Goal: Task Accomplishment & Management: Manage account settings

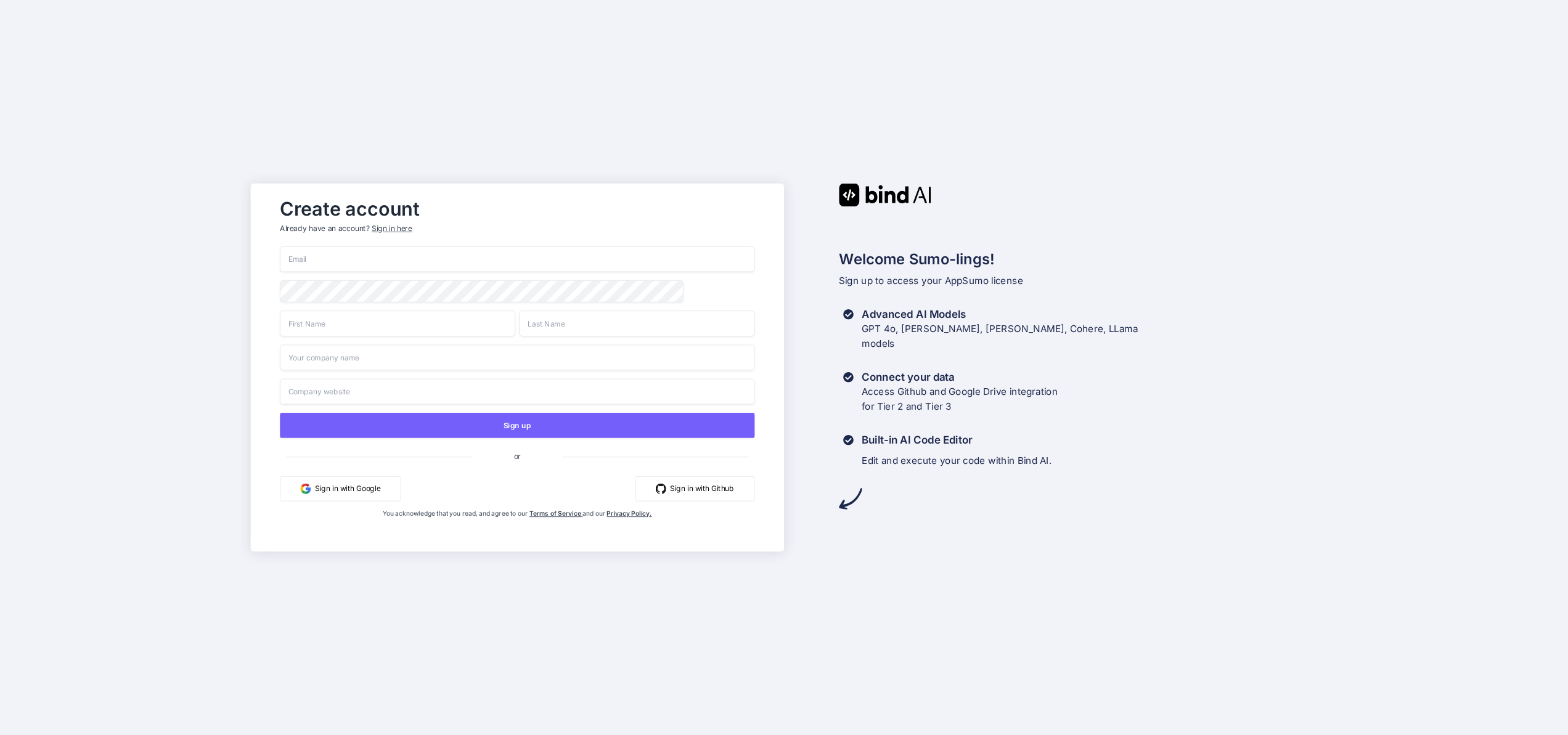
type input "[EMAIL_ADDRESS][DOMAIN_NAME]"
click at [393, 227] on div "Sign in here" at bounding box center [391, 228] width 40 height 11
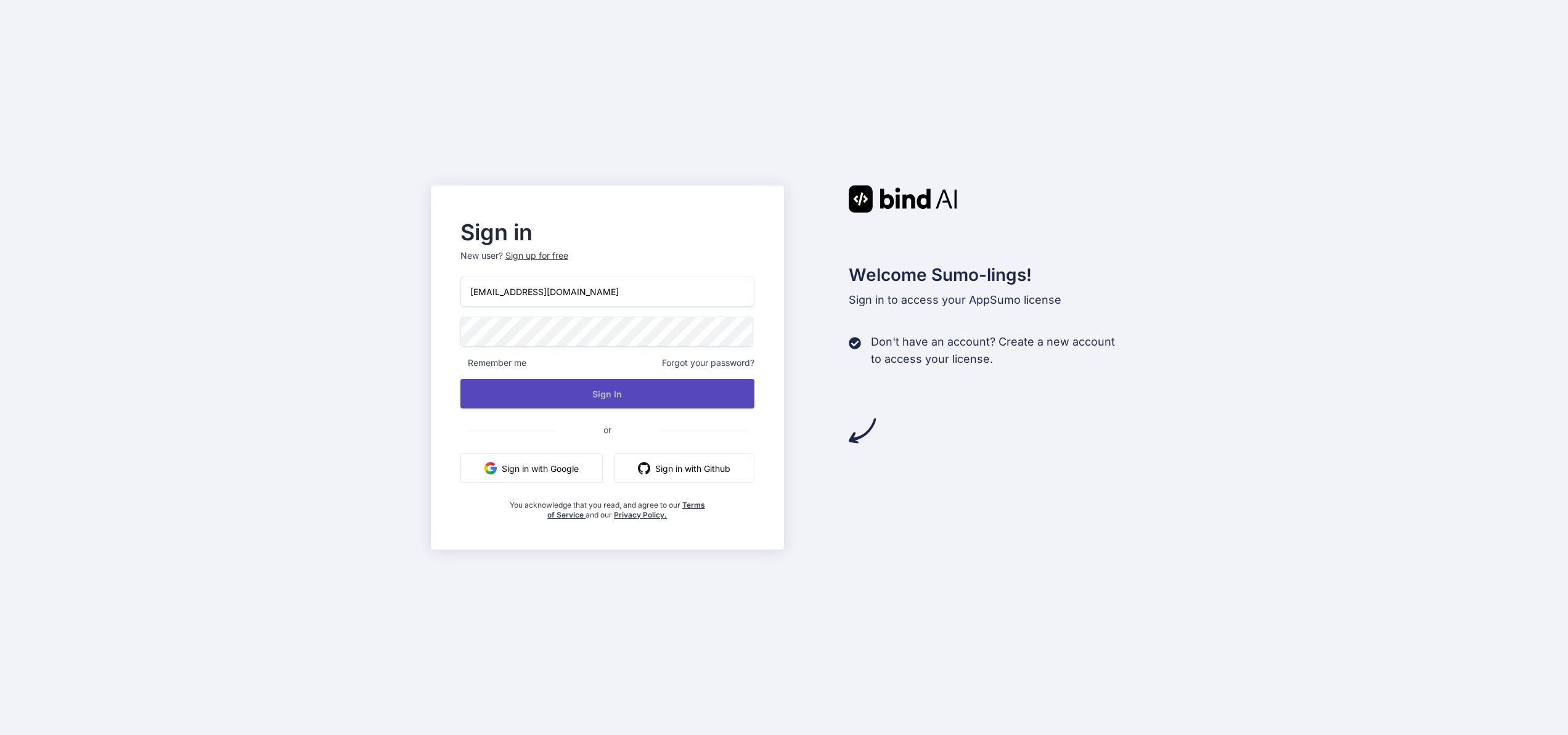
click at [607, 396] on button "Sign In" at bounding box center [607, 394] width 294 height 30
click at [629, 393] on button "Sign In" at bounding box center [607, 394] width 294 height 30
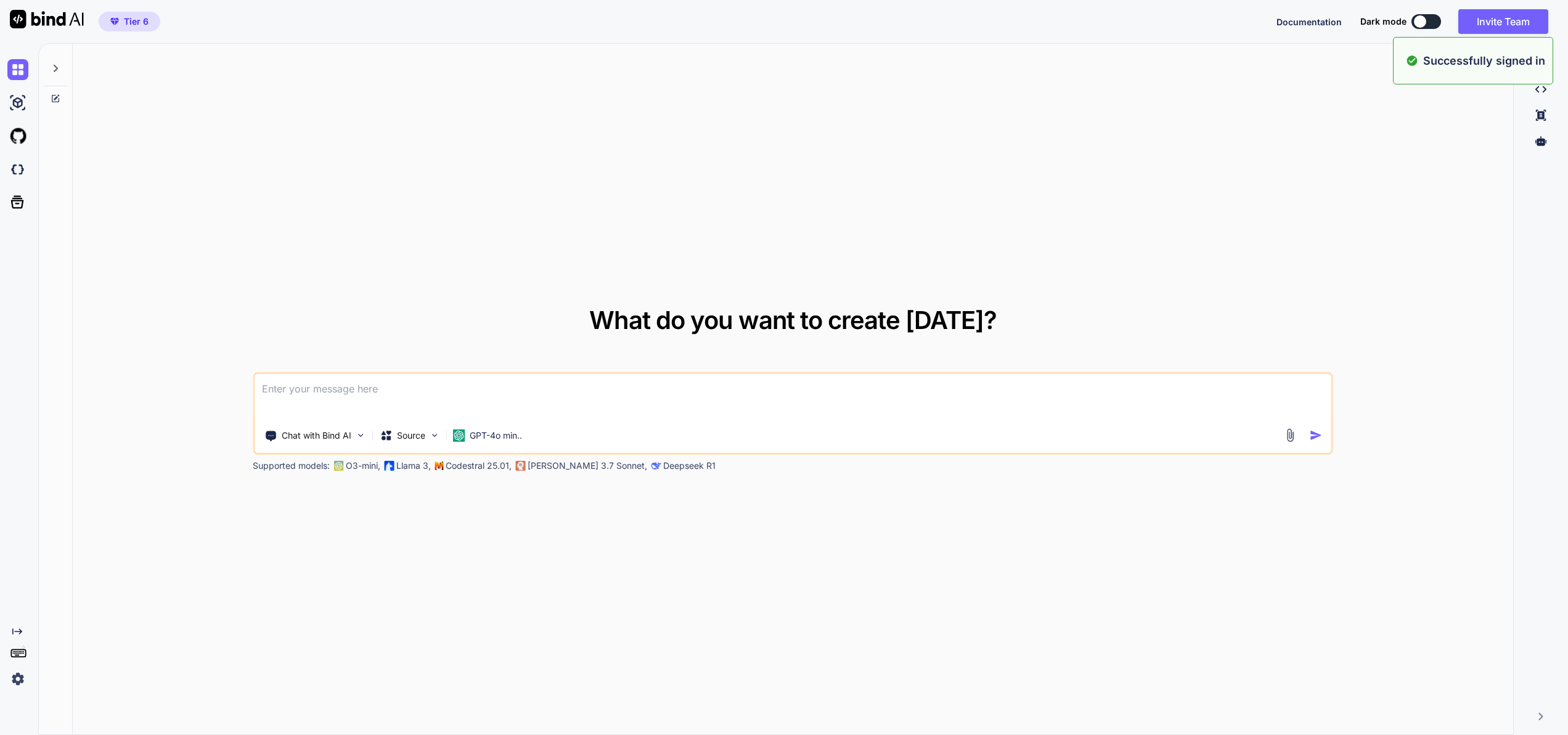
type textarea "x"
click at [14, 680] on img at bounding box center [17, 679] width 21 height 21
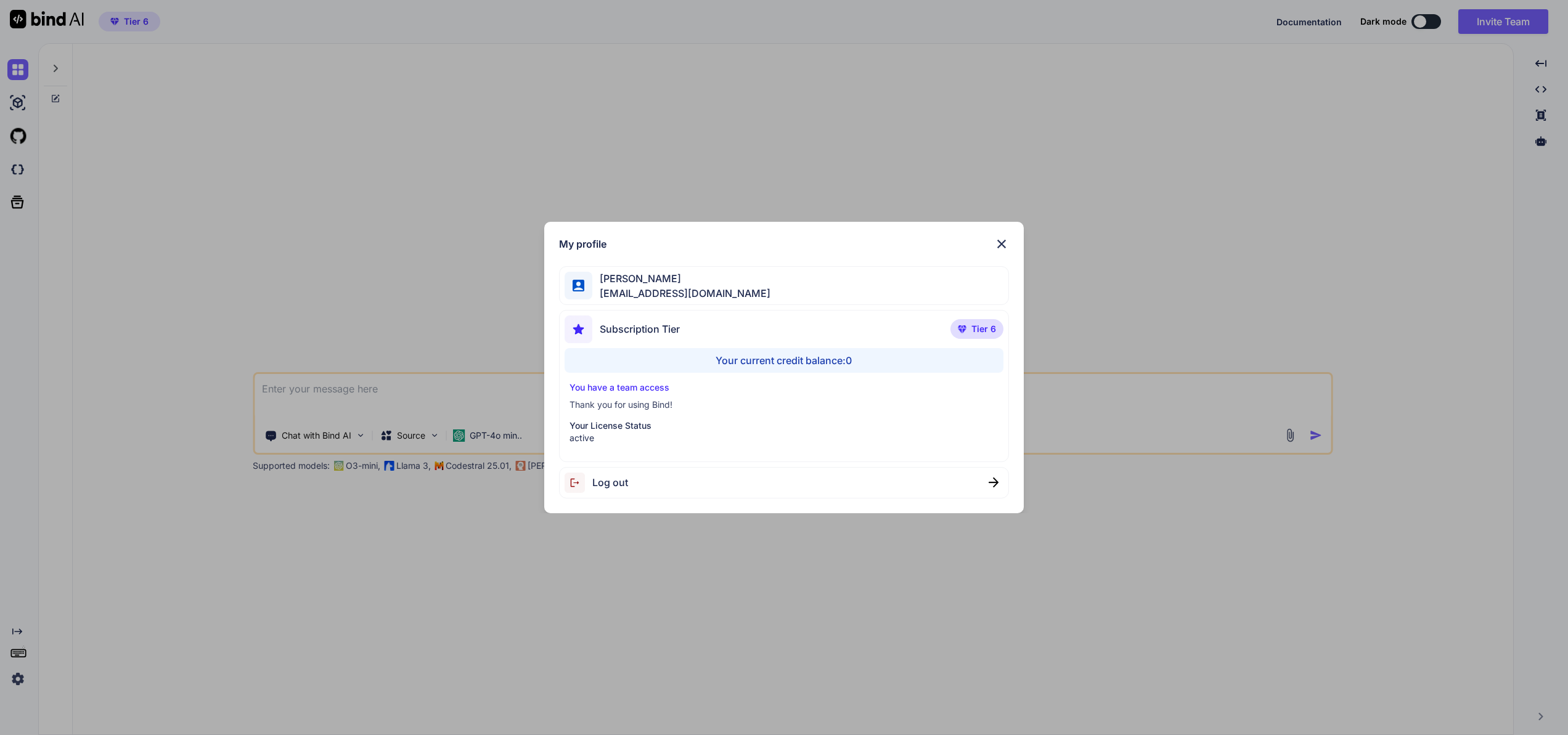
click at [662, 388] on p "You have a team access" at bounding box center [784, 387] width 429 height 12
click at [628, 387] on p "You have a team access" at bounding box center [784, 387] width 429 height 12
click at [750, 559] on div "My profile [PERSON_NAME] [PERSON_NAME][EMAIL_ADDRESS][DOMAIN_NAME] Subscription…" at bounding box center [784, 367] width 1568 height 735
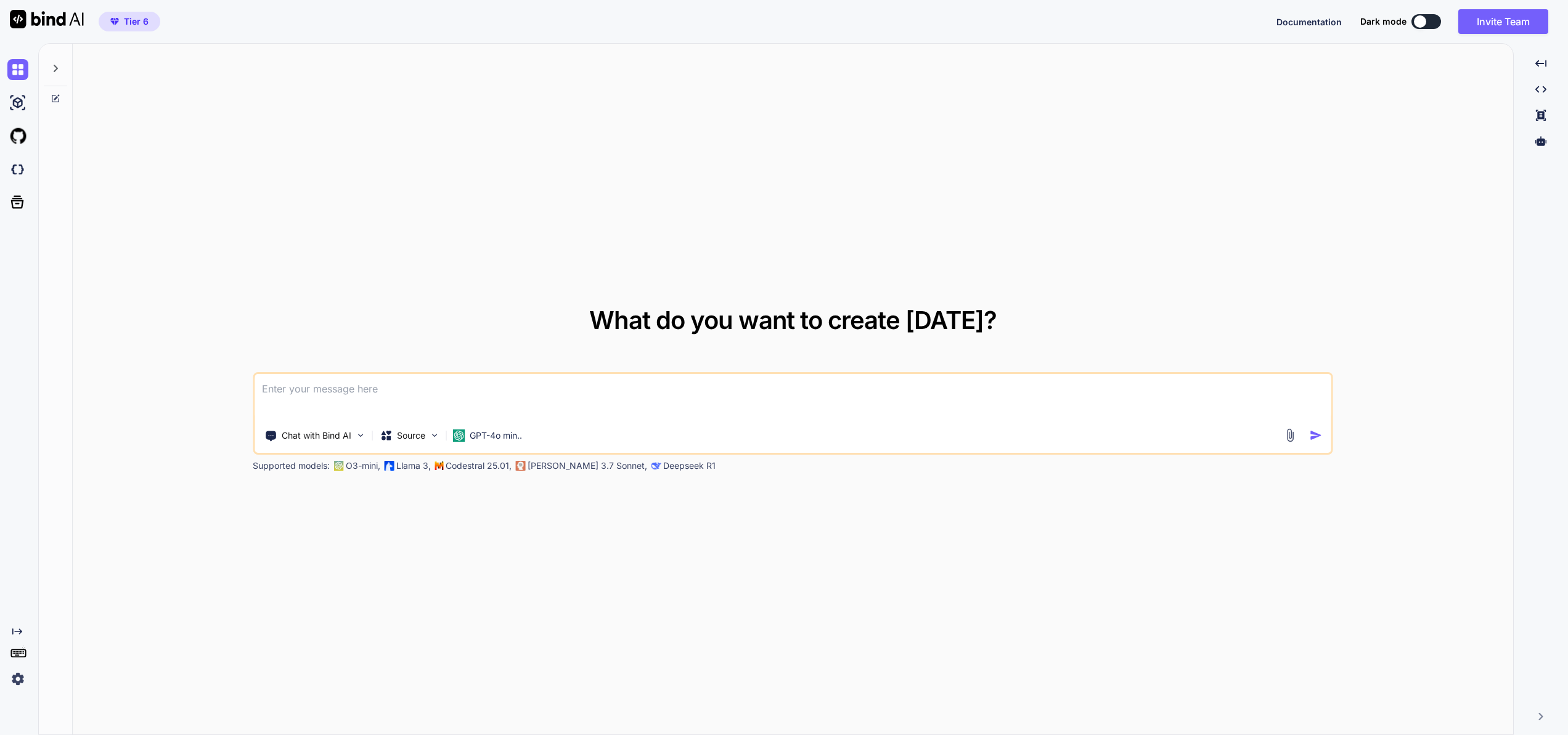
click at [15, 679] on img at bounding box center [17, 679] width 21 height 21
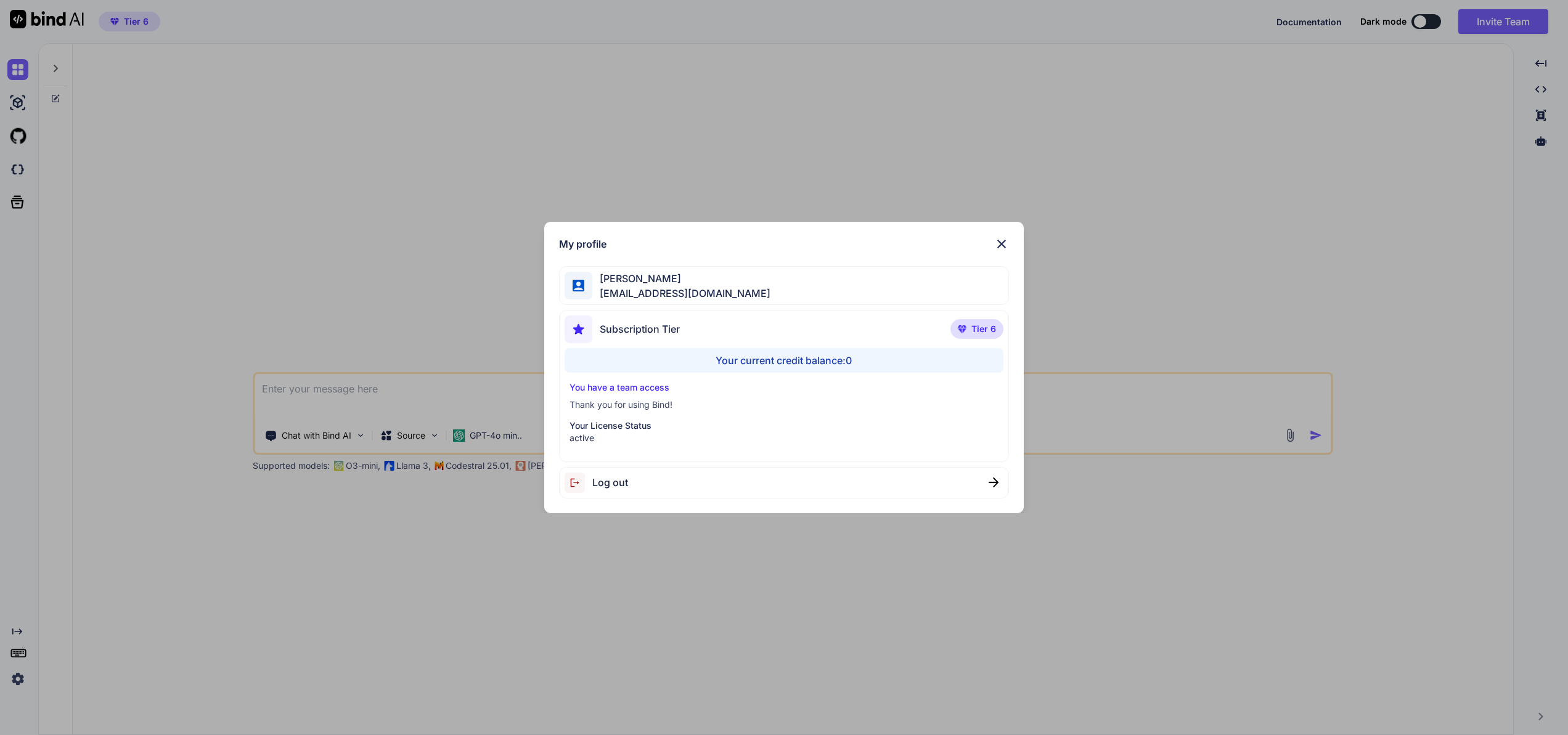
click at [637, 425] on p "Your License Status" at bounding box center [784, 425] width 429 height 12
click at [648, 403] on p "Thank you for using Bind!" at bounding box center [784, 404] width 429 height 12
click at [653, 387] on p "You have a team access" at bounding box center [784, 387] width 429 height 12
click at [640, 326] on span "Subscription Tier" at bounding box center [639, 329] width 80 height 15
click at [1356, 204] on div "My profile [PERSON_NAME] [PERSON_NAME][EMAIL_ADDRESS][DOMAIN_NAME] Subscription…" at bounding box center [784, 367] width 1568 height 735
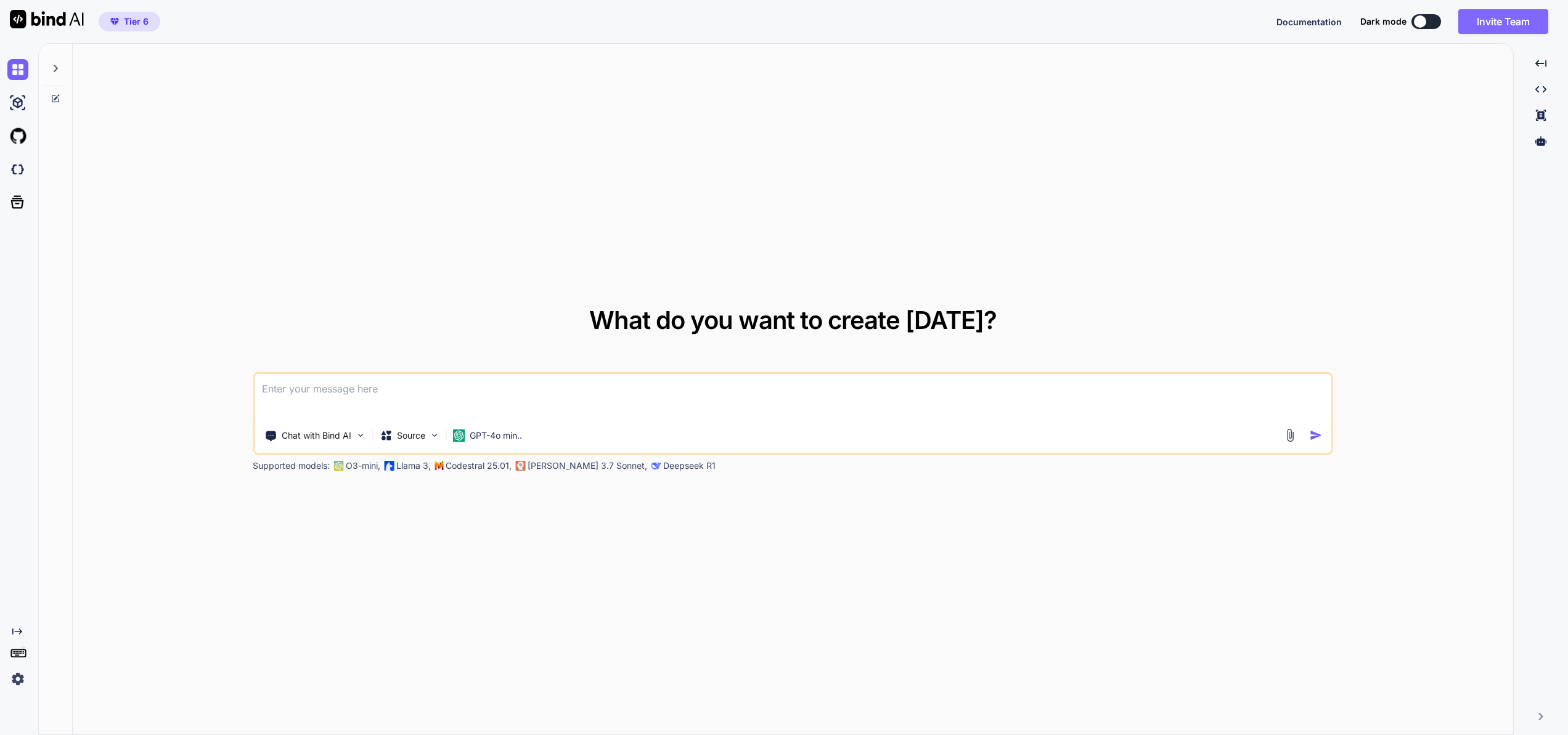
click at [1499, 20] on button "Invite Team" at bounding box center [1503, 22] width 90 height 25
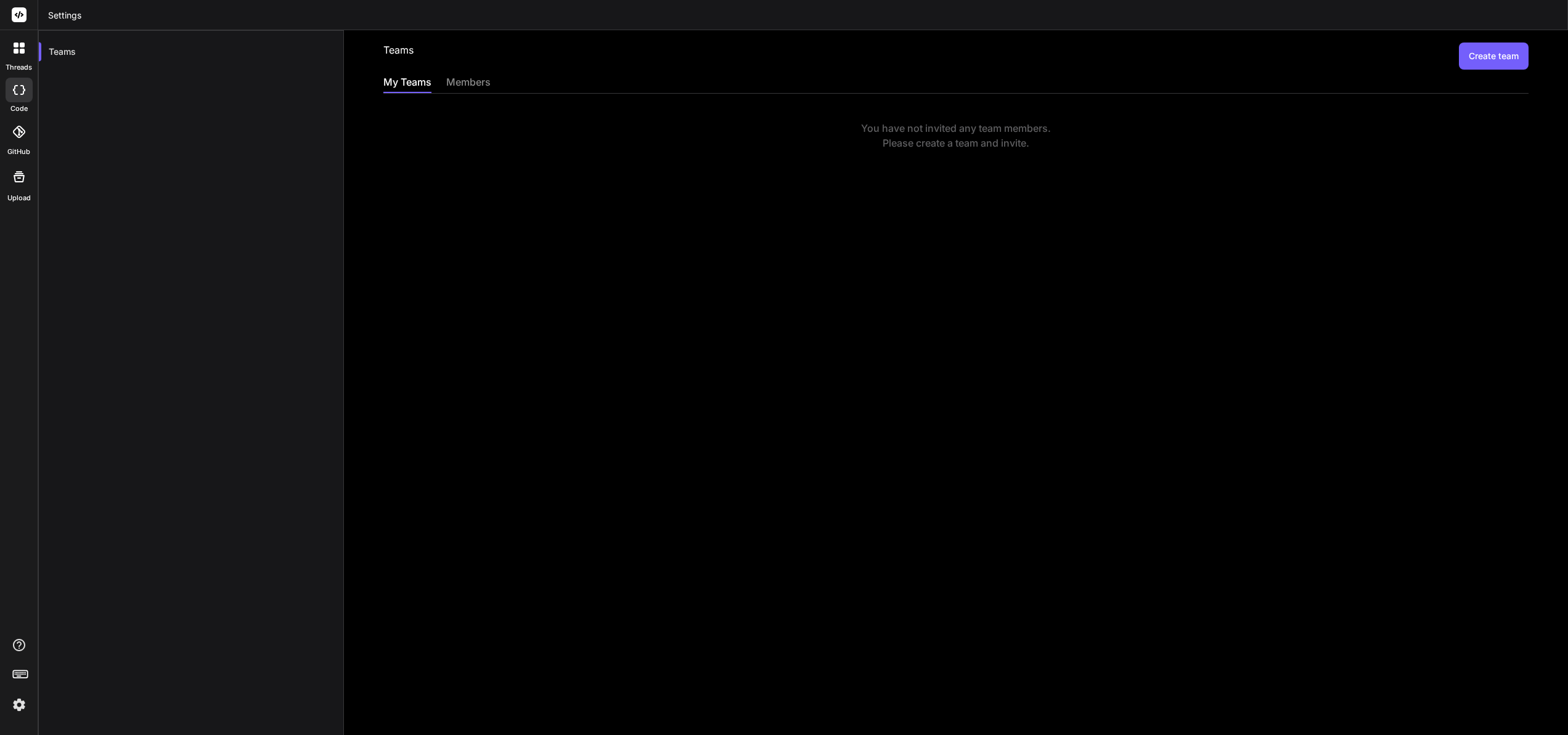
click at [1491, 61] on button "Create team" at bounding box center [1494, 56] width 70 height 27
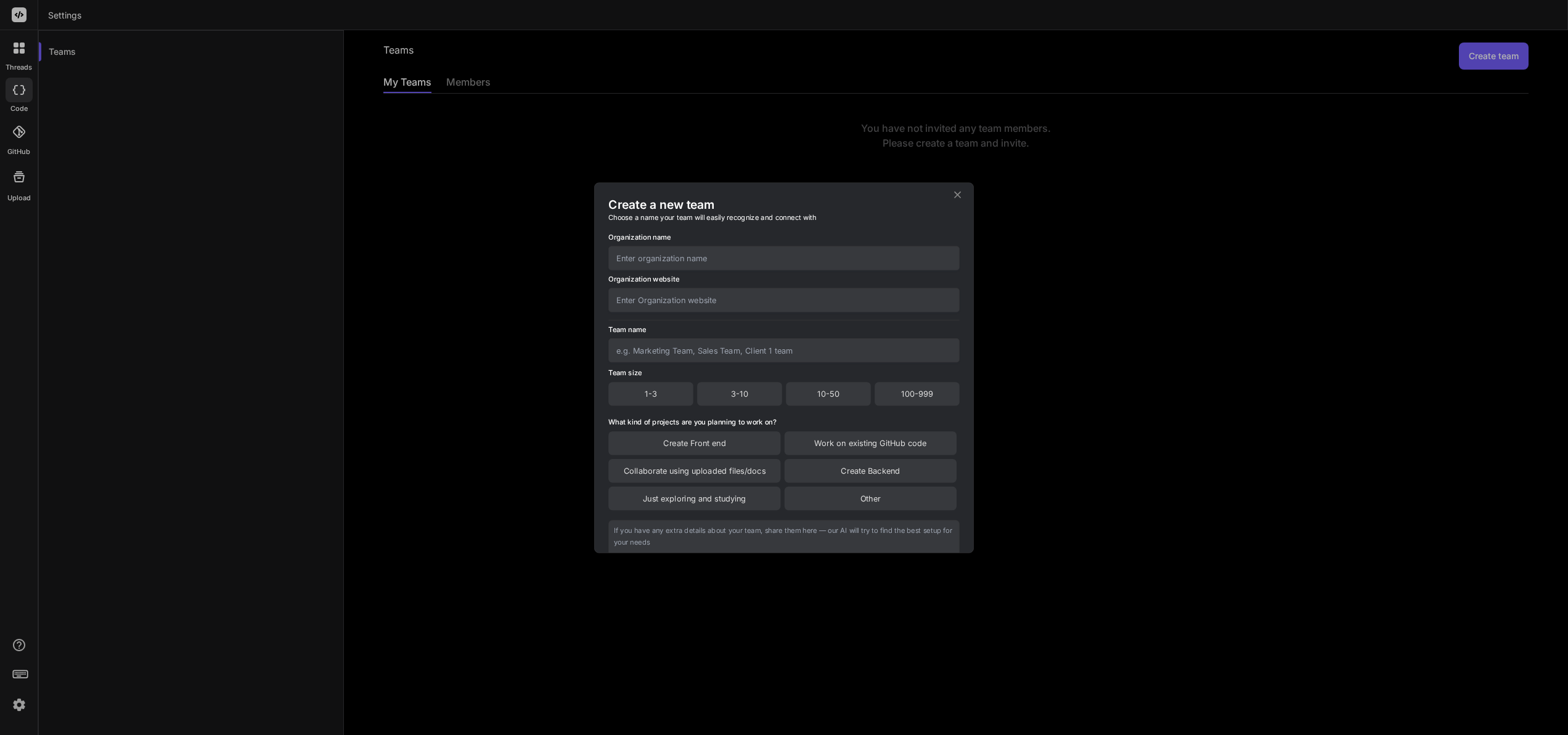
click at [677, 261] on input "text" at bounding box center [784, 258] width 352 height 24
type input "AMTAE"
click at [684, 351] on input "text" at bounding box center [784, 350] width 352 height 24
type input "[PERSON_NAME]"
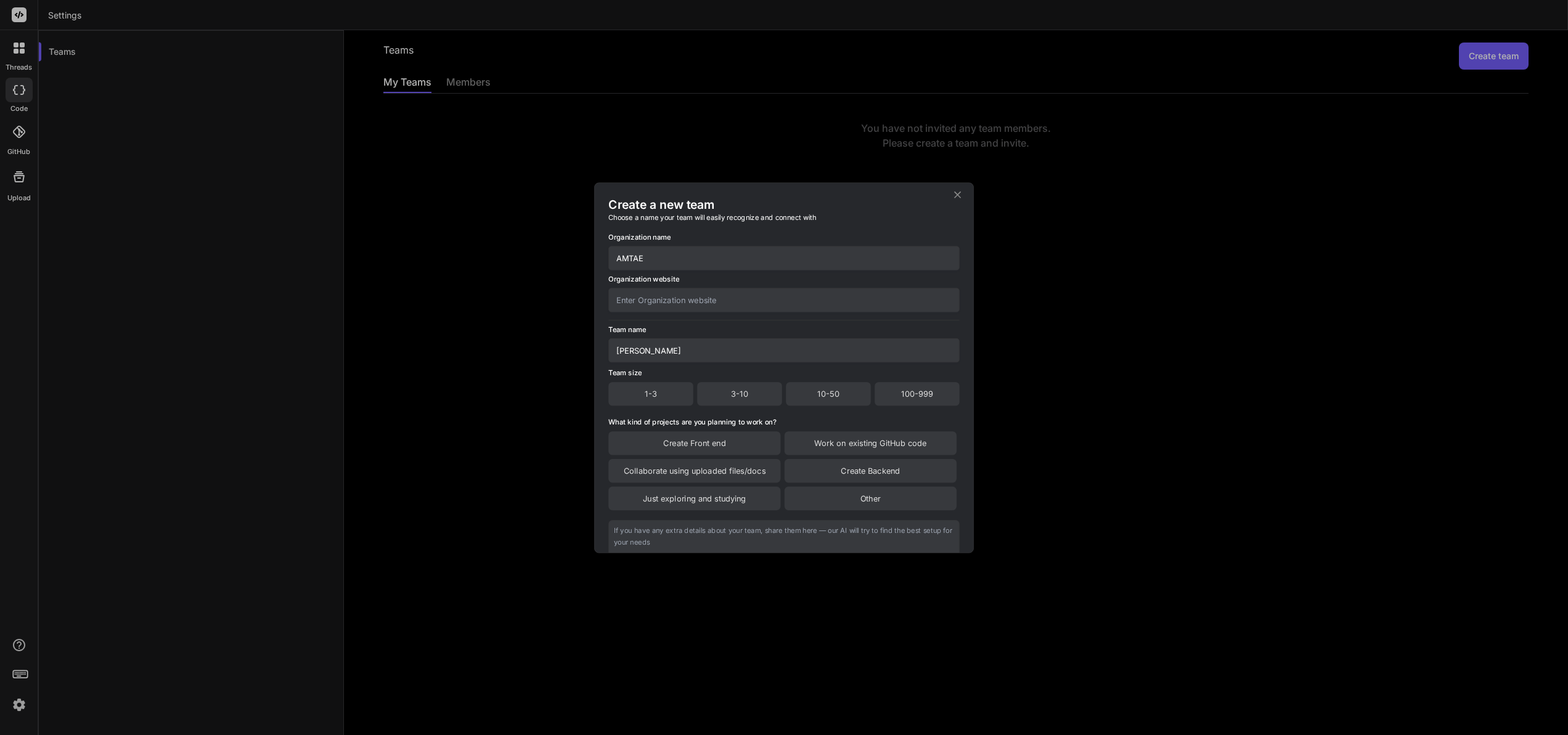
click at [729, 398] on div "3-10" at bounding box center [740, 394] width 85 height 23
click at [840, 474] on div "Create Backend" at bounding box center [870, 471] width 172 height 23
click at [722, 470] on div "Collaborate using uploaded files/docs" at bounding box center [694, 472] width 172 height 25
click at [726, 447] on div "Create Front end" at bounding box center [694, 443] width 172 height 23
click at [856, 452] on div "Work on existing GitHub code" at bounding box center [870, 444] width 172 height 25
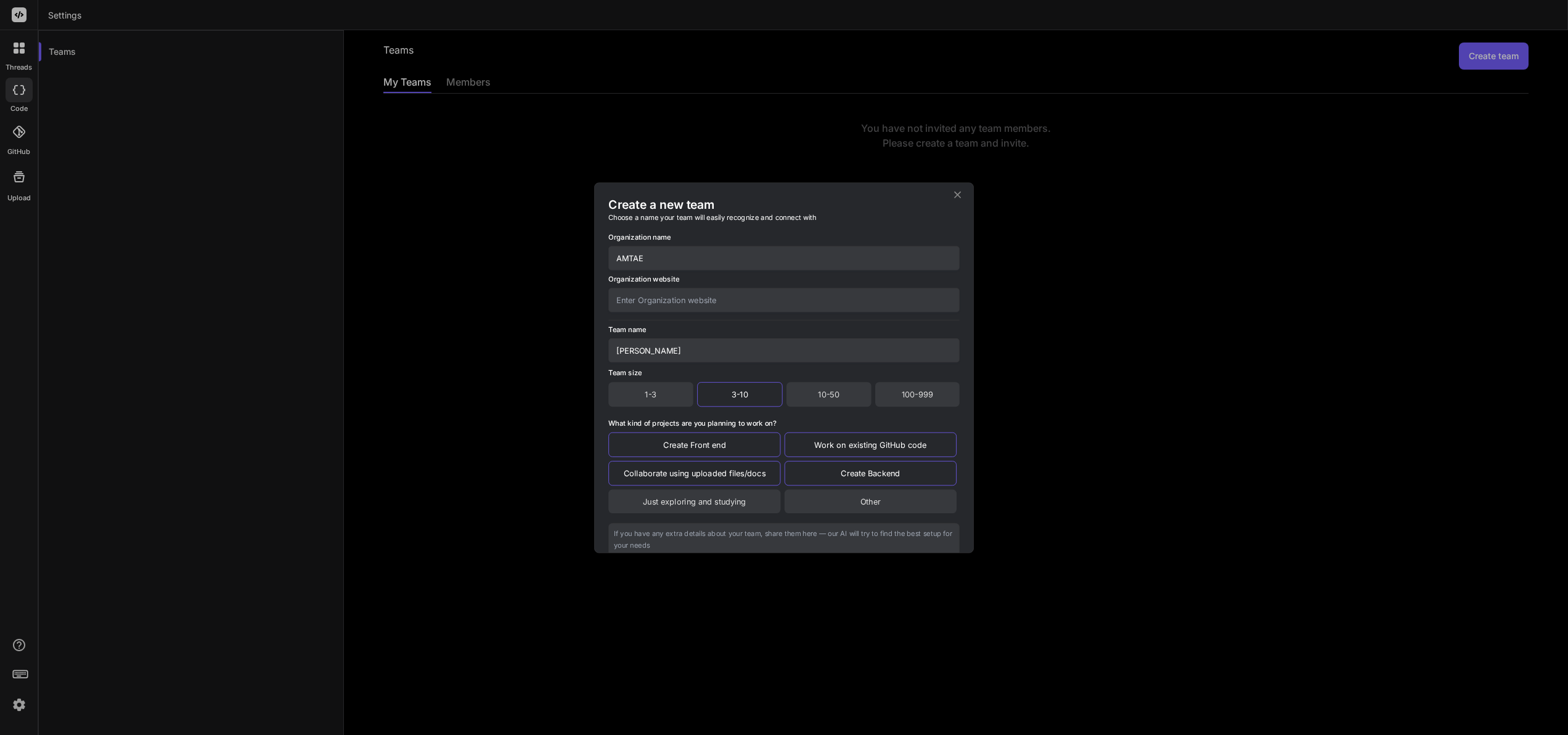
click at [741, 498] on div "Just exploring and studying" at bounding box center [694, 500] width 172 height 23
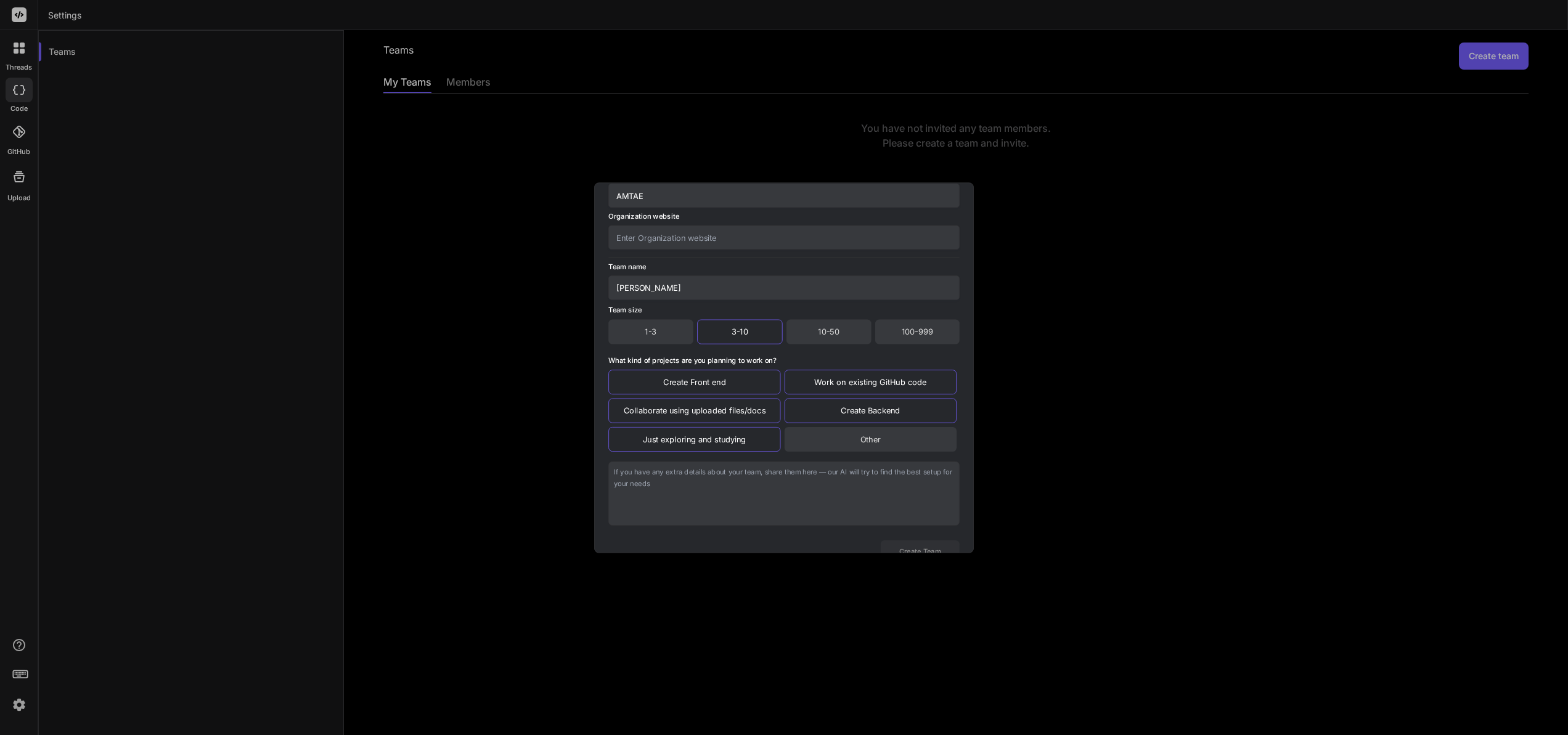
scroll to position [107, 0]
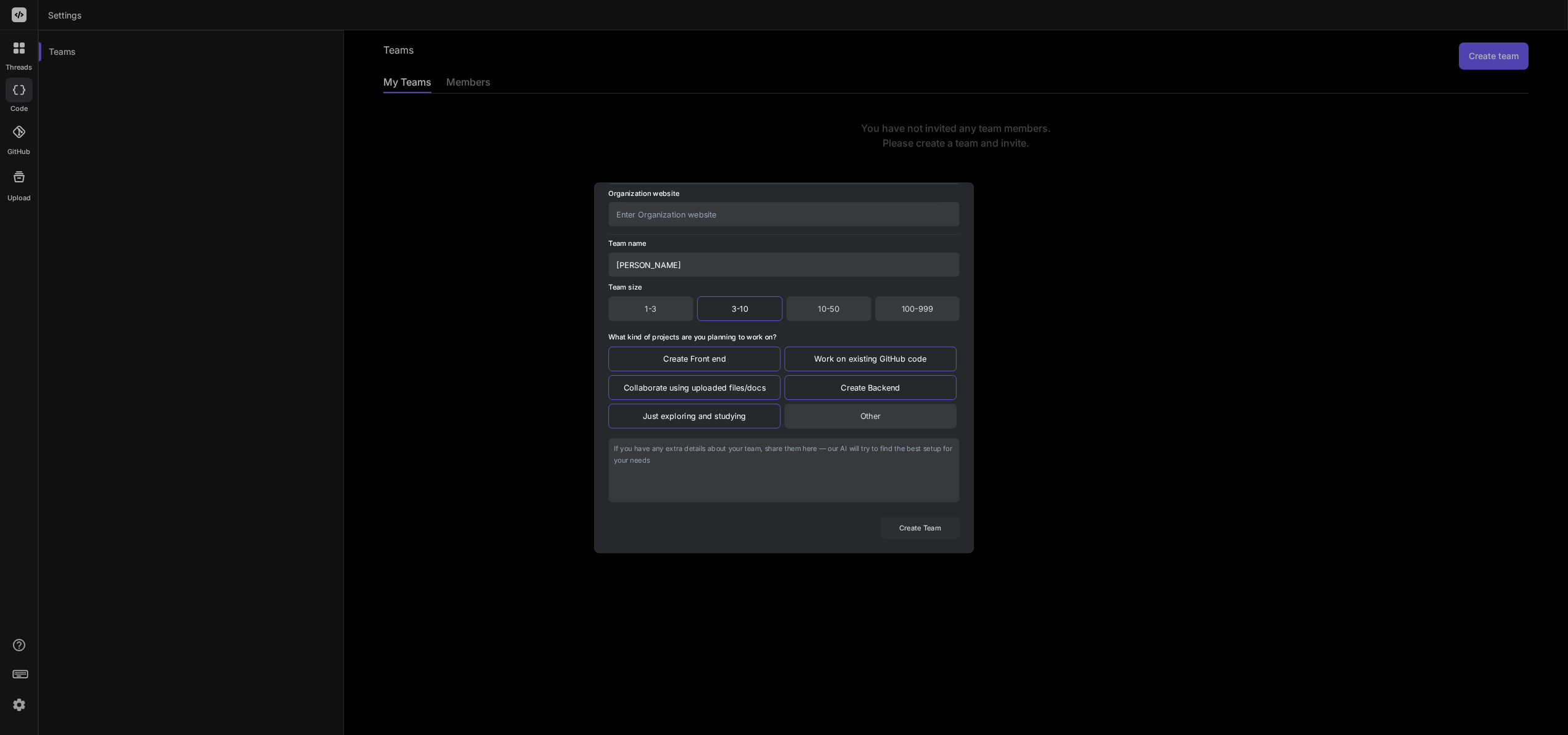
click at [908, 529] on button "Create Team" at bounding box center [920, 528] width 79 height 22
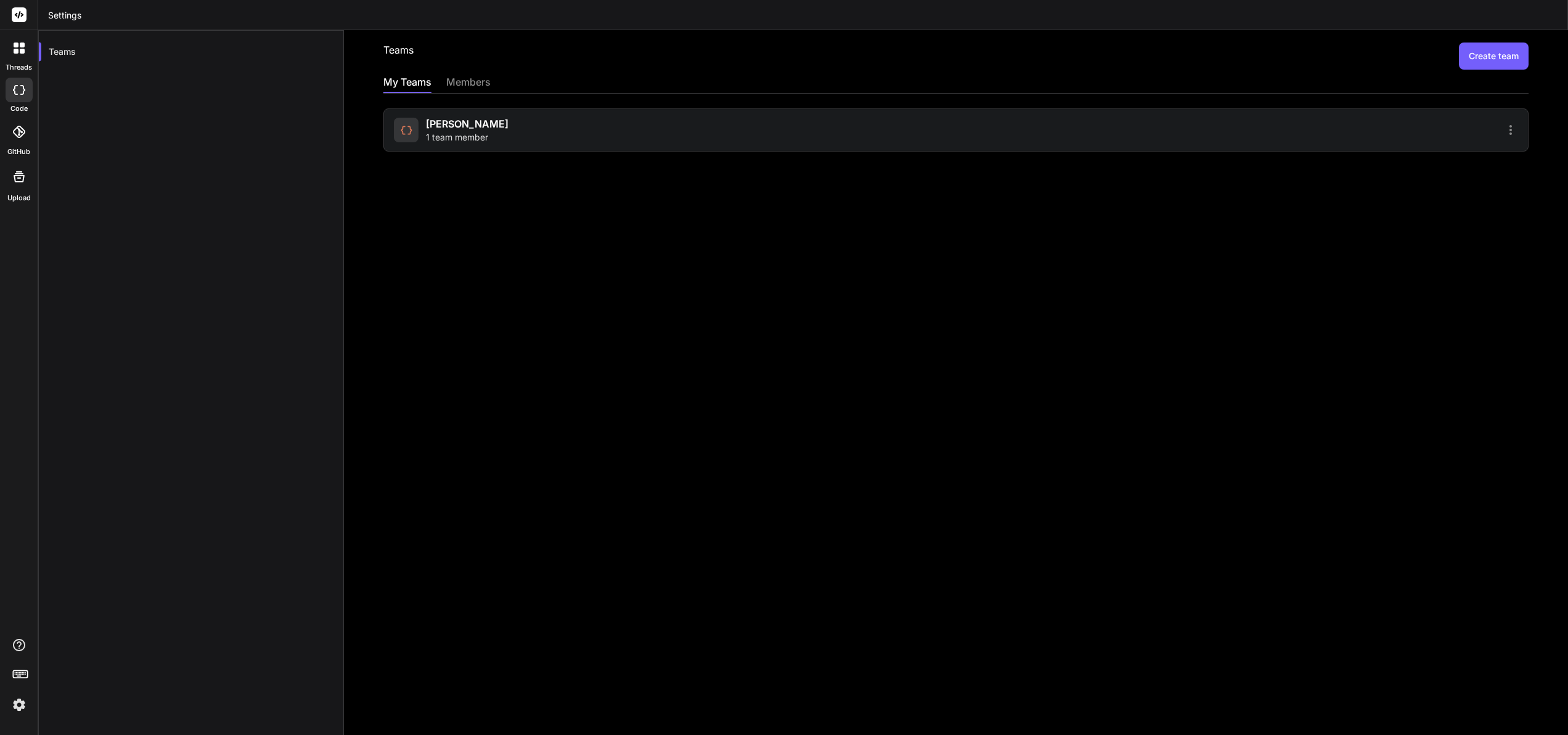
click at [480, 83] on div "members" at bounding box center [468, 83] width 45 height 17
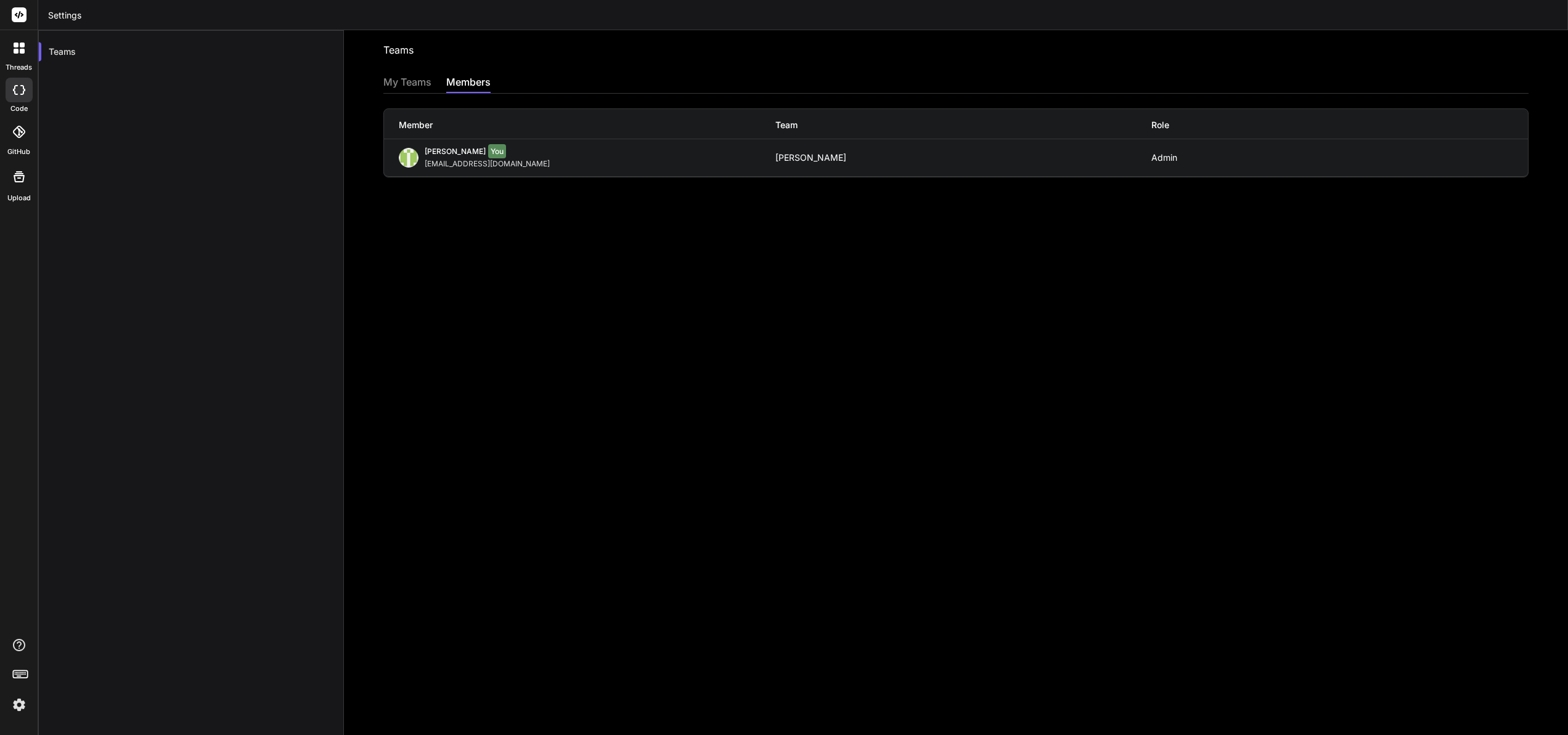
click at [404, 77] on div "My Teams" at bounding box center [407, 83] width 48 height 17
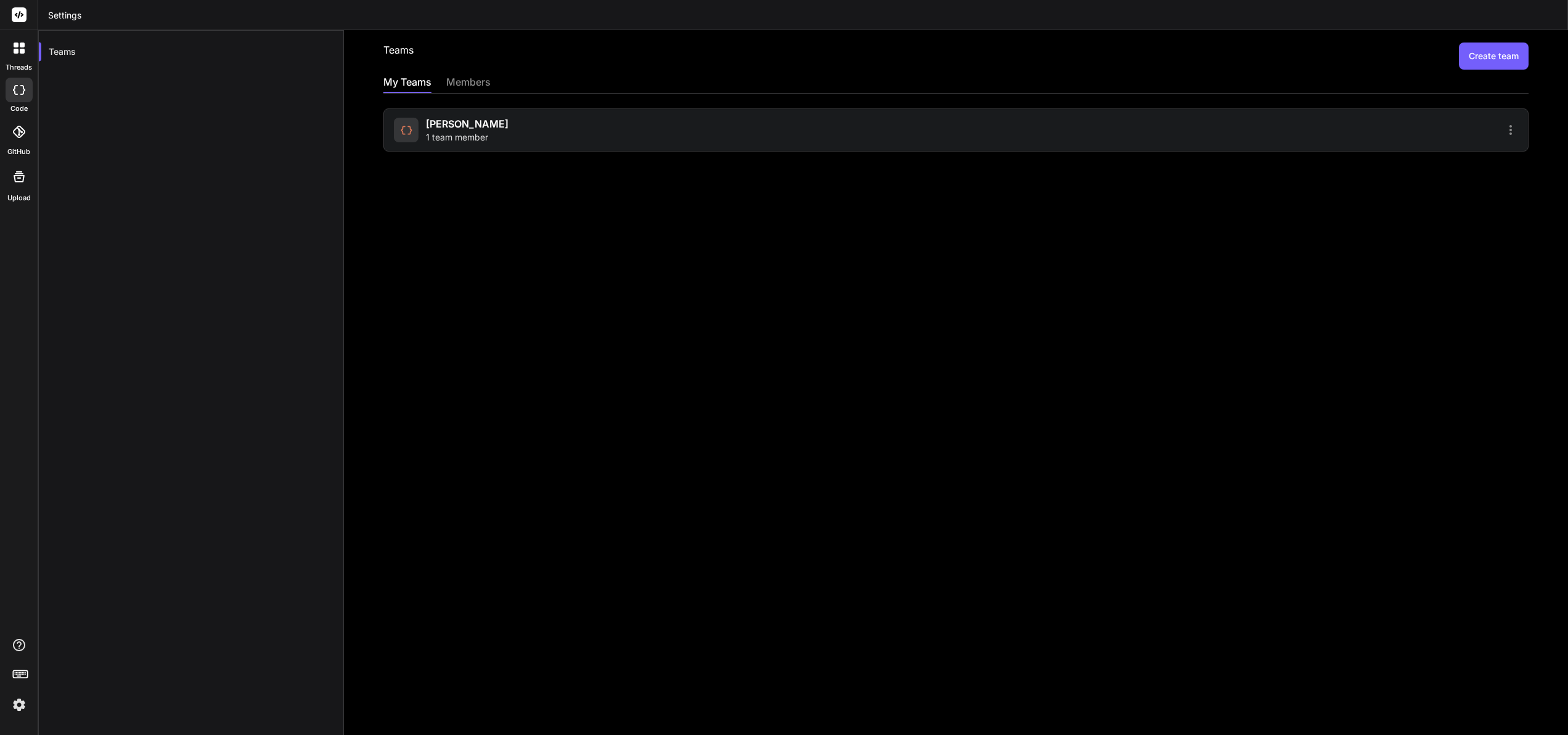
click at [1503, 130] on icon at bounding box center [1511, 130] width 15 height 15
click at [1422, 162] on span "Members" at bounding box center [1430, 162] width 38 height 12
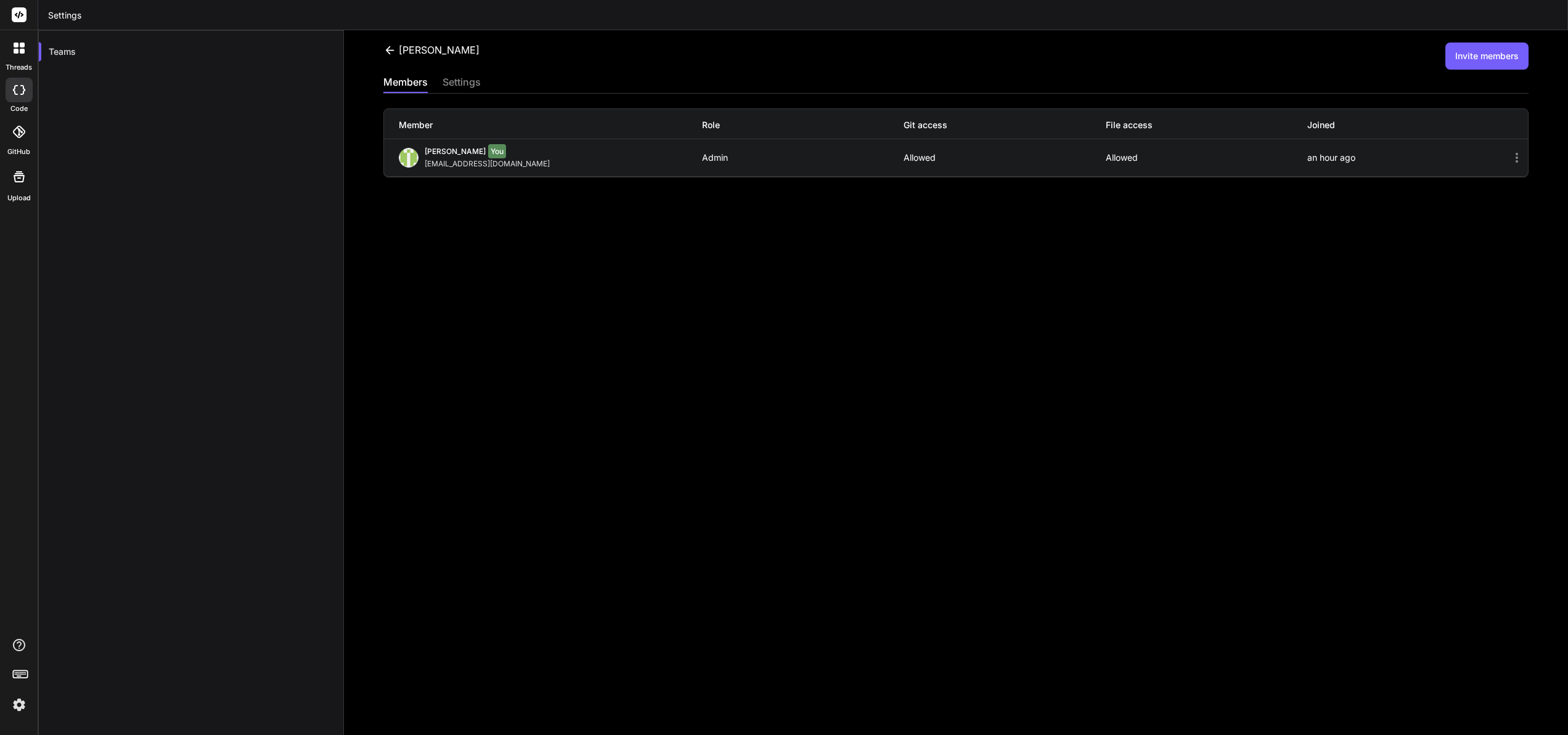
click at [473, 86] on div "settings" at bounding box center [462, 83] width 38 height 17
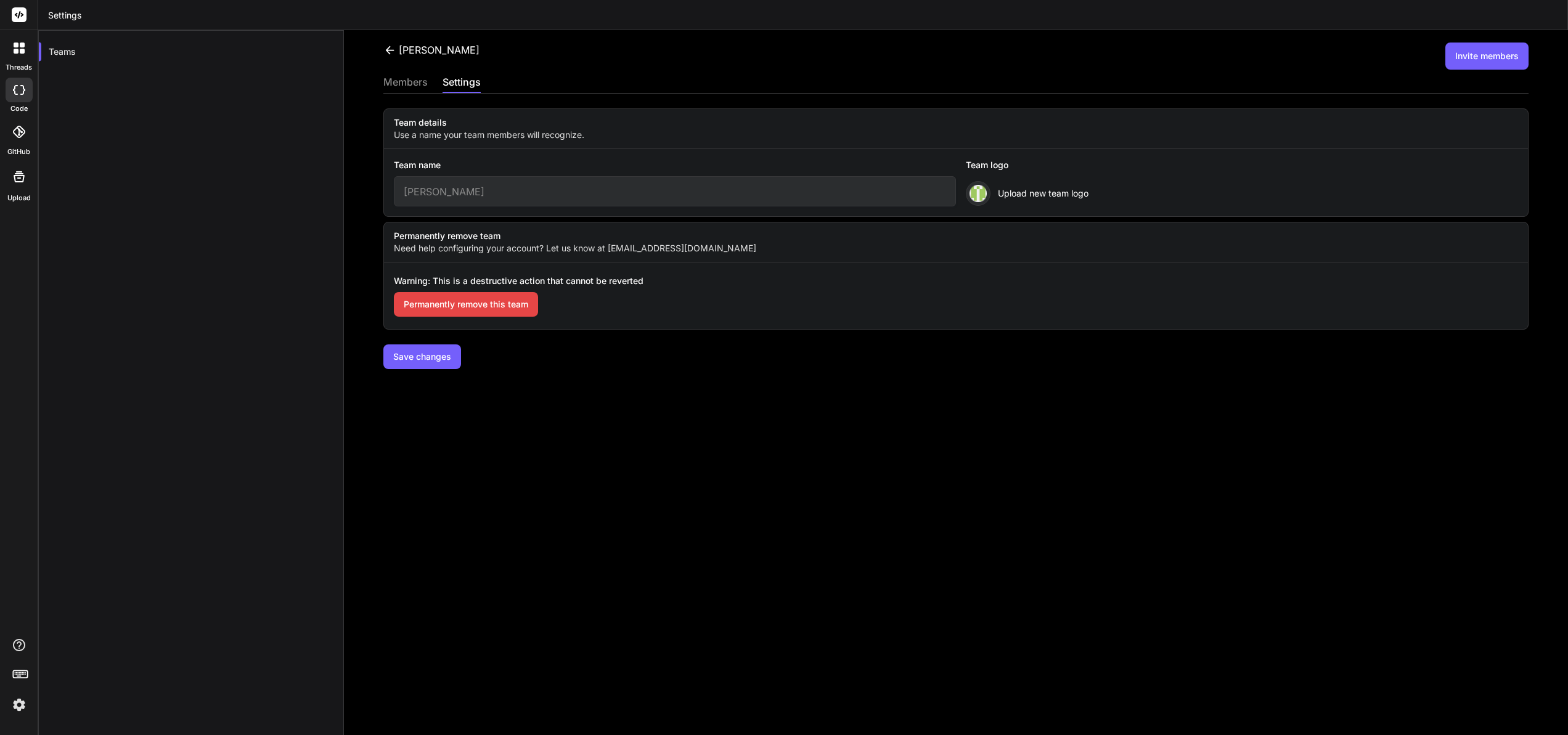
click at [398, 80] on div "members" at bounding box center [405, 83] width 45 height 17
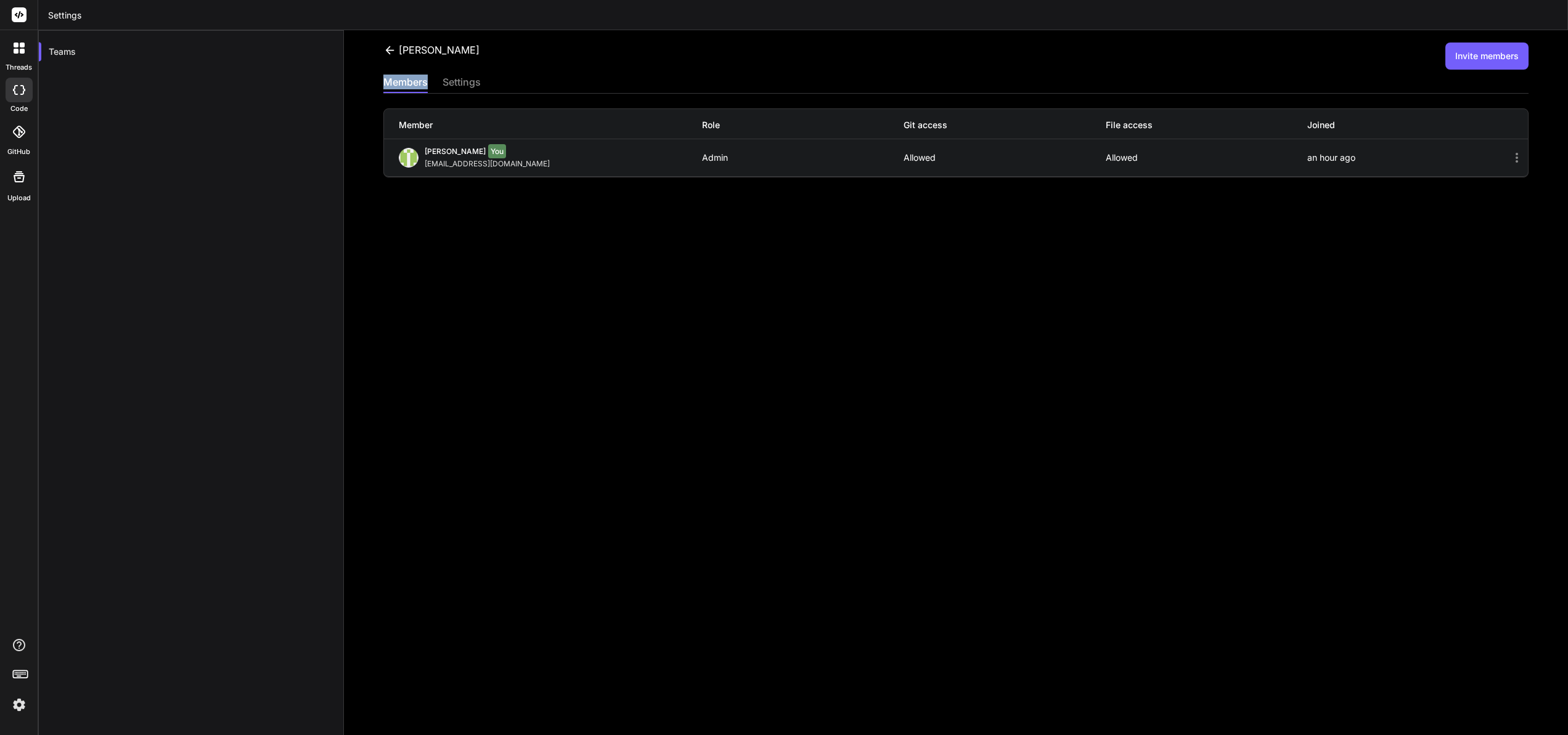
click at [1453, 59] on button "Invite members" at bounding box center [1487, 56] width 83 height 27
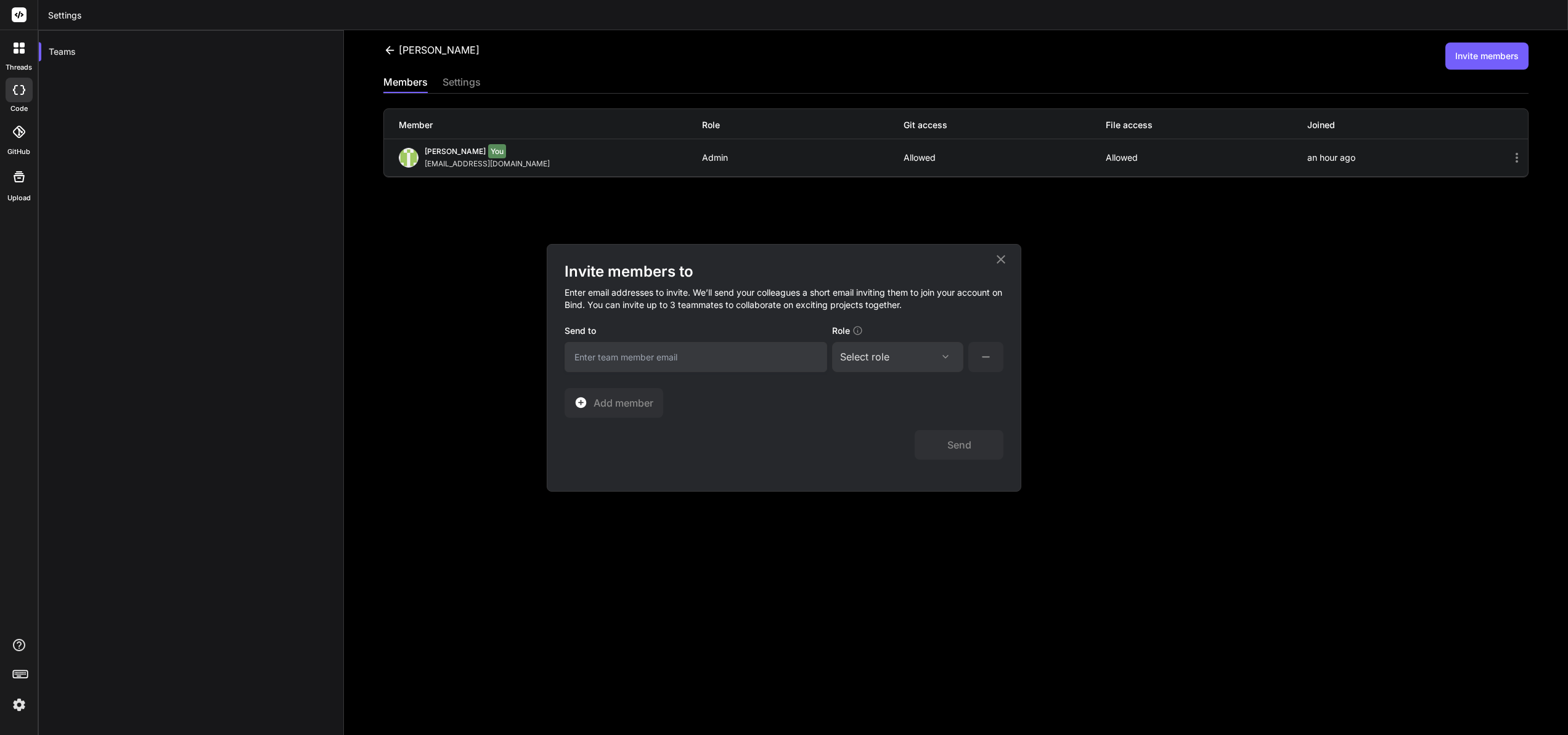
click at [637, 351] on input "email" at bounding box center [696, 357] width 263 height 30
click at [946, 360] on icon at bounding box center [945, 356] width 10 height 10
click at [893, 439] on div "Collaborator" at bounding box center [881, 438] width 49 height 12
click at [600, 354] on input "email" at bounding box center [696, 357] width 263 height 30
type input "[EMAIL_ADDRESS][DOMAIN_NAME]"
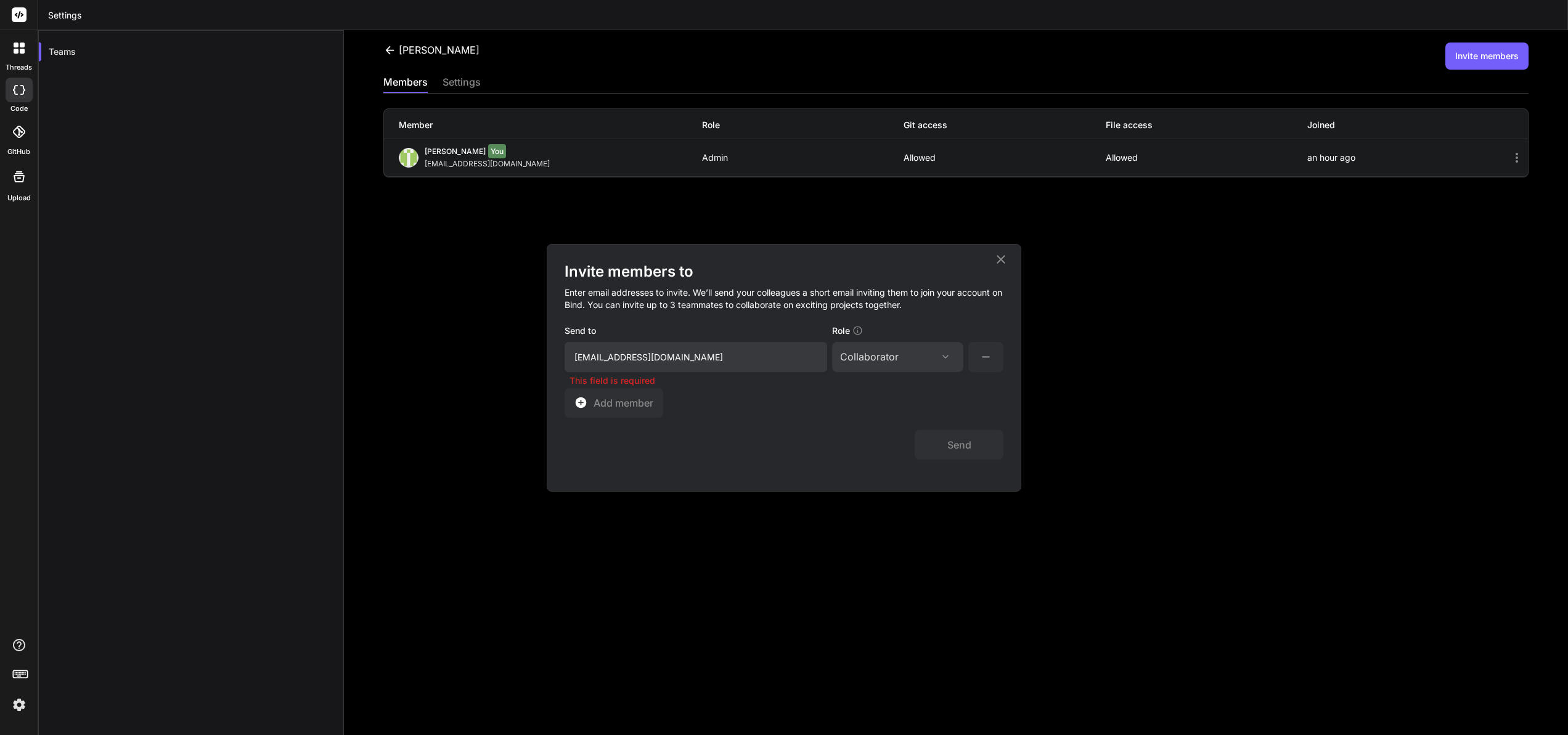
click at [991, 355] on icon at bounding box center [986, 357] width 16 height 16
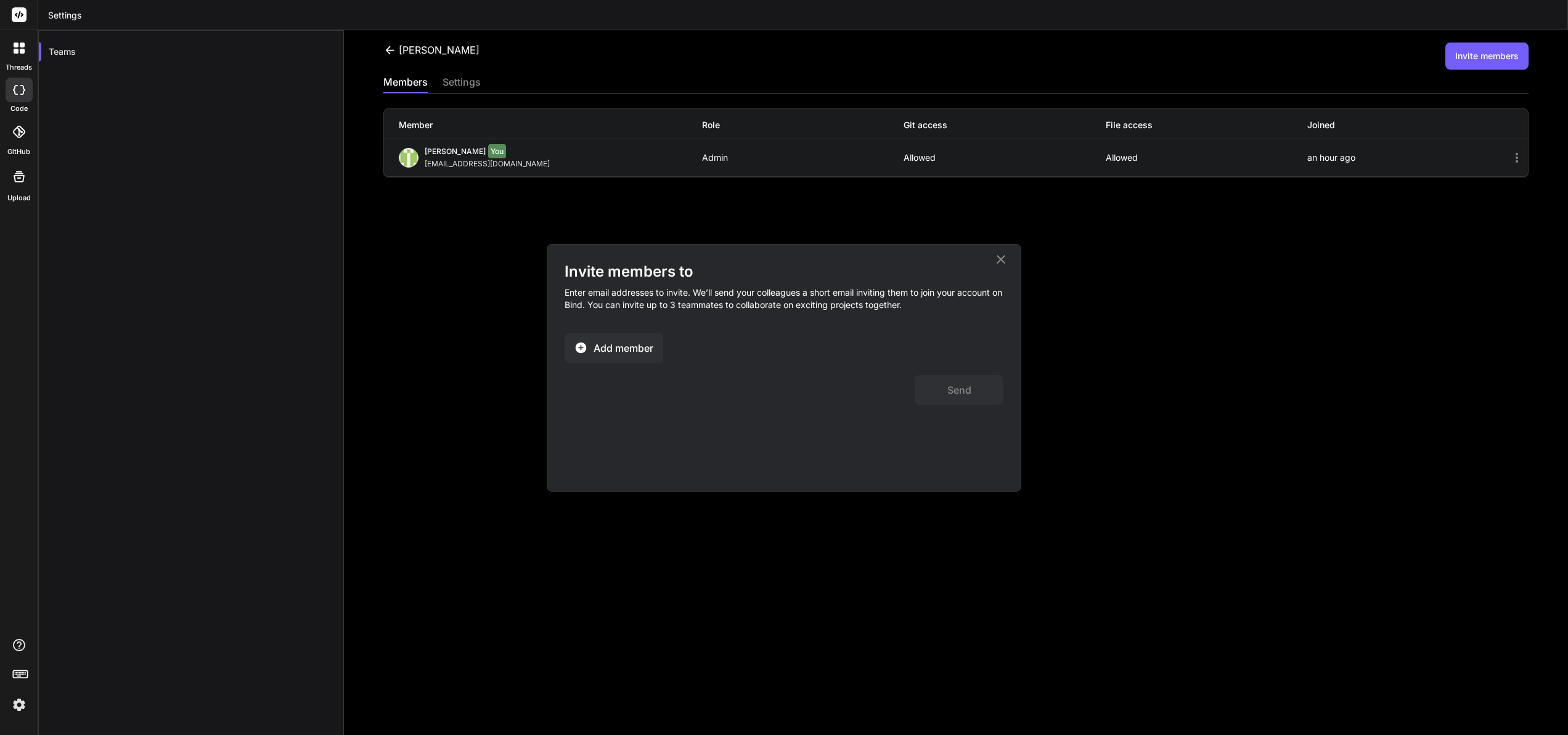
click at [619, 346] on span "Add member" at bounding box center [624, 348] width 60 height 15
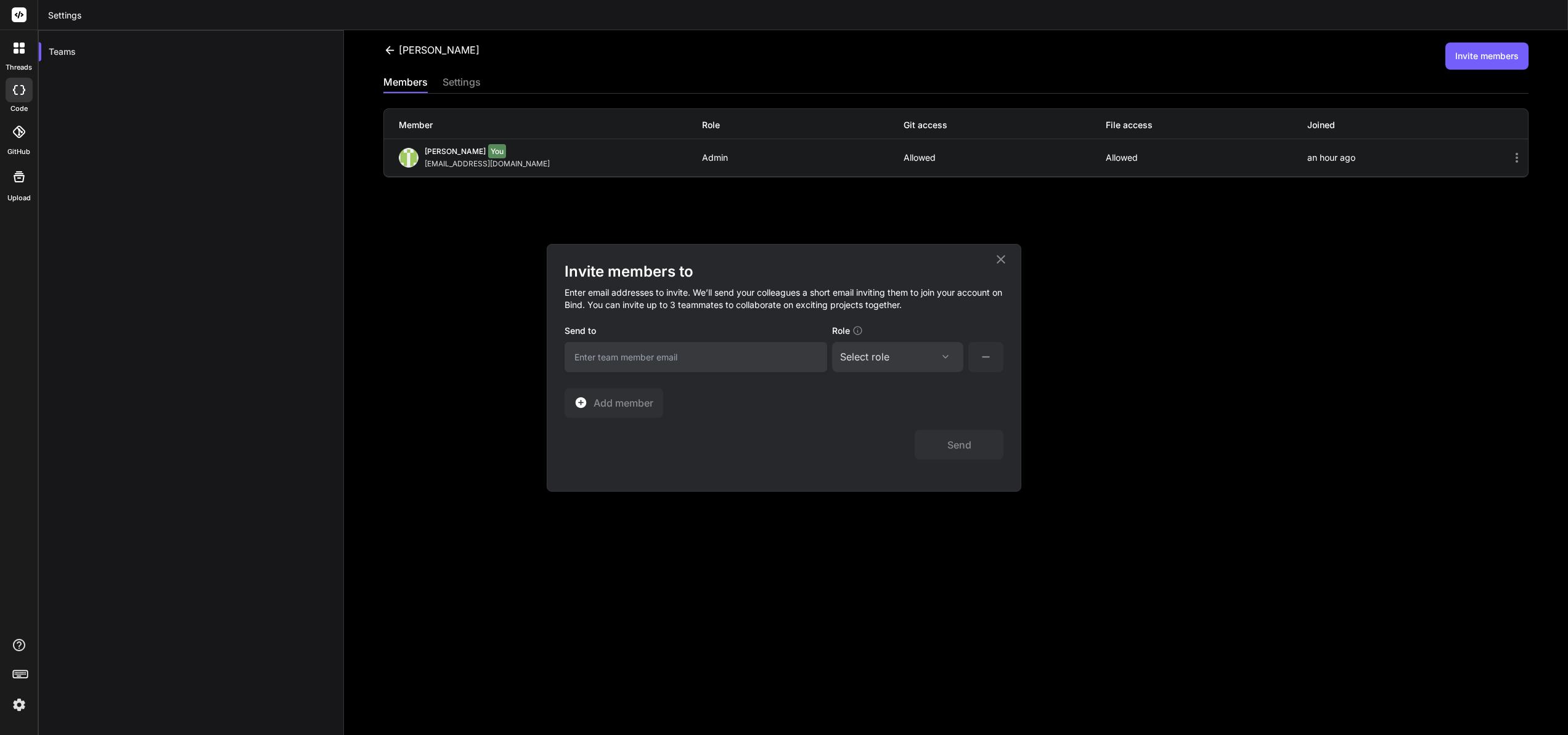
click at [617, 355] on input "email" at bounding box center [696, 357] width 263 height 30
click at [653, 349] on input "lisachan02" at bounding box center [696, 357] width 263 height 30
click at [653, 351] on input "lisachan02" at bounding box center [696, 357] width 263 height 30
click at [631, 354] on input "lisachan02" at bounding box center [696, 357] width 263 height 30
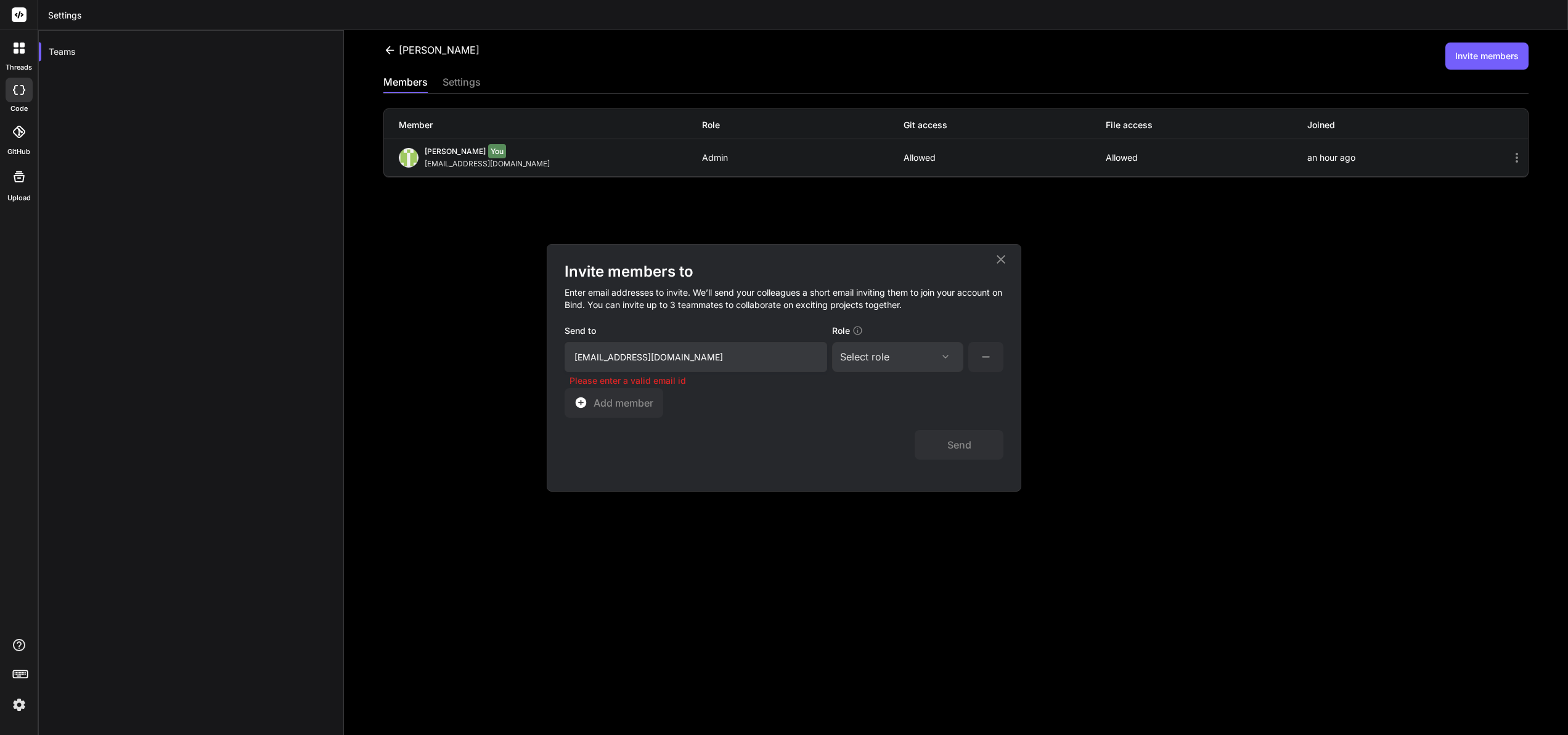
type input "[EMAIL_ADDRESS][DOMAIN_NAME]"
click at [948, 357] on icon at bounding box center [945, 356] width 10 height 10
click at [881, 433] on div "Collaborator" at bounding box center [881, 438] width 49 height 12
click at [960, 445] on button "Send" at bounding box center [959, 445] width 89 height 30
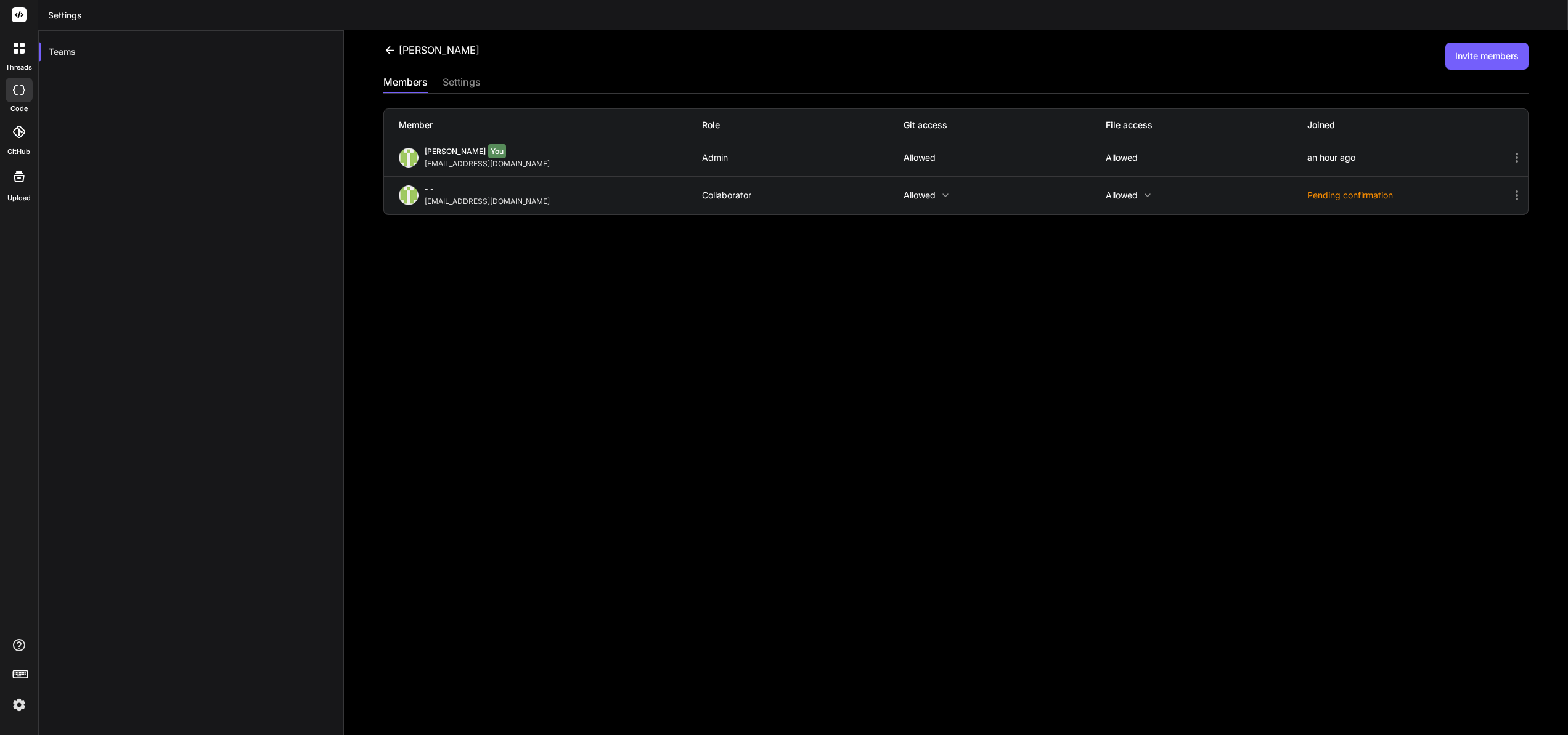
click at [1486, 66] on button "Invite members" at bounding box center [1487, 56] width 83 height 27
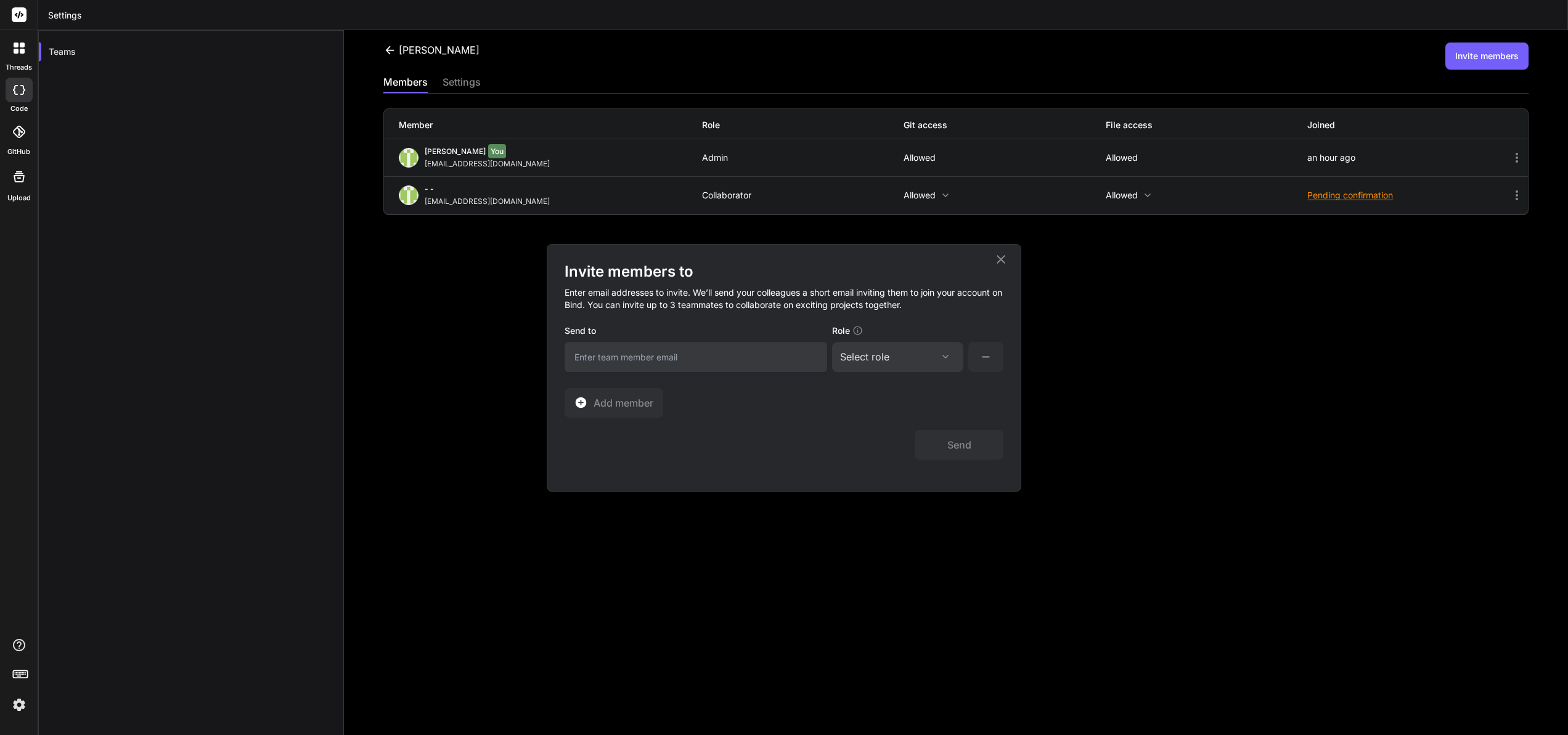
click at [632, 358] on input "email" at bounding box center [696, 357] width 263 height 30
type input "optimus"
drag, startPoint x: 618, startPoint y: 360, endPoint x: 551, endPoint y: 350, distance: 67.7
click at [551, 350] on div "Invite members to Enter email addresses to invite. We’ll send your colleagues a…" at bounding box center [784, 367] width 473 height 246
type input "[EMAIL_ADDRESS][DOMAIN_NAME]"
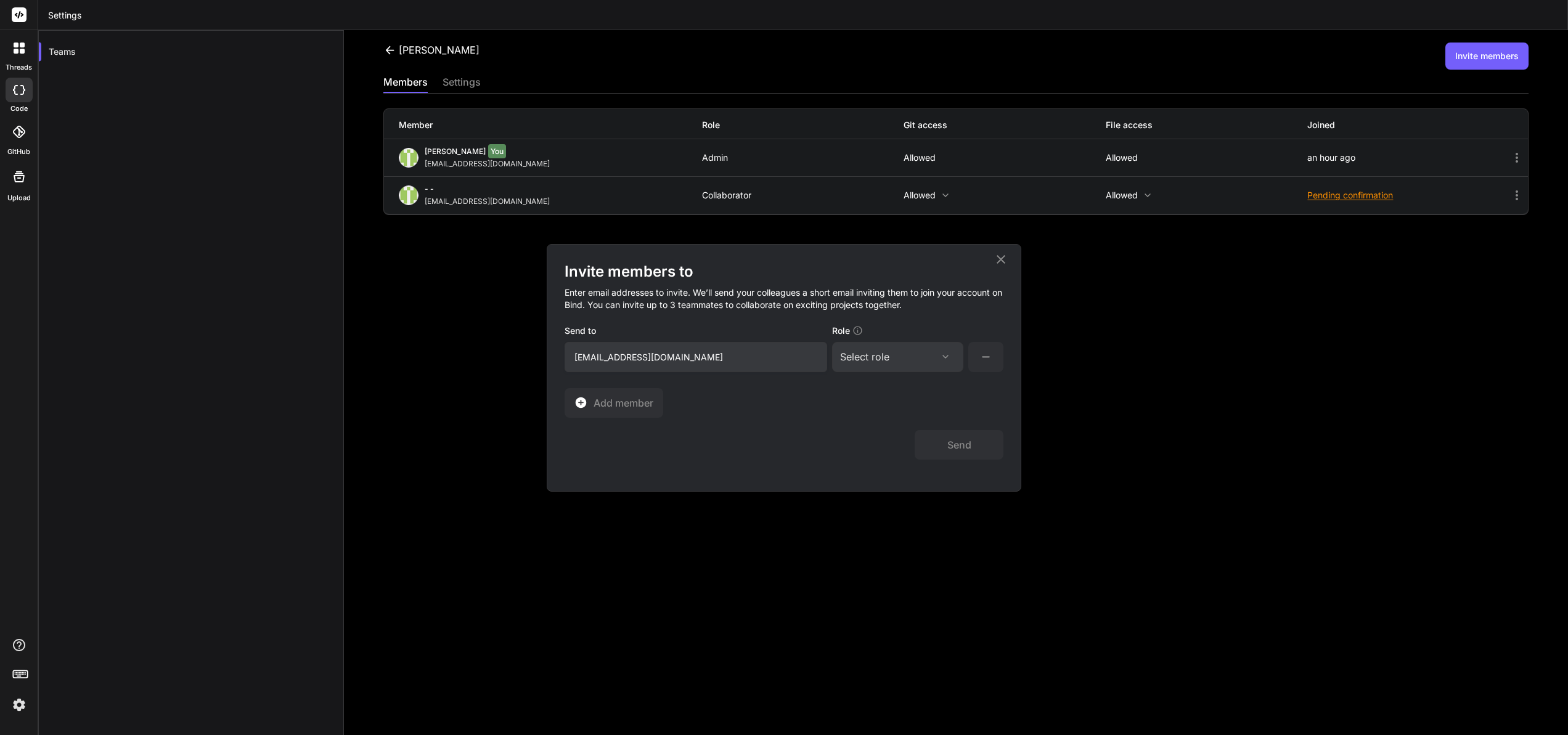
click at [945, 356] on icon at bounding box center [945, 356] width 10 height 10
click at [891, 441] on div "Collaborator" at bounding box center [881, 438] width 49 height 12
click at [961, 445] on button "Send" at bounding box center [959, 445] width 89 height 30
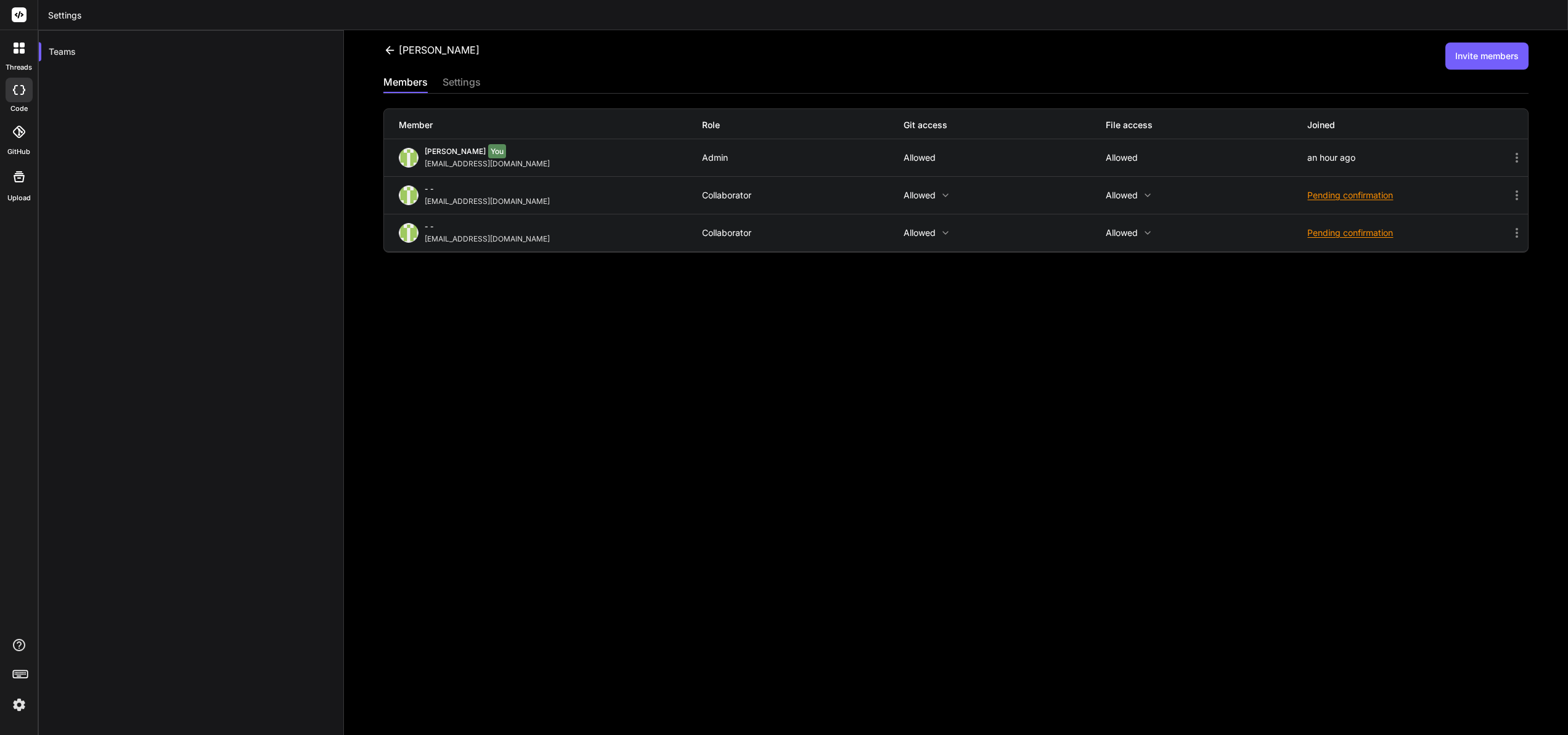
click at [17, 131] on icon at bounding box center [19, 132] width 12 height 12
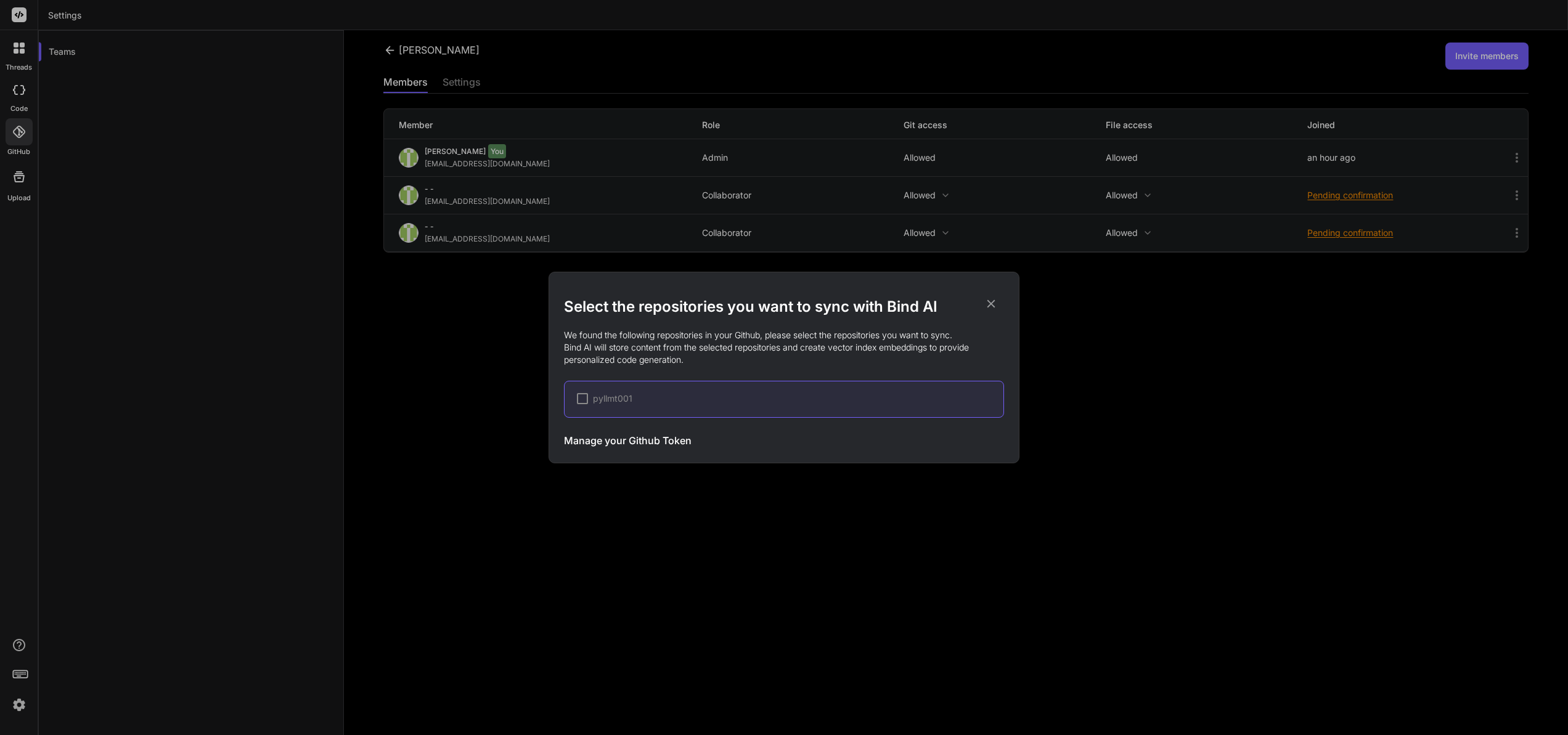
click at [634, 441] on h3 "Manage your Github Token" at bounding box center [628, 441] width 128 height 15
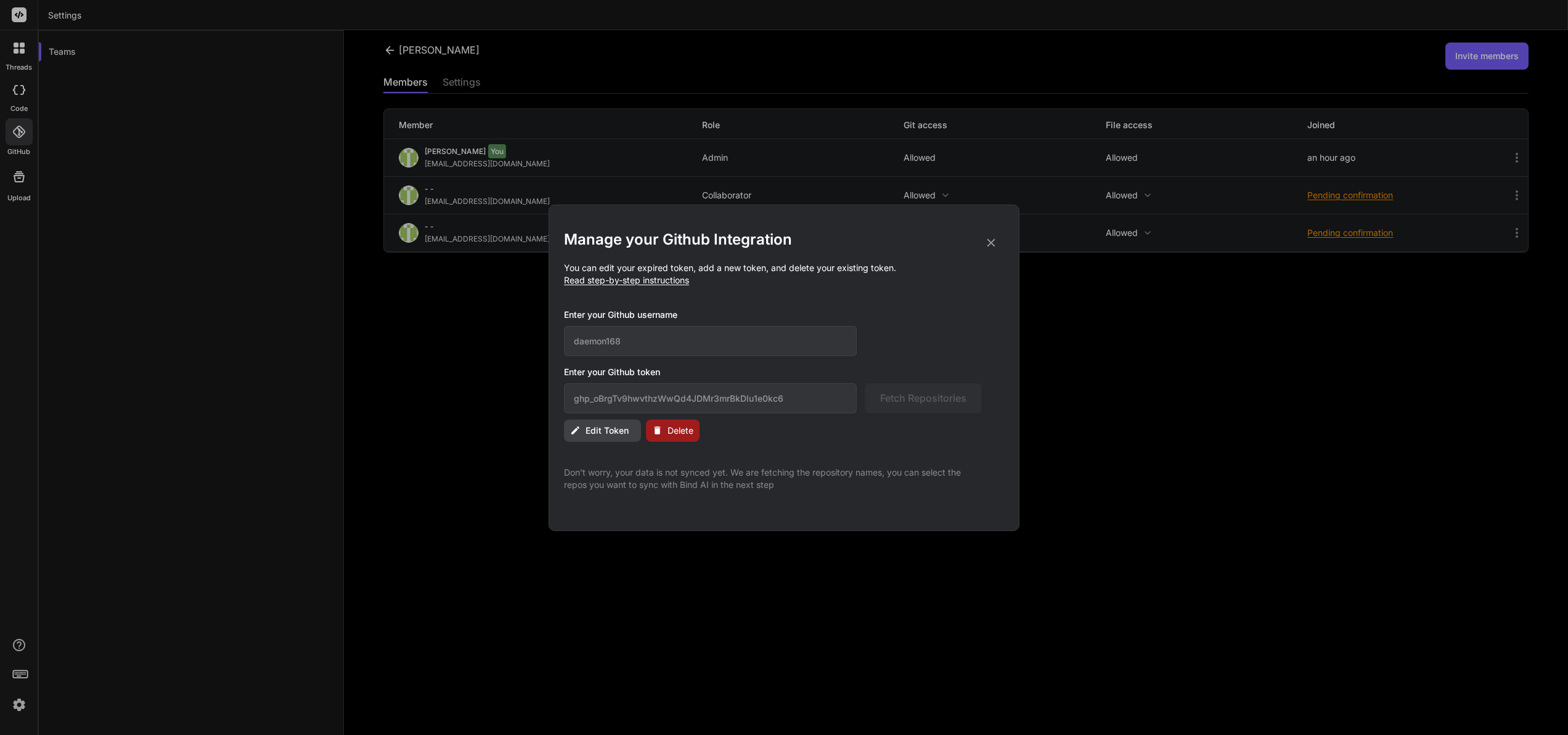
click at [669, 282] on span "Read step-by-step instructions" at bounding box center [626, 280] width 125 height 11
click at [595, 279] on span "Read step-by-step instructions" at bounding box center [626, 280] width 125 height 11
click at [600, 429] on span "Edit Token" at bounding box center [607, 430] width 43 height 12
click at [1087, 363] on div "Manage your Github Integration You can edit your expired token, add a new token…" at bounding box center [784, 367] width 1568 height 735
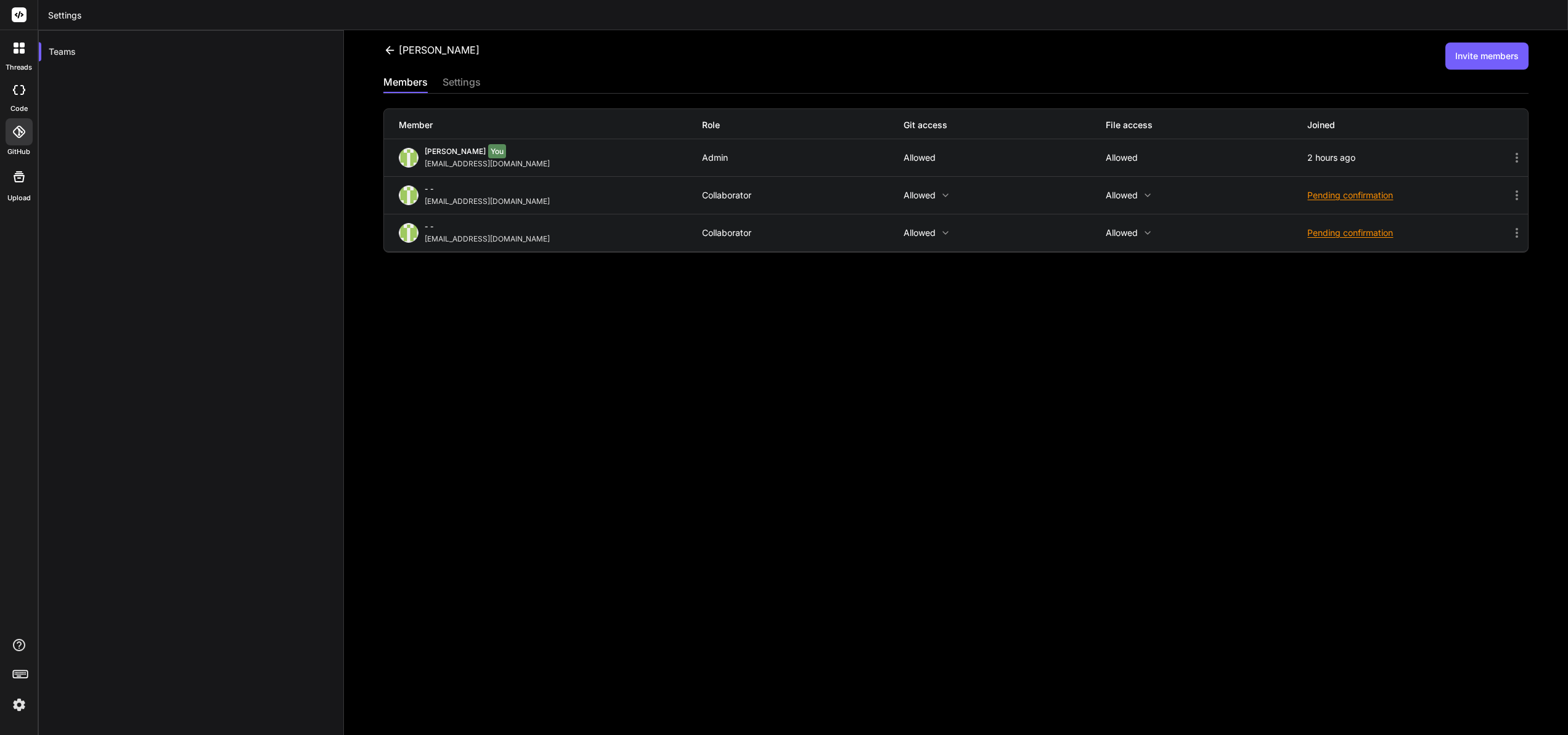
click at [21, 134] on icon at bounding box center [19, 132] width 12 height 12
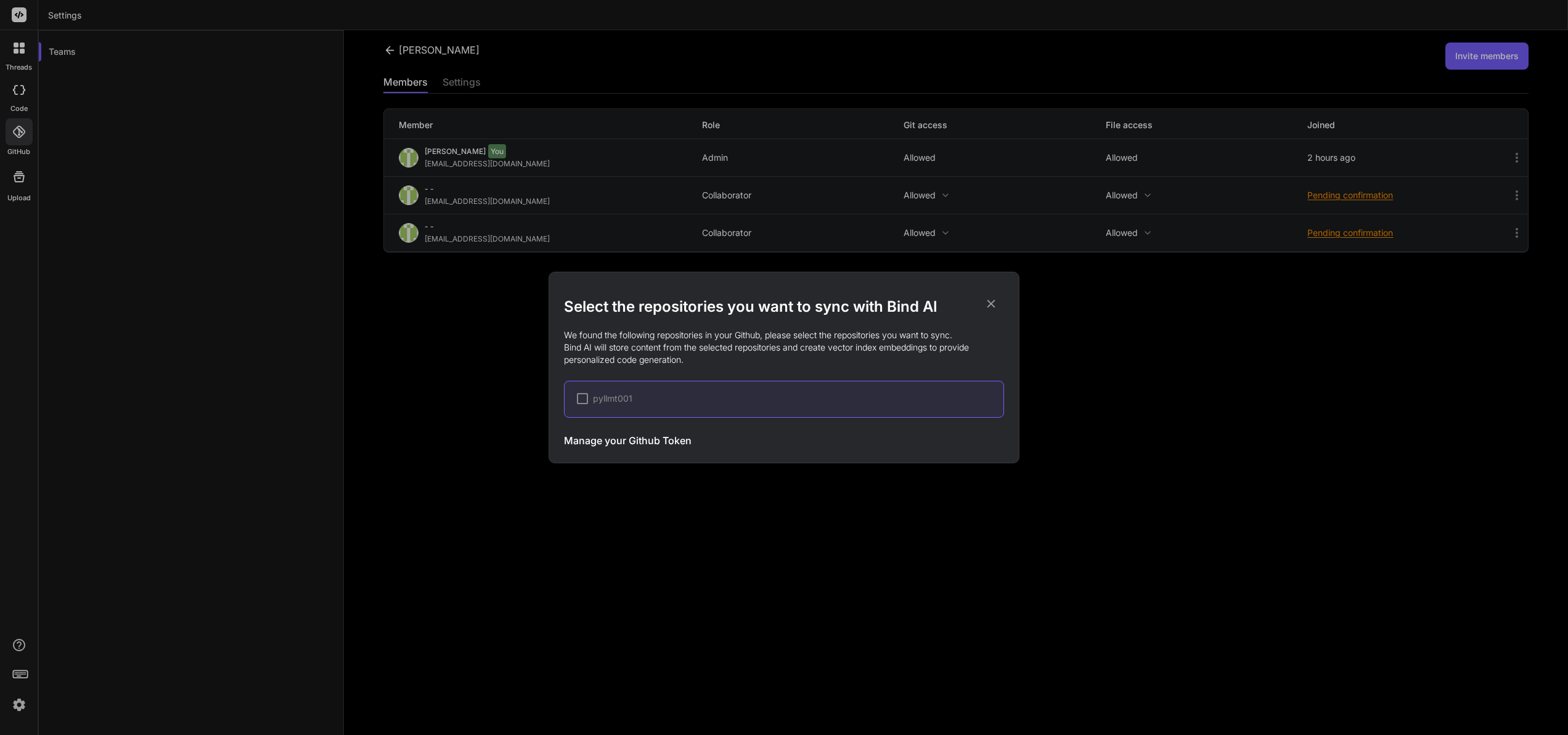
click at [673, 438] on h3 "Manage your Github Token" at bounding box center [628, 441] width 128 height 15
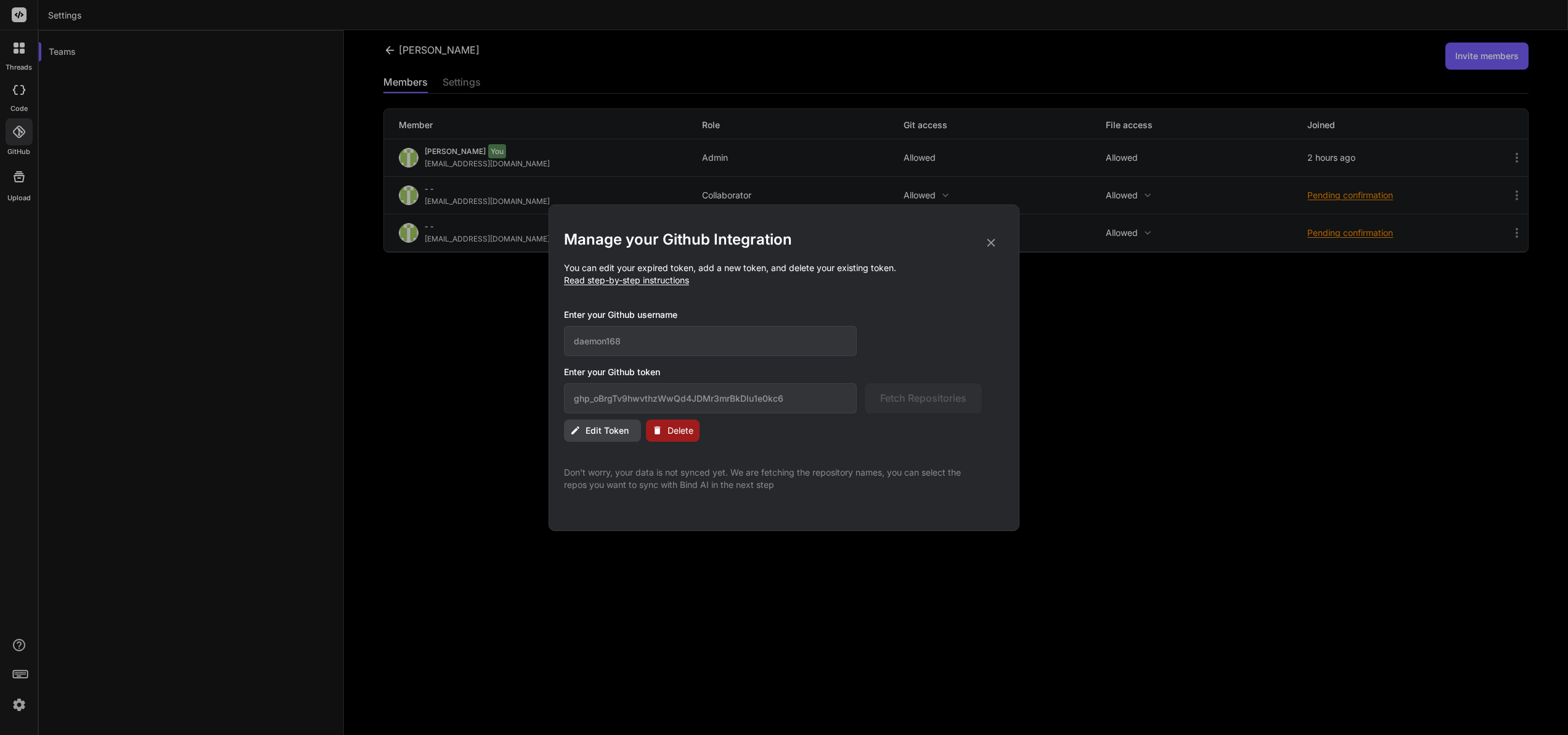
click at [621, 427] on span "Edit Token" at bounding box center [607, 430] width 43 height 12
click at [610, 431] on span "Edit Token" at bounding box center [607, 430] width 43 height 12
click at [805, 400] on input "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" at bounding box center [710, 398] width 293 height 30
drag, startPoint x: 811, startPoint y: 400, endPoint x: 563, endPoint y: 399, distance: 248.0
click at [563, 399] on div "Manage your Github Integration You can edit your expired token, add a new token…" at bounding box center [784, 368] width 471 height 326
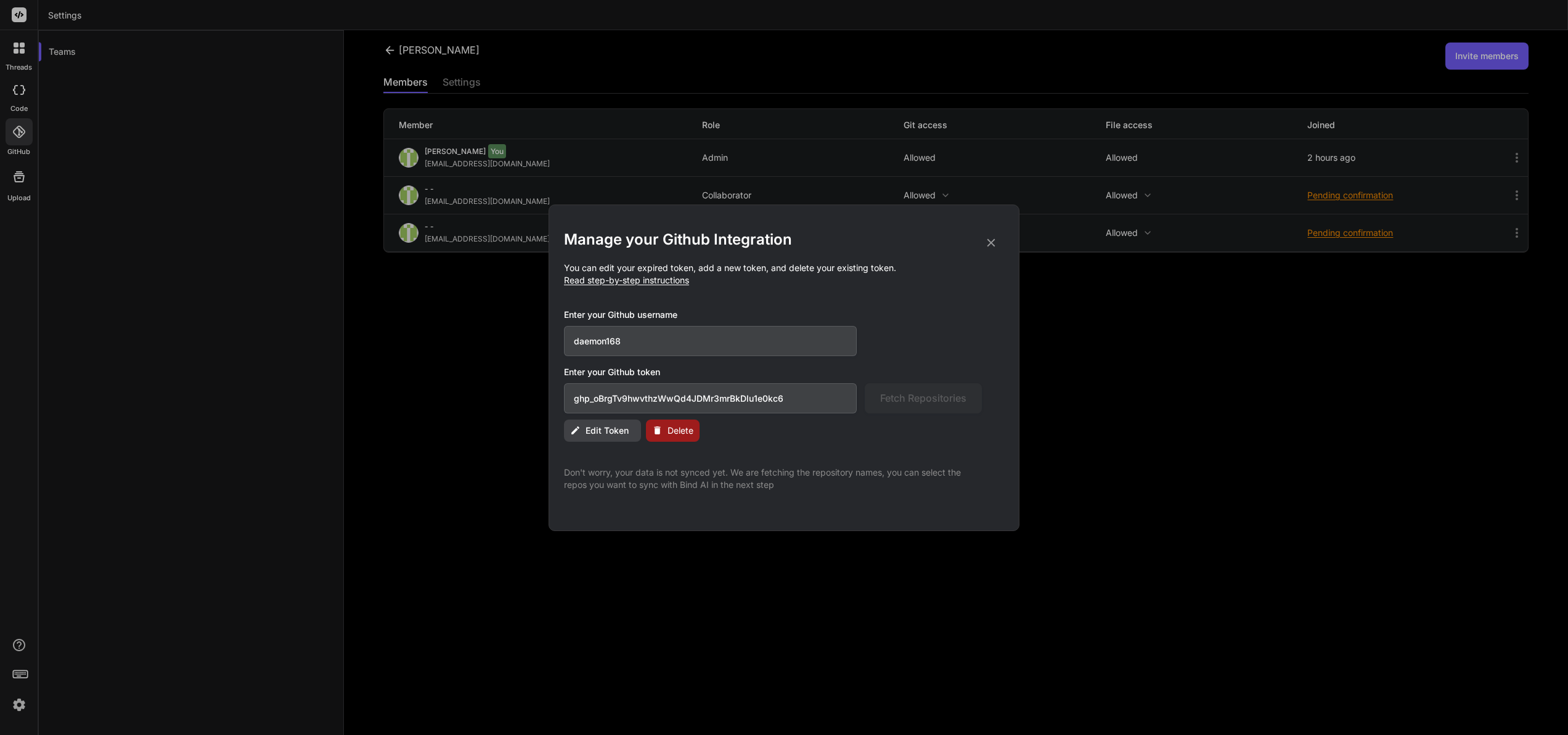
paste input "ithub_pat_11BV2HJTA0LDJ1DrynHcQ4_Kbla0Q8ZzqGUZRDAcPgxihsVYXSM6ClAhWCbuUQcSM02XI…"
type input "github_pat_11BV2HJTA0LDJ1DrynHcQ4_Kbla0Q8ZzqGUZRDAcPgxihsVYXSM6ClAhWCbuUQcSM02X…"
click at [910, 398] on span "Fetch Repositories" at bounding box center [924, 398] width 86 height 15
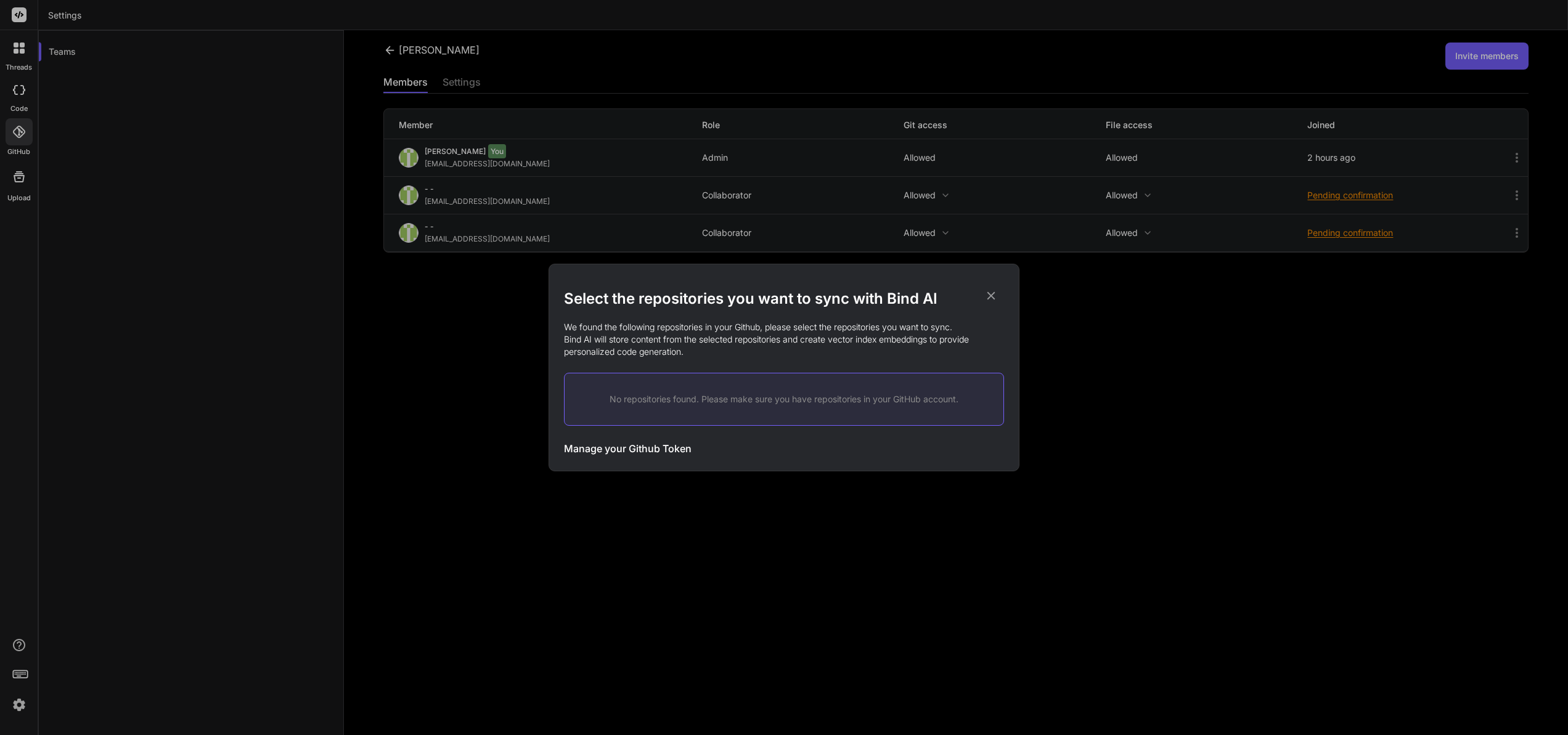
click at [744, 412] on div "No repositories found. Please make sure you have repositories in your GitHub ac…" at bounding box center [784, 399] width 440 height 53
click at [634, 447] on h3 "Manage your Github Token" at bounding box center [628, 448] width 128 height 15
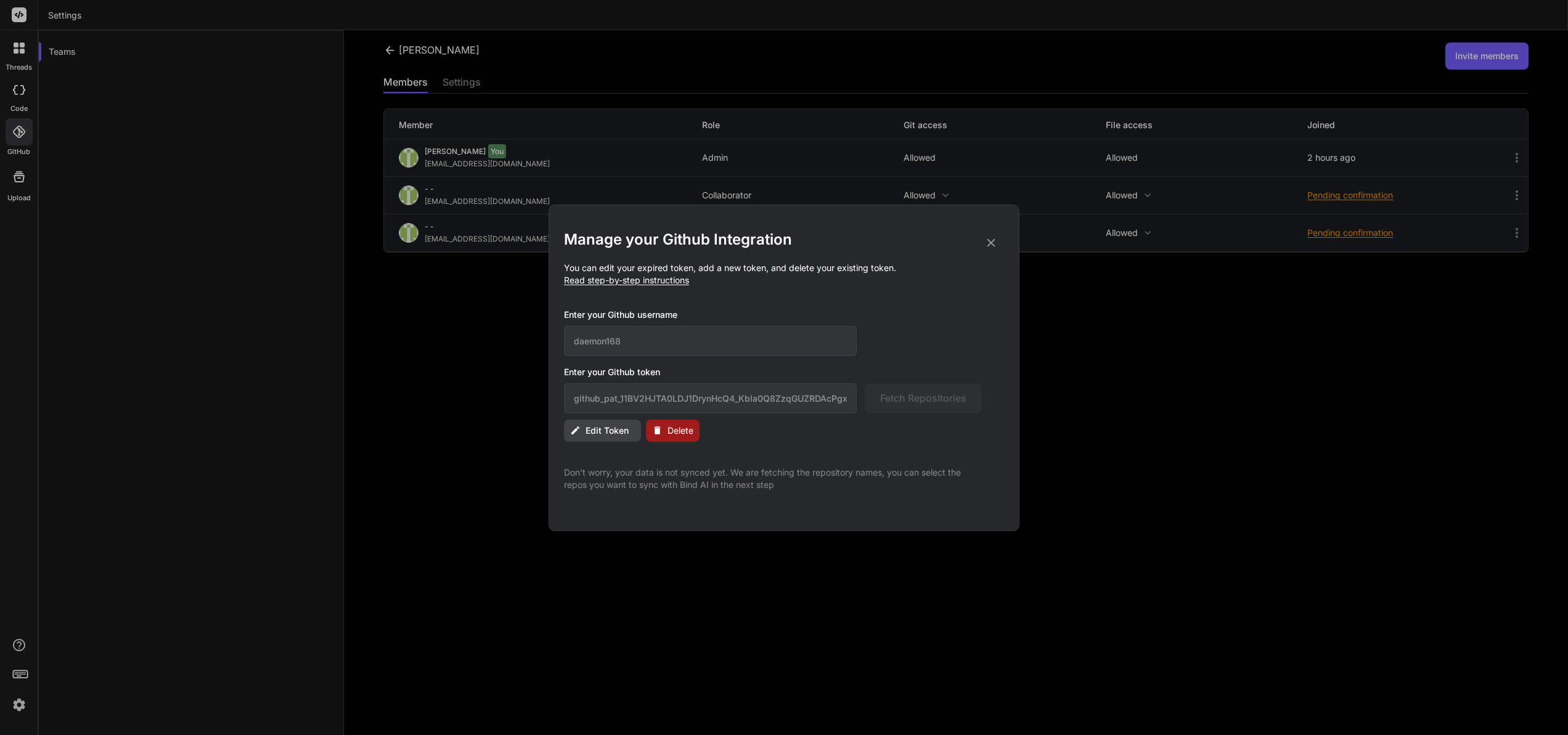
click at [663, 282] on span "Read step-by-step instructions" at bounding box center [626, 280] width 125 height 11
click at [604, 284] on span "Read step-by-step instructions" at bounding box center [626, 280] width 125 height 11
click at [604, 284] on span "Read step-by-step instructions" at bounding box center [626, 280] width 125 height 11
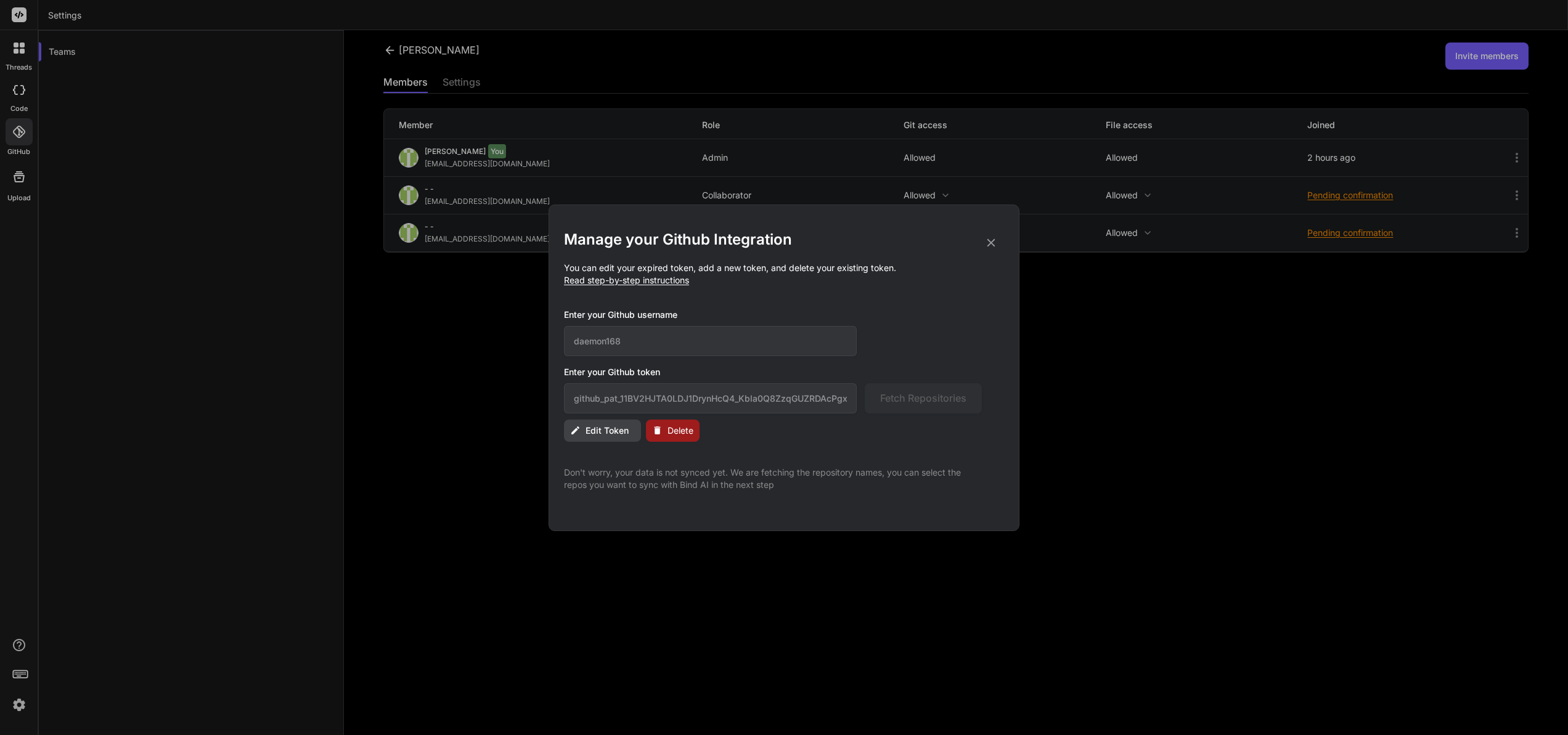
click at [618, 432] on span "Edit Token" at bounding box center [607, 430] width 43 height 12
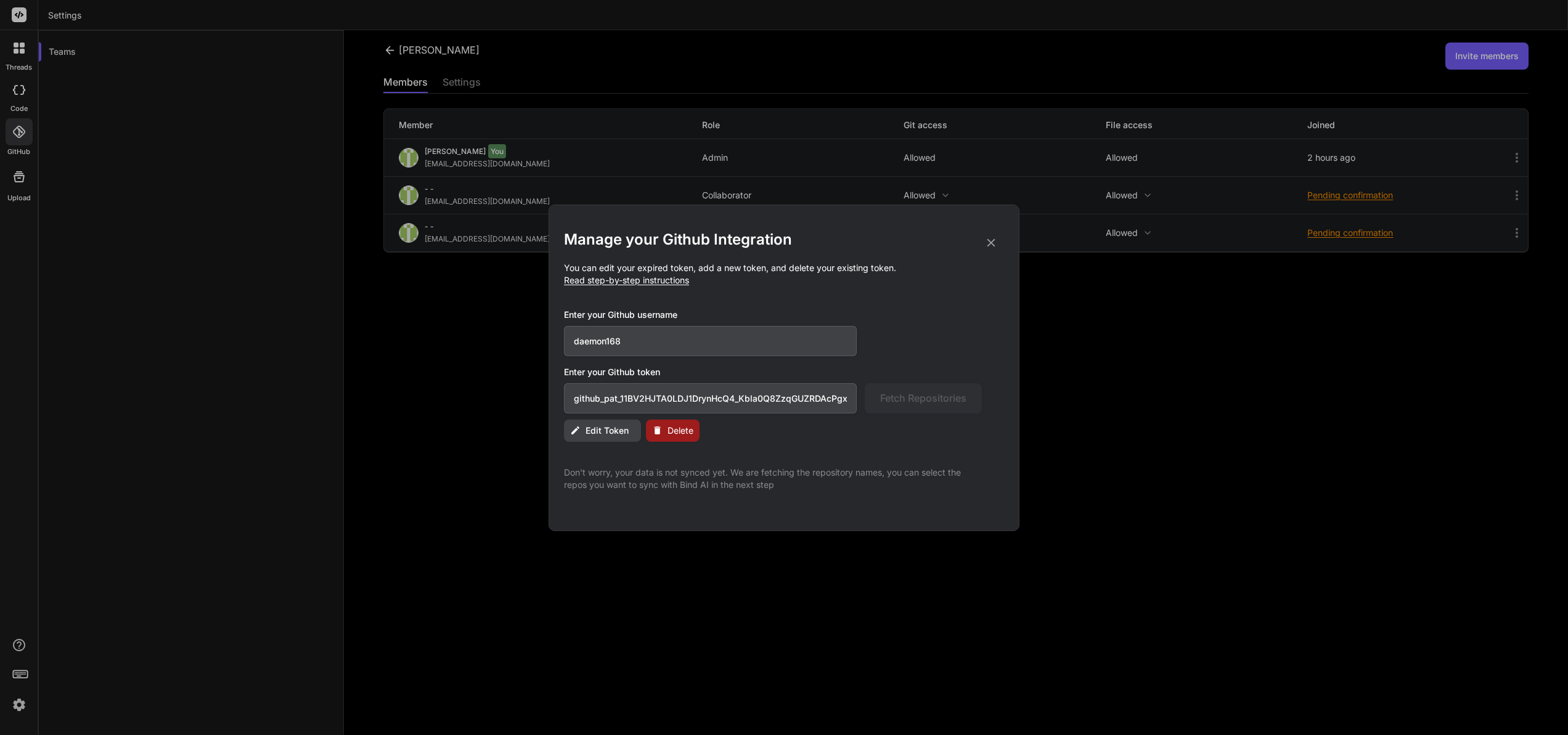
click at [618, 432] on span "Edit Token" at bounding box center [607, 430] width 43 height 12
click at [616, 432] on span "Edit Token" at bounding box center [607, 430] width 43 height 12
click at [801, 392] on input "github_pat_11BV2HJTA0LDJ1DrynHcQ4_Kbla0Q8ZzqGUZRDAcPgxihsVYXSM6ClAhWCbuUQcSM02X…" at bounding box center [710, 398] width 293 height 30
click at [801, 393] on input "github_pat_11BV2HJTA0LDJ1DrynHcQ4_Kbla0Q8ZzqGUZRDAcPgxihsVYXSM6ClAhWCbuUQcSM02X…" at bounding box center [710, 398] width 293 height 30
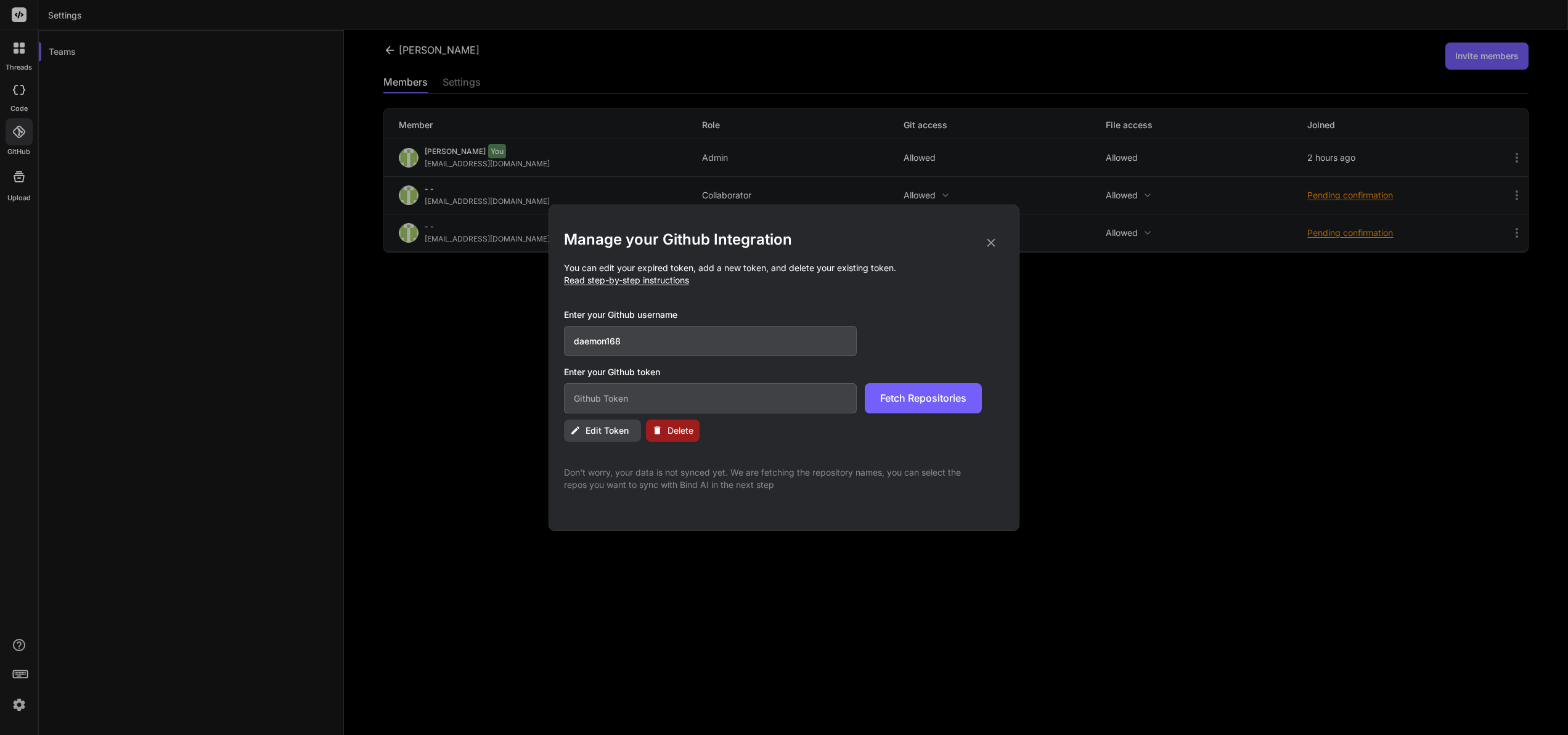
paste input "github_pat_11BV2HJTA0LDJ1DrynHcQ4_Kbla0Q8ZzqGUZRDAcPgxihsVYXSM6ClAhWCbuUQcSM02X…"
type input "github_pat_11BV2HJTA0LDJ1DrynHcQ4_Kbla0Q8ZzqGUZRDAcPgxihsVYXSM6ClAhWCbuUQcSM02X…"
click at [607, 453] on div "Manage your Github Integration You can edit your expired token, add a new token…" at bounding box center [784, 360] width 440 height 261
click at [765, 454] on div "Manage your Github Integration You can edit your expired token, add a new token…" at bounding box center [784, 360] width 440 height 261
click at [811, 395] on input "github_pat_11BV2HJTA0LDJ1DrynHcQ4_Kbla0Q8ZzqGUZRDAcPgxihsVYXSM6ClAhWCbuUQcSM02X…" at bounding box center [710, 398] width 293 height 30
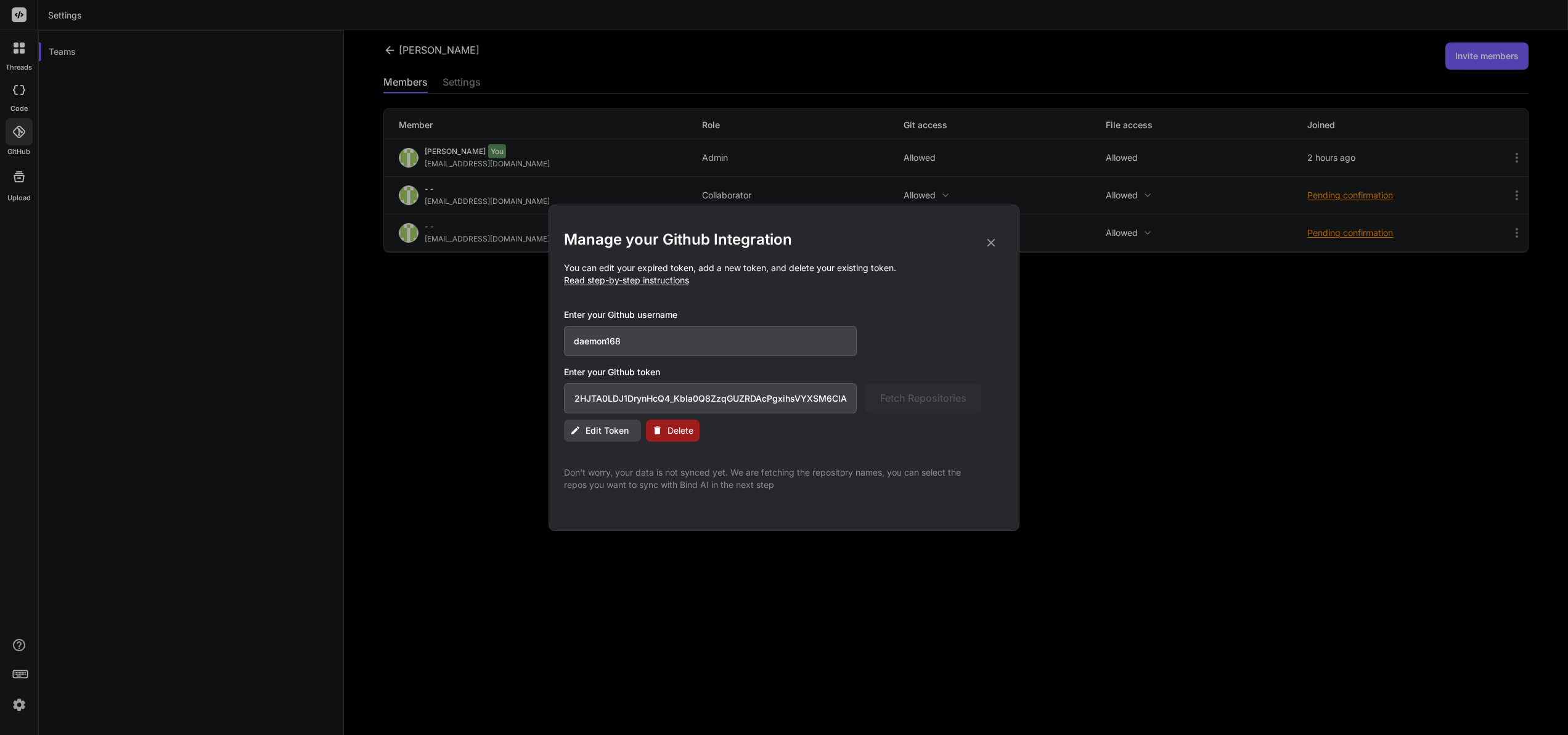
scroll to position [0, 212]
click at [901, 402] on div "github_pat_11BV2HJTA0LDJ1DrynHcQ4_Kbla0Q8ZzqGUZRDAcPgxihsVYXSM6ClAhWCbuUQcSM02X…" at bounding box center [773, 398] width 418 height 30
click at [846, 395] on input "github_pat_11BV2HJTA0LDJ1DrynHcQ4_Kbla0Q8ZzqGUZRDAcPgxihsVYXSM6ClAhWCbuUQcSM02X…" at bounding box center [710, 398] width 293 height 30
click at [845, 476] on p "Don't worry, your data is not synced yet. We are fetching the repository names,…" at bounding box center [773, 479] width 418 height 25
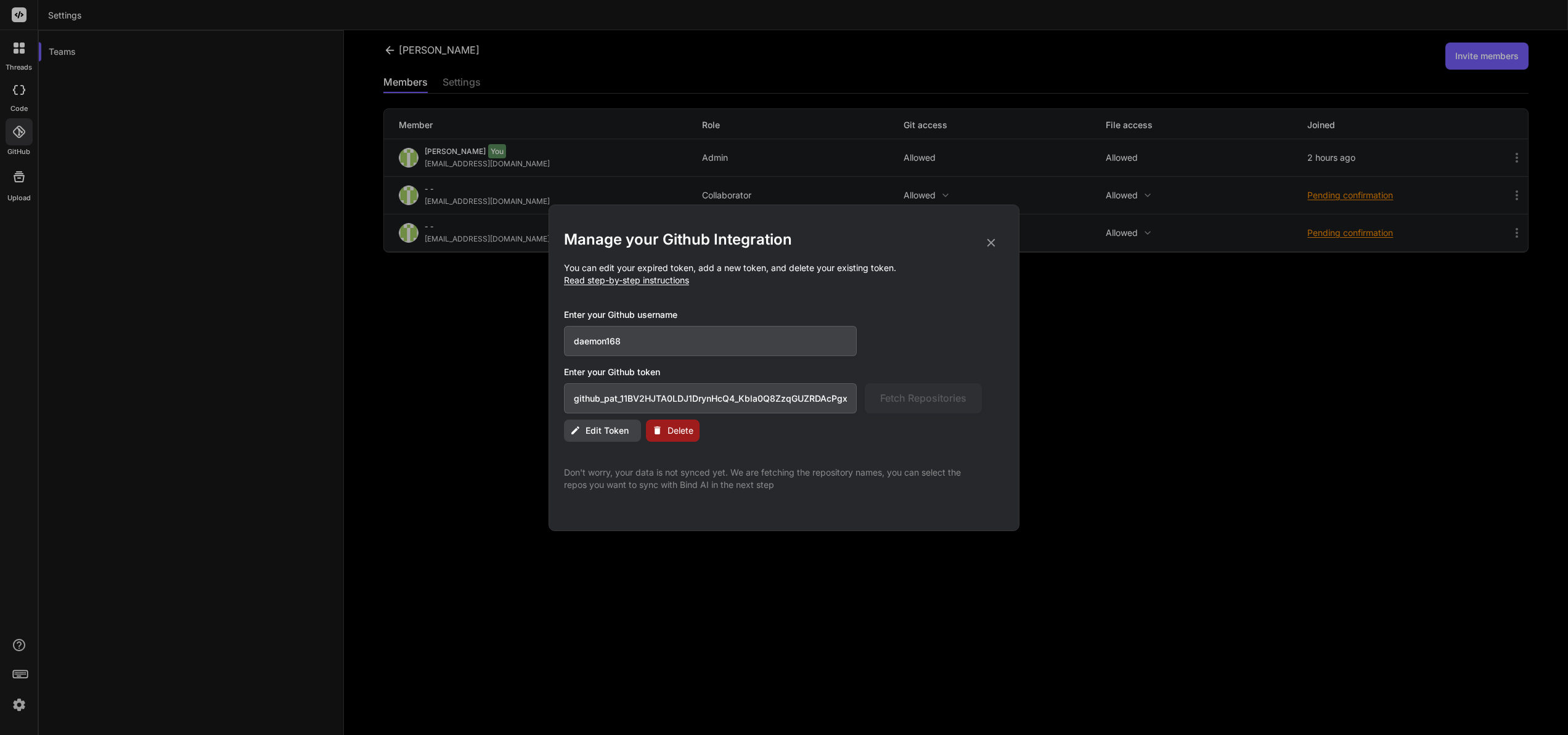
click at [690, 338] on input "daemon168" at bounding box center [710, 341] width 293 height 30
click at [732, 339] on input "daemon168" at bounding box center [710, 341] width 293 height 30
click at [604, 423] on button "Edit Token" at bounding box center [602, 430] width 77 height 22
click at [609, 431] on span "Edit Token" at bounding box center [607, 430] width 43 height 12
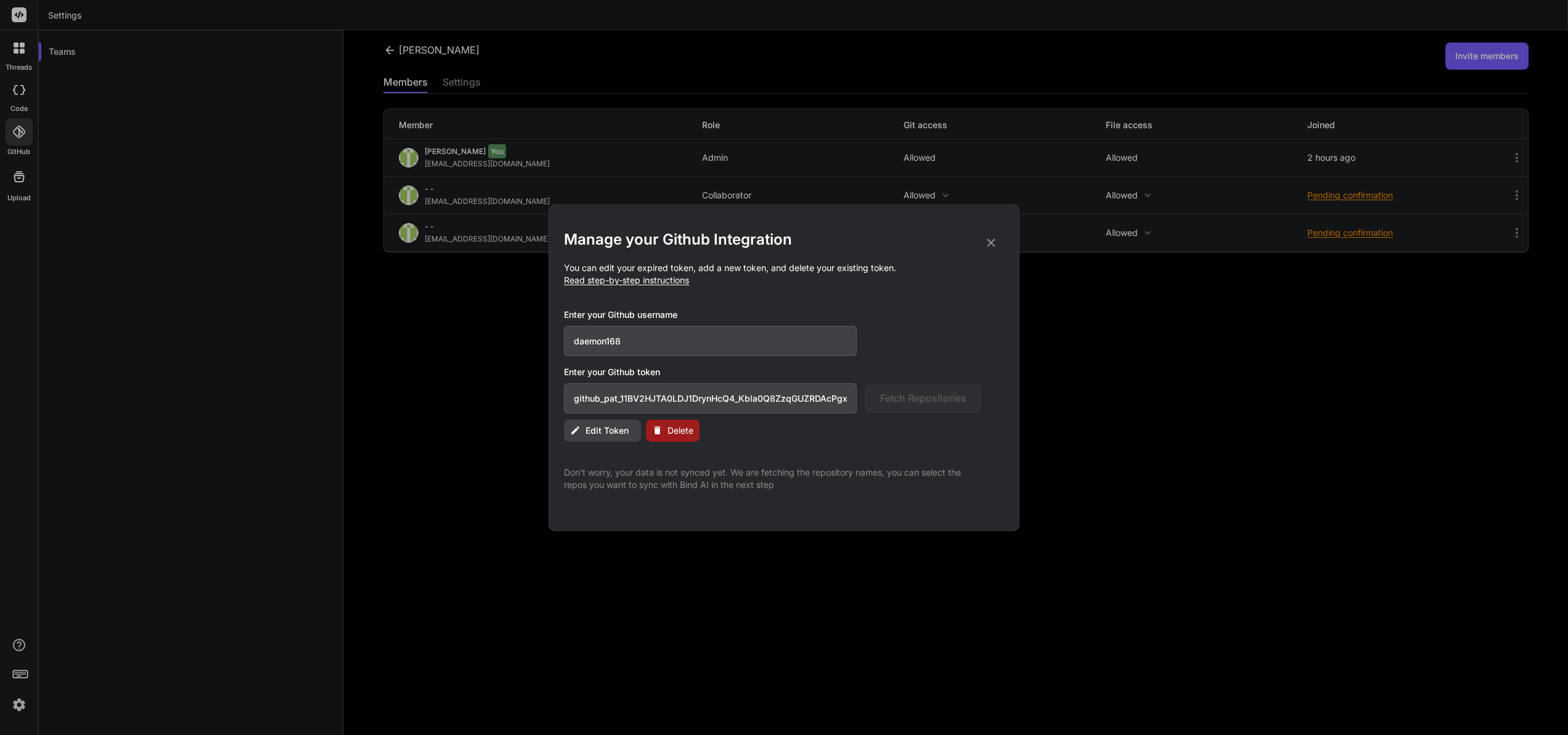
click at [609, 431] on span "Edit Token" at bounding box center [607, 430] width 43 height 12
click at [635, 397] on input "github_pat_11BV2HJTA0LDJ1DrynHcQ4_Kbla0Q8ZzqGUZRDAcPgxihsVYXSM6ClAhWCbuUQcSM02X…" at bounding box center [710, 398] width 293 height 30
click at [672, 432] on span "Delete" at bounding box center [680, 430] width 26 height 12
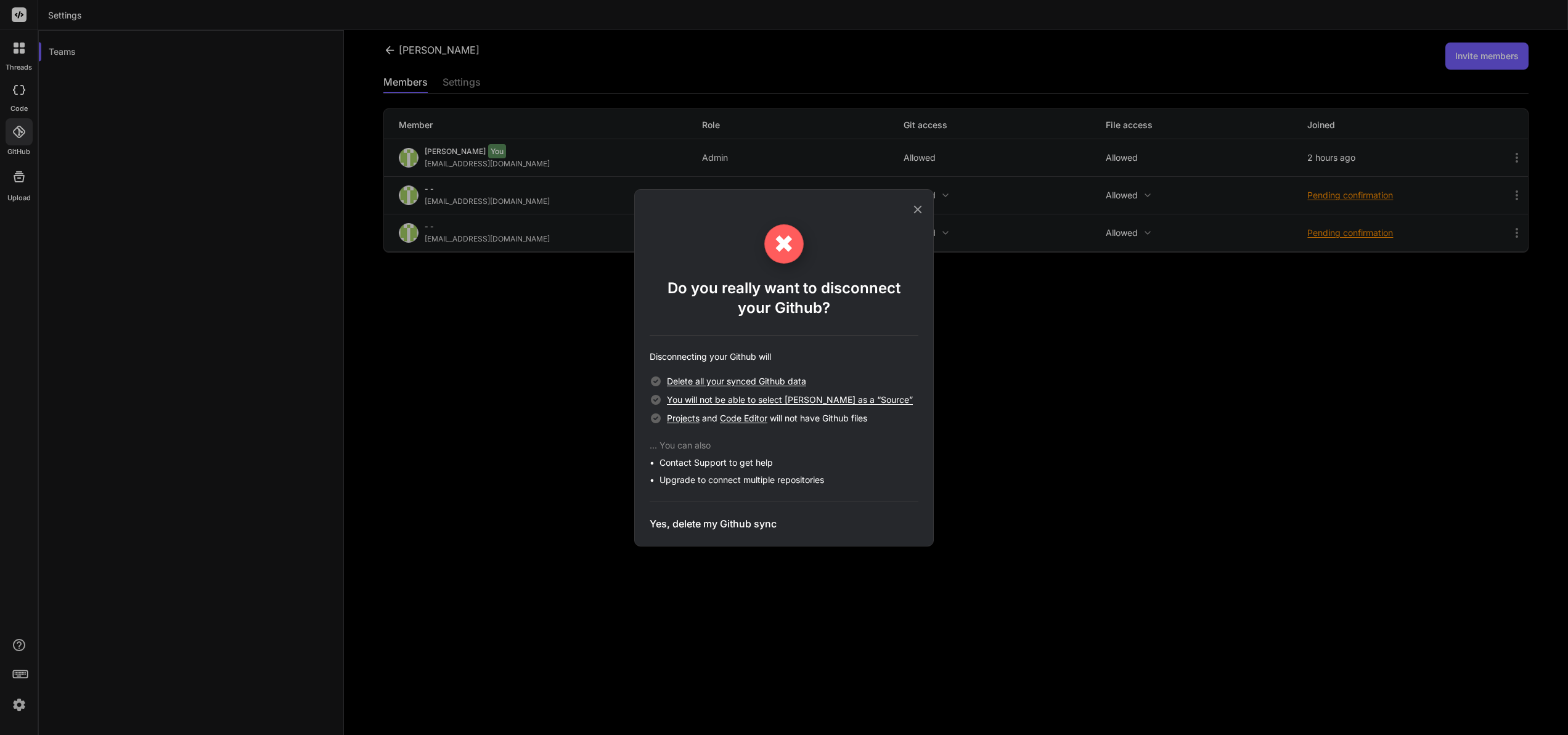
click at [744, 522] on h3 "Yes, delete my Github sync" at bounding box center [713, 524] width 127 height 15
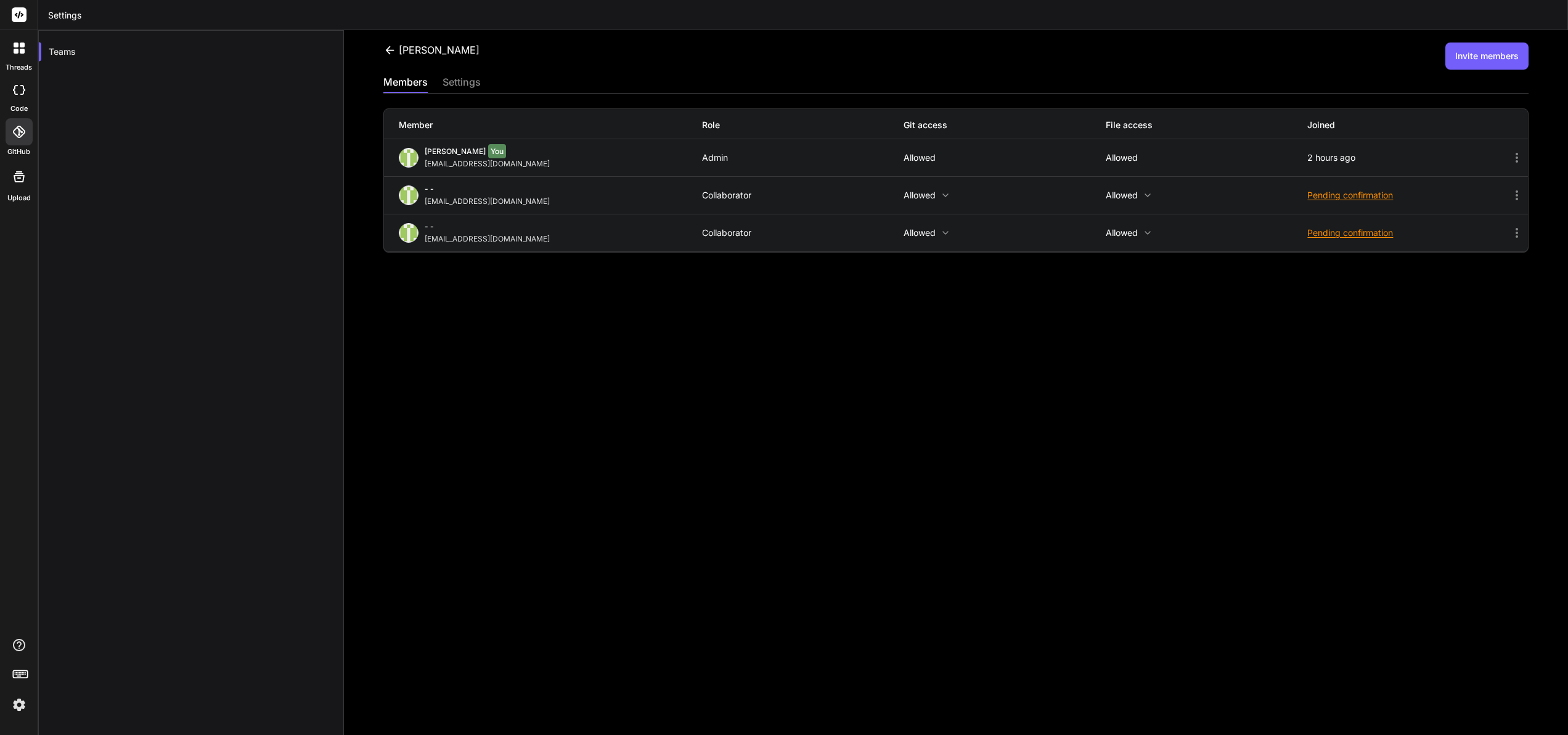
click at [12, 121] on div at bounding box center [19, 132] width 27 height 27
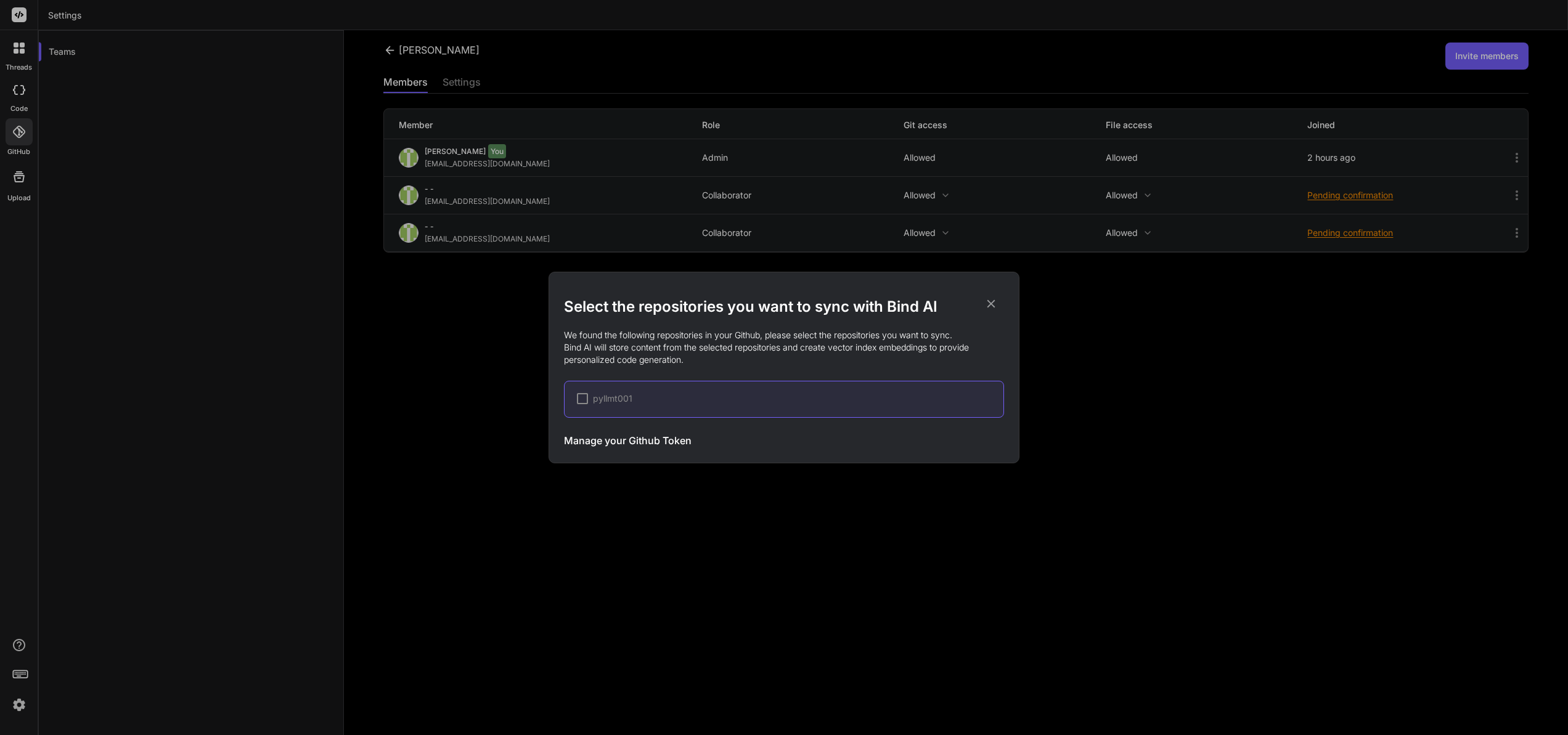
click at [635, 441] on h3 "Manage your Github Token" at bounding box center [628, 441] width 128 height 15
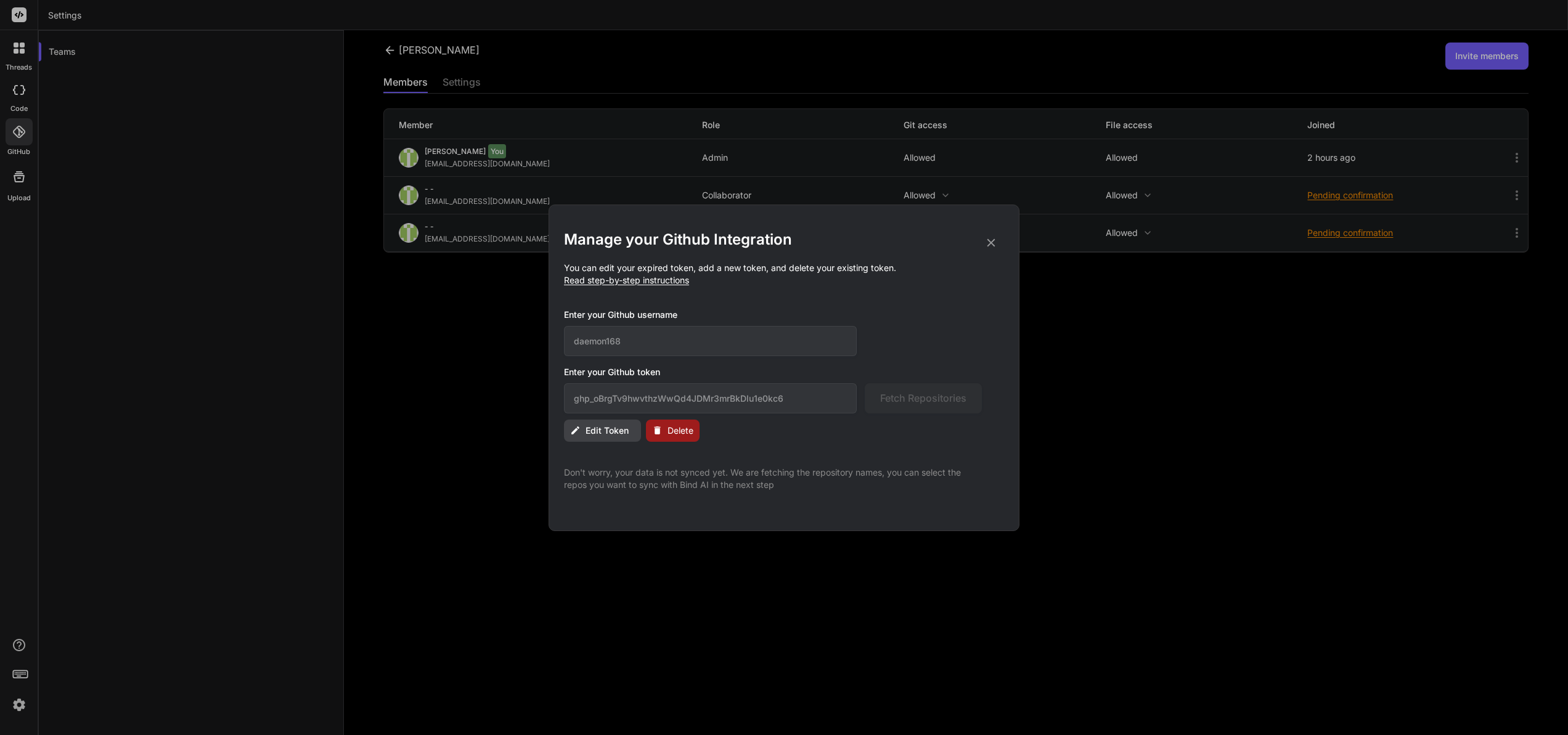
click at [685, 433] on span "Delete" at bounding box center [680, 430] width 26 height 12
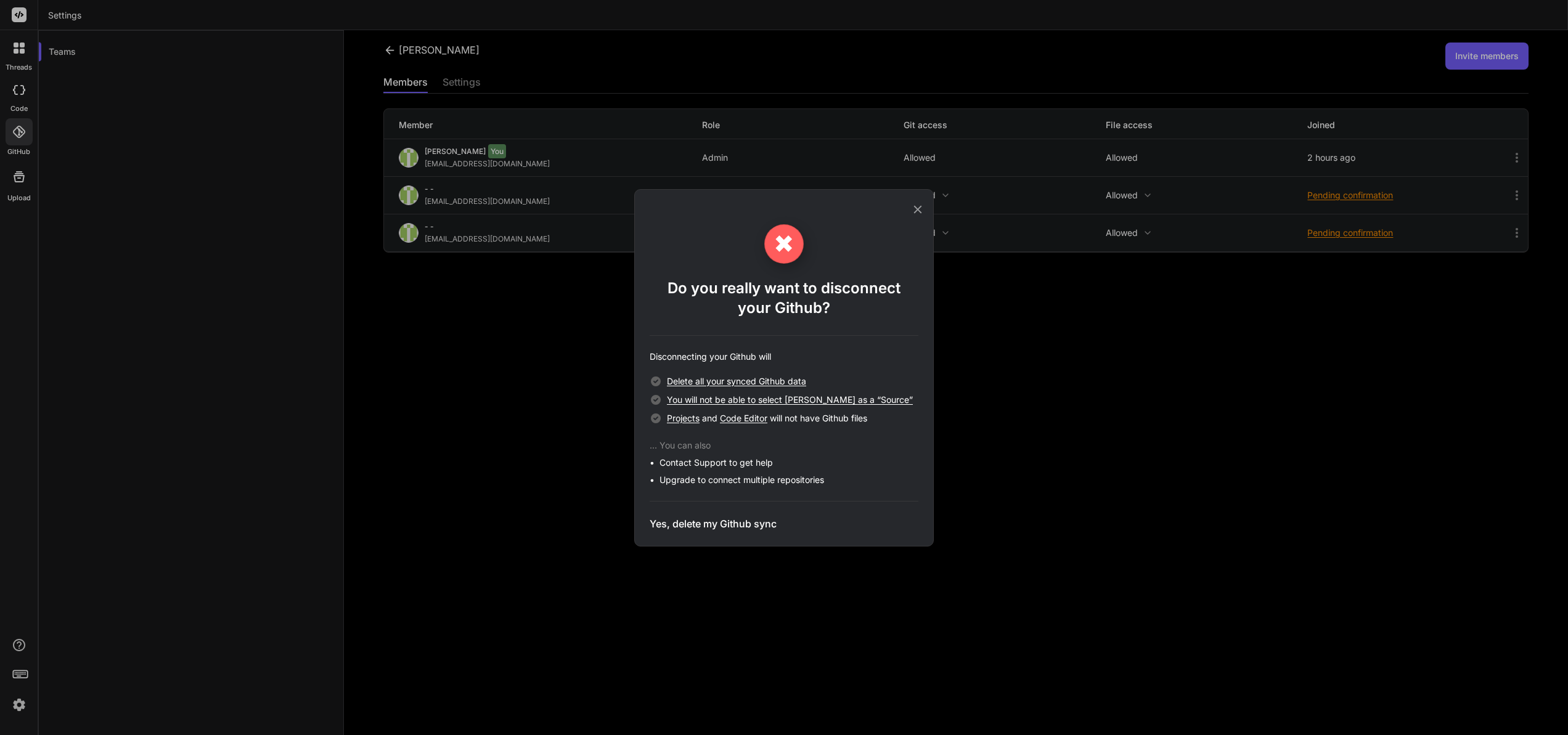
click at [715, 520] on h3 "Yes, delete my Github sync" at bounding box center [713, 524] width 127 height 15
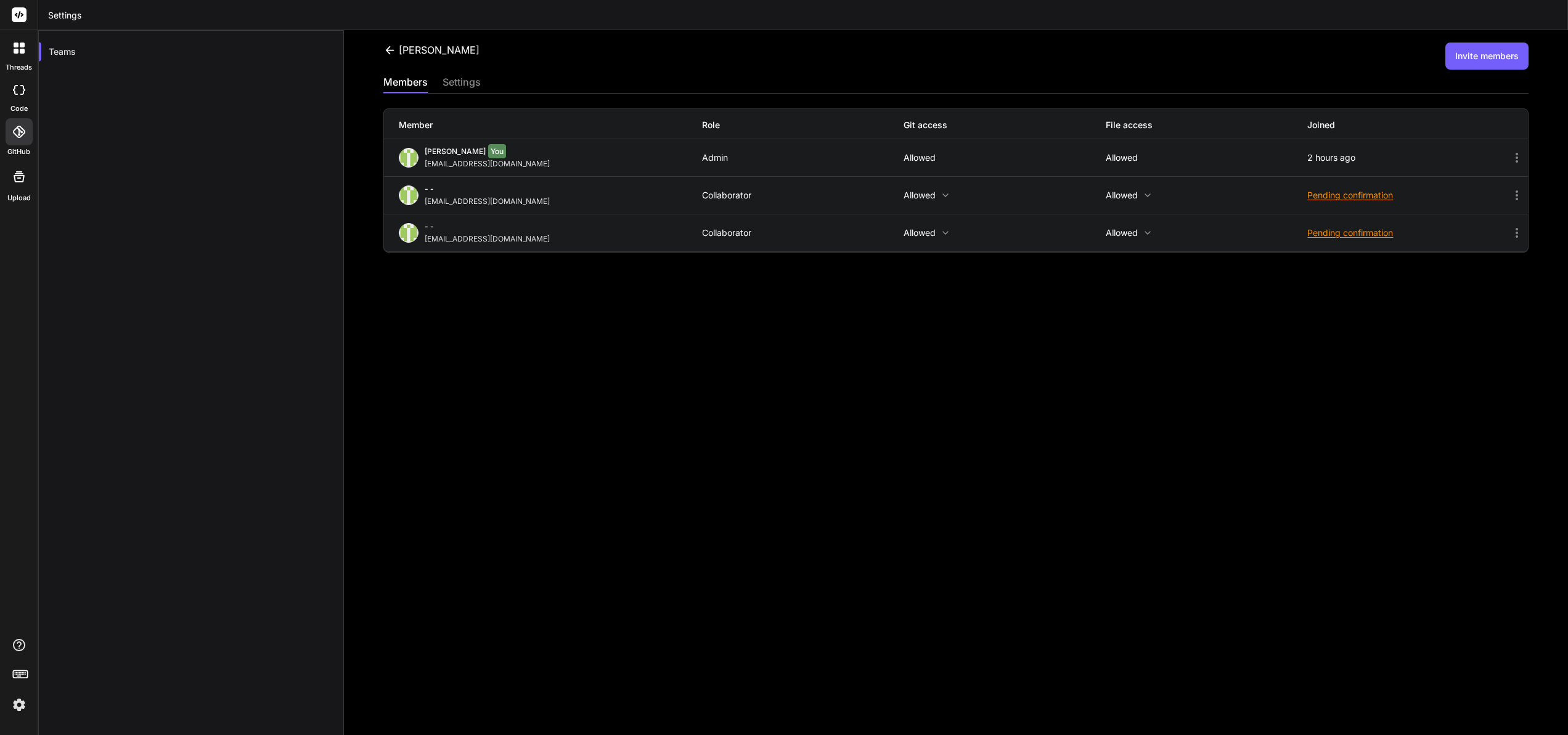
click at [18, 91] on icon at bounding box center [19, 90] width 12 height 10
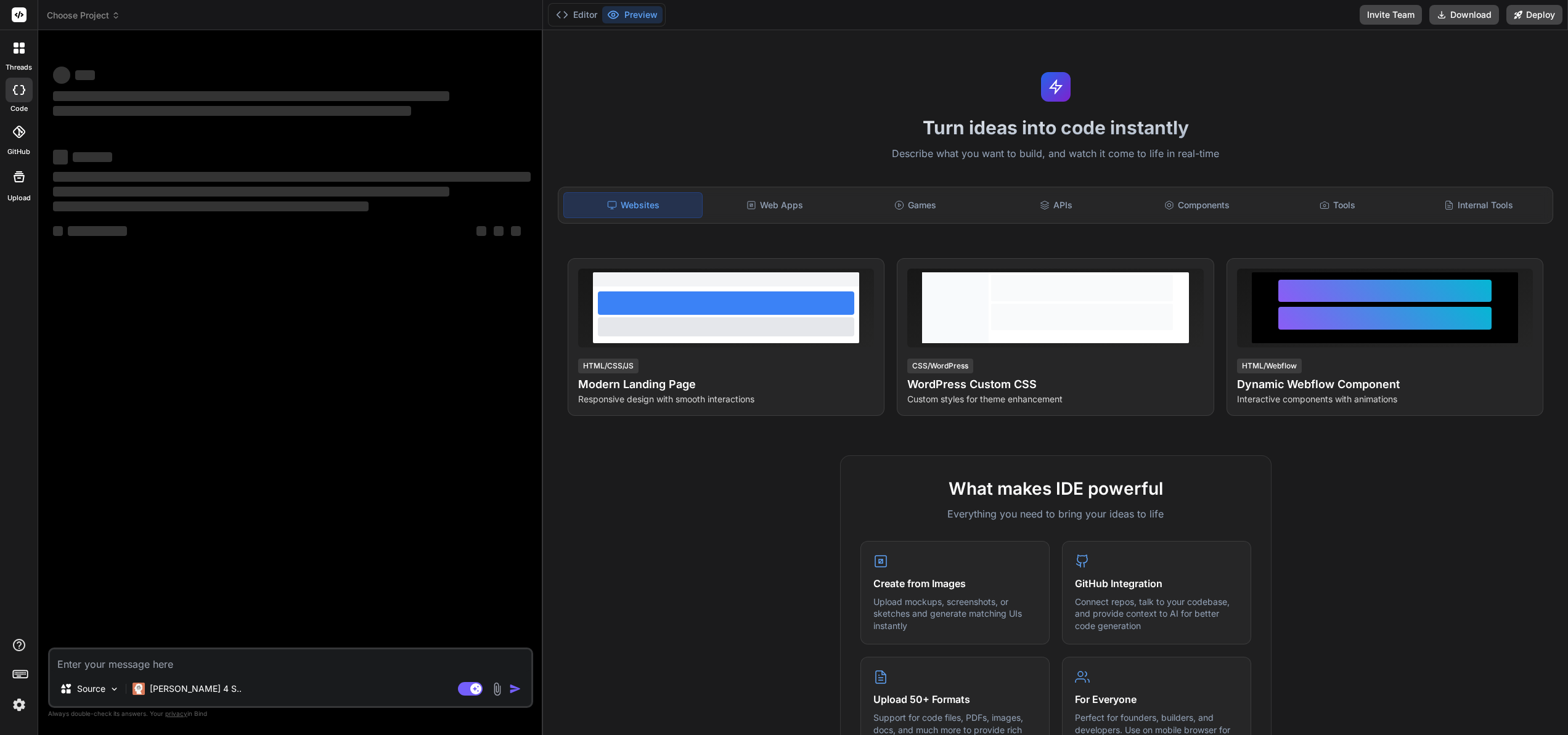
type textarea "x"
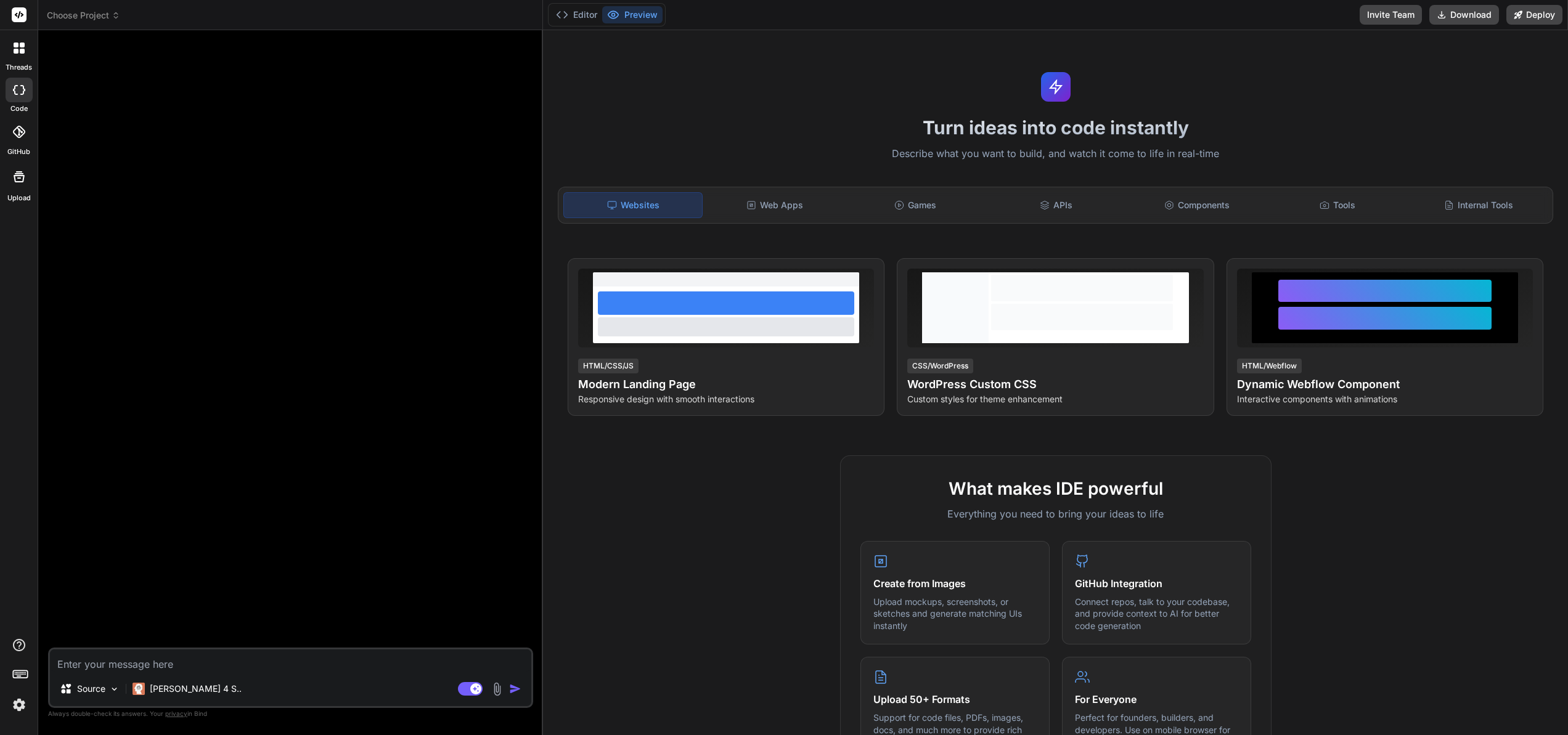
click at [23, 132] on icon at bounding box center [19, 132] width 12 height 12
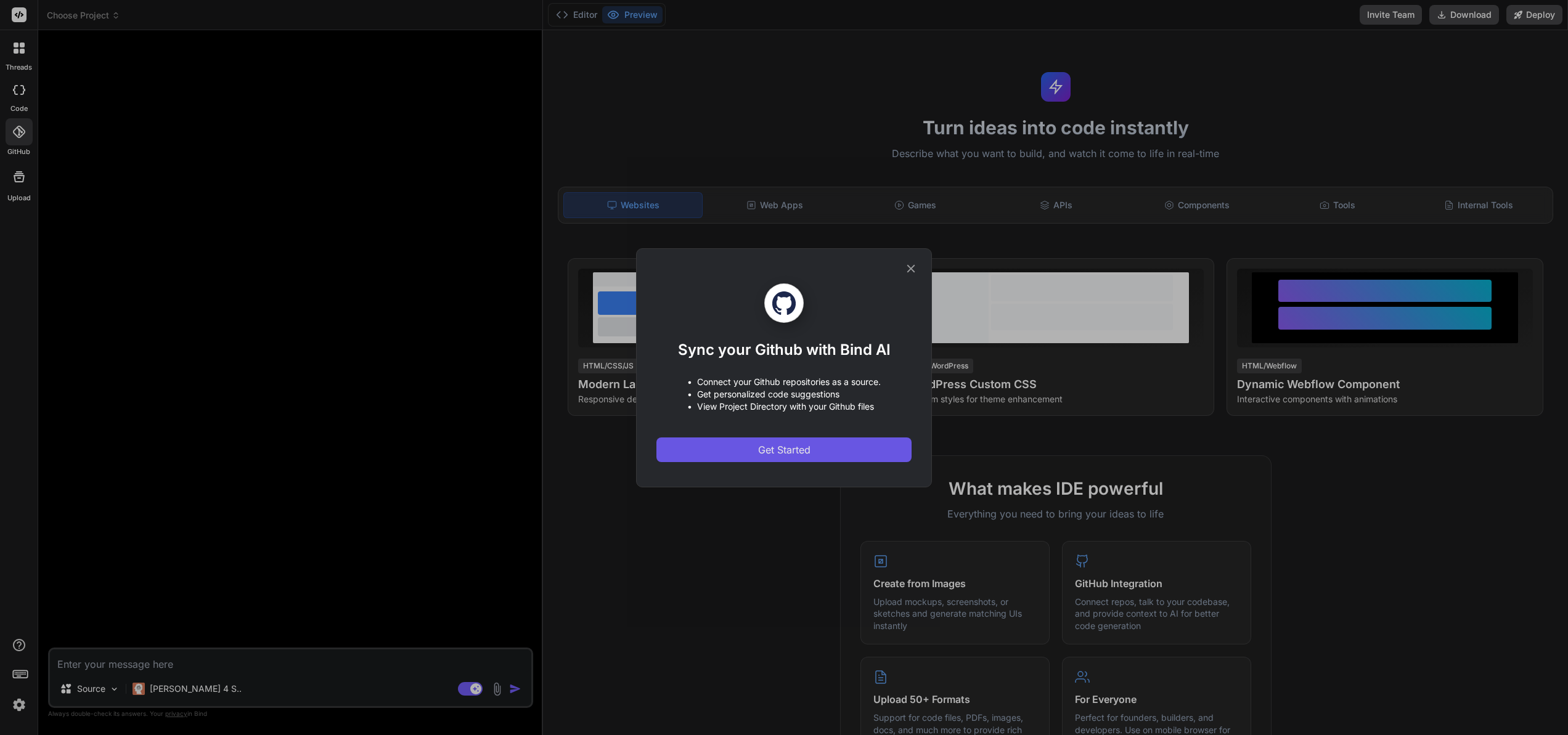
click at [770, 443] on span "Get Started" at bounding box center [784, 450] width 52 height 15
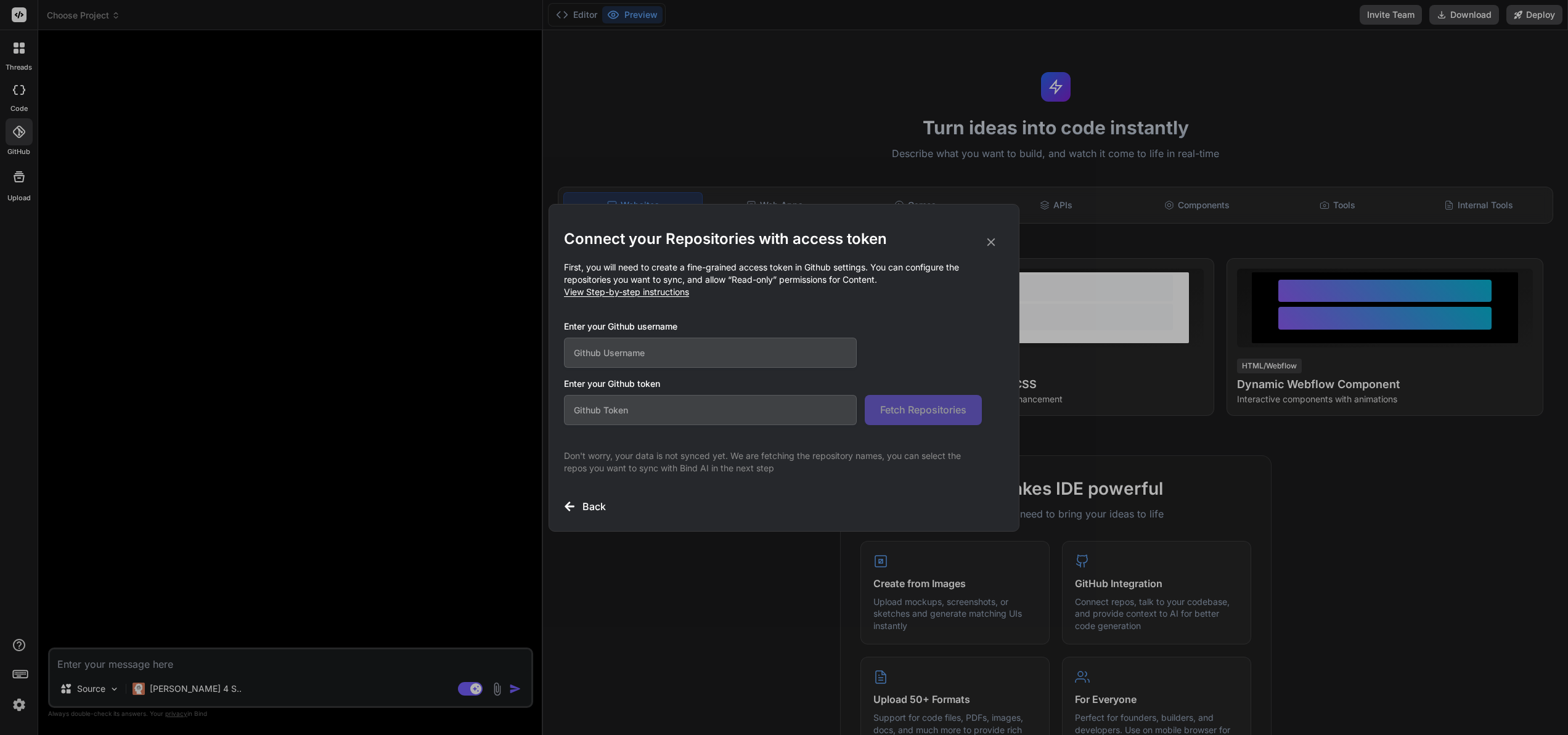
click at [600, 349] on input "text" at bounding box center [710, 352] width 293 height 30
type input "daemon168"
click at [597, 413] on input "text" at bounding box center [710, 410] width 293 height 30
paste input "github_pat_11BV2HJTA0LDJ1DrynHcQ4_Kbla0Q8ZzqGUZRDAcPgxihsVYXSM6ClAhWCbuUQcSM02X…"
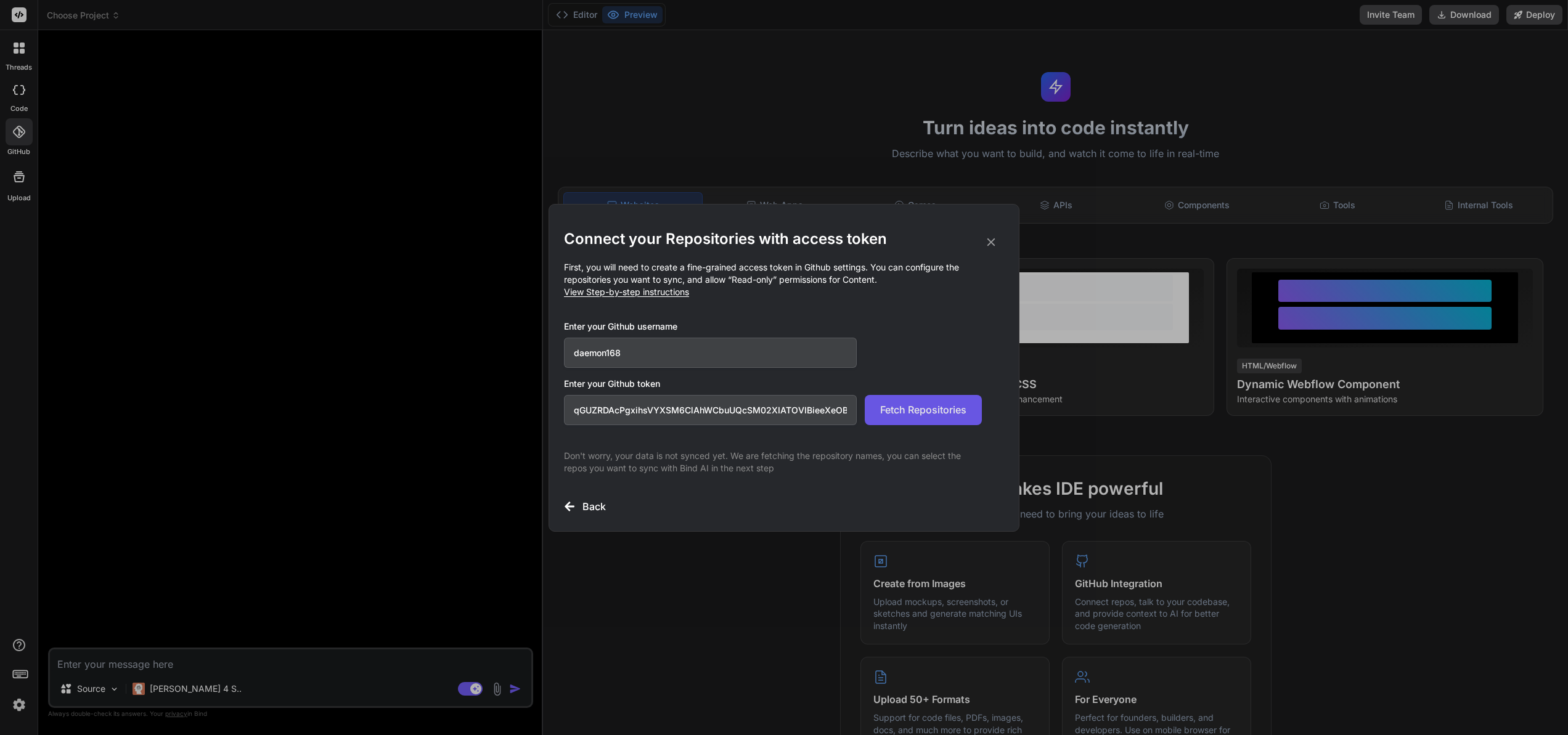
type input "github_pat_11BV2HJTA0LDJ1DrynHcQ4_Kbla0Q8ZzqGUZRDAcPgxihsVYXSM6ClAhWCbuUQcSM02X…"
click at [904, 418] on button "Fetch Repositories" at bounding box center [923, 410] width 117 height 30
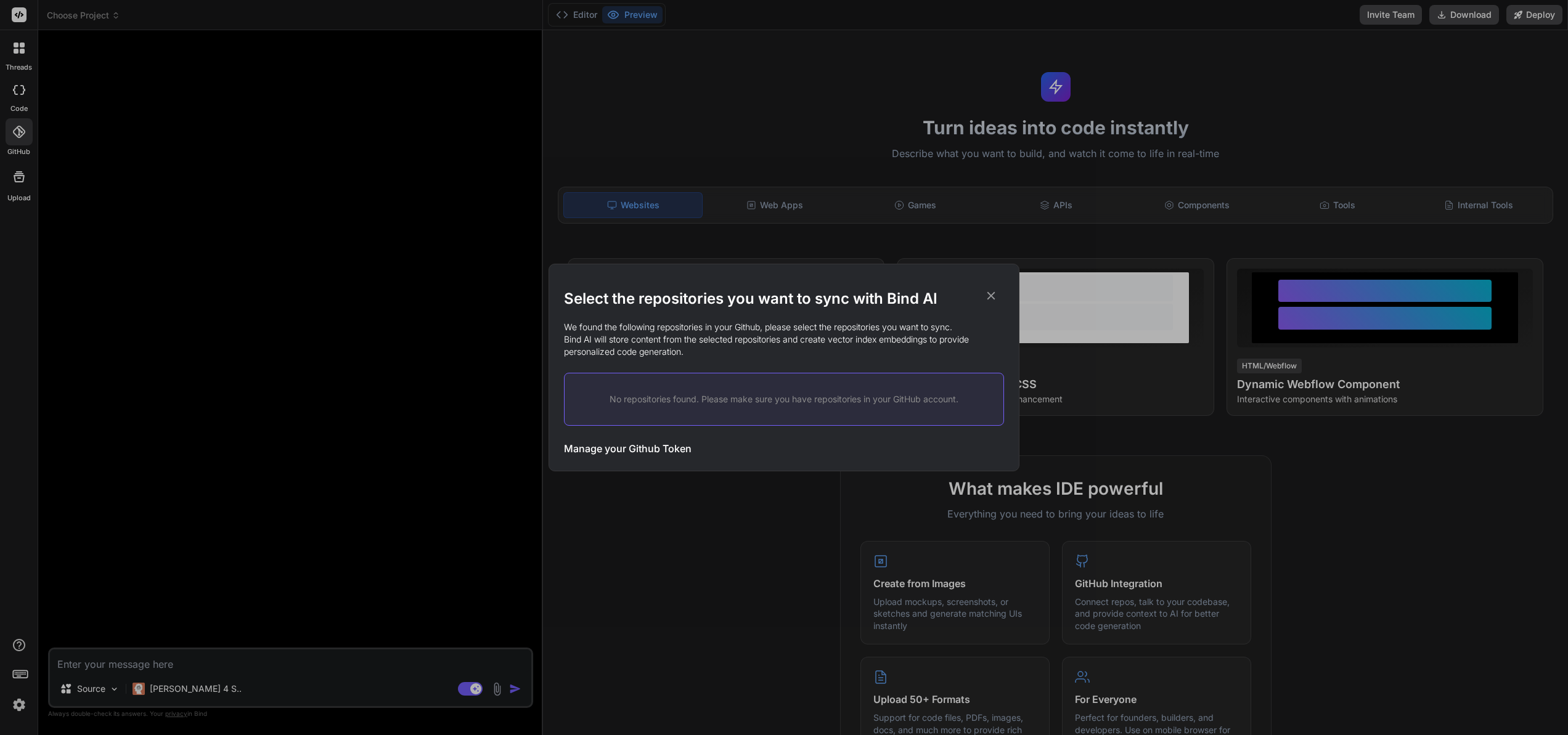
click at [661, 455] on div "Manage your Github Token Initiate Sync" at bounding box center [784, 448] width 440 height 30
click at [651, 448] on h3 "Manage your Github Token" at bounding box center [628, 448] width 128 height 15
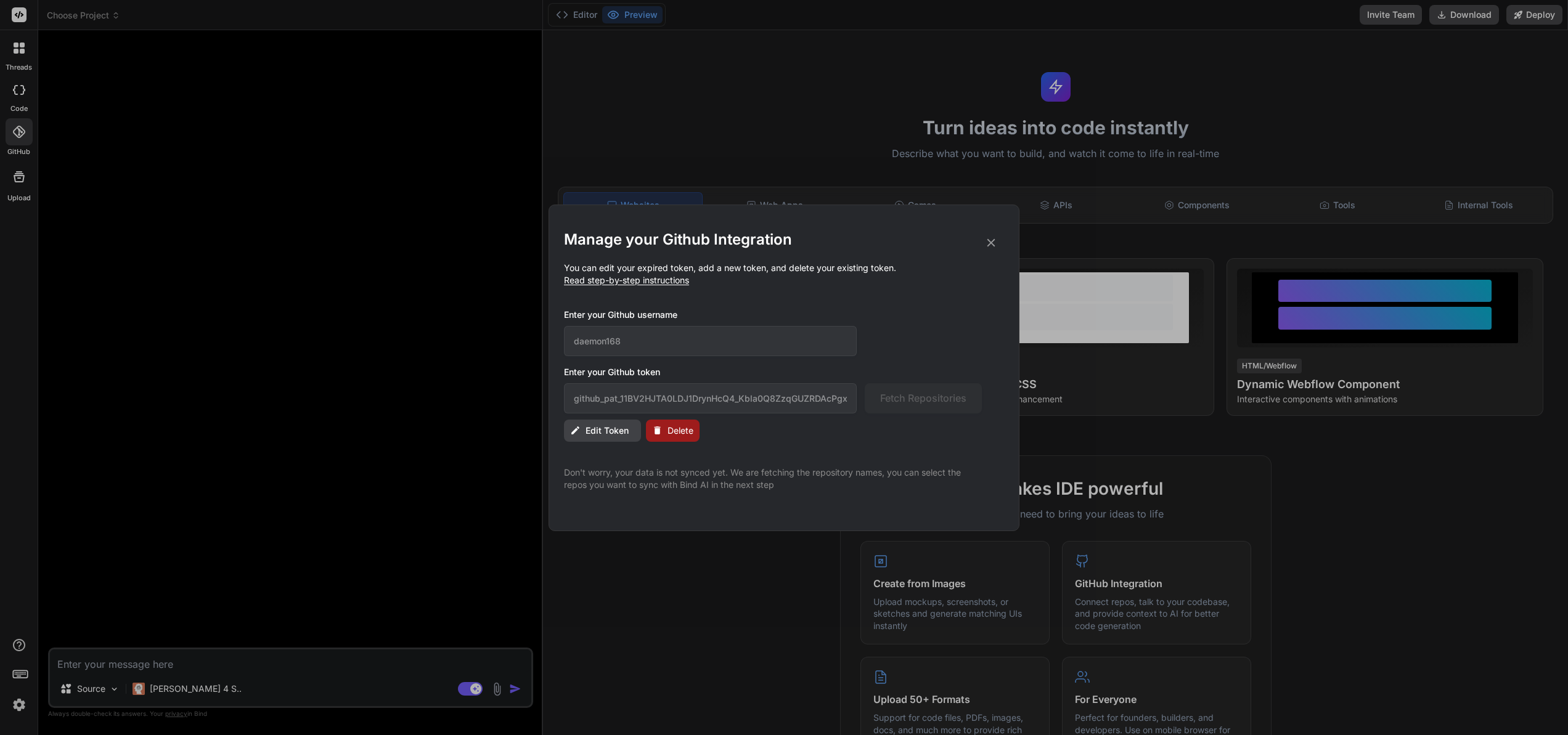
click at [669, 428] on span "Delete" at bounding box center [680, 430] width 26 height 12
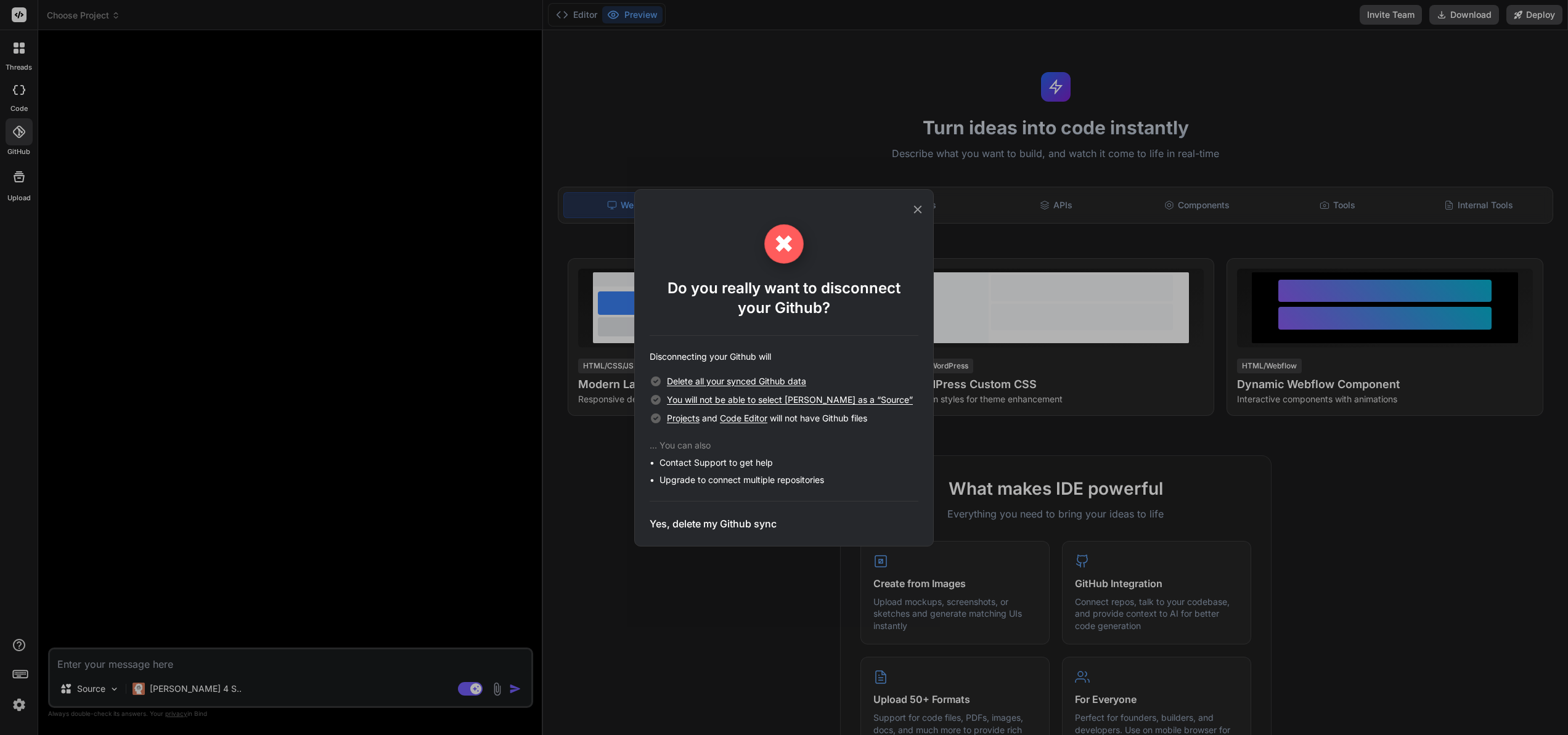
click at [731, 525] on h3 "Yes, delete my Github sync" at bounding box center [713, 524] width 127 height 15
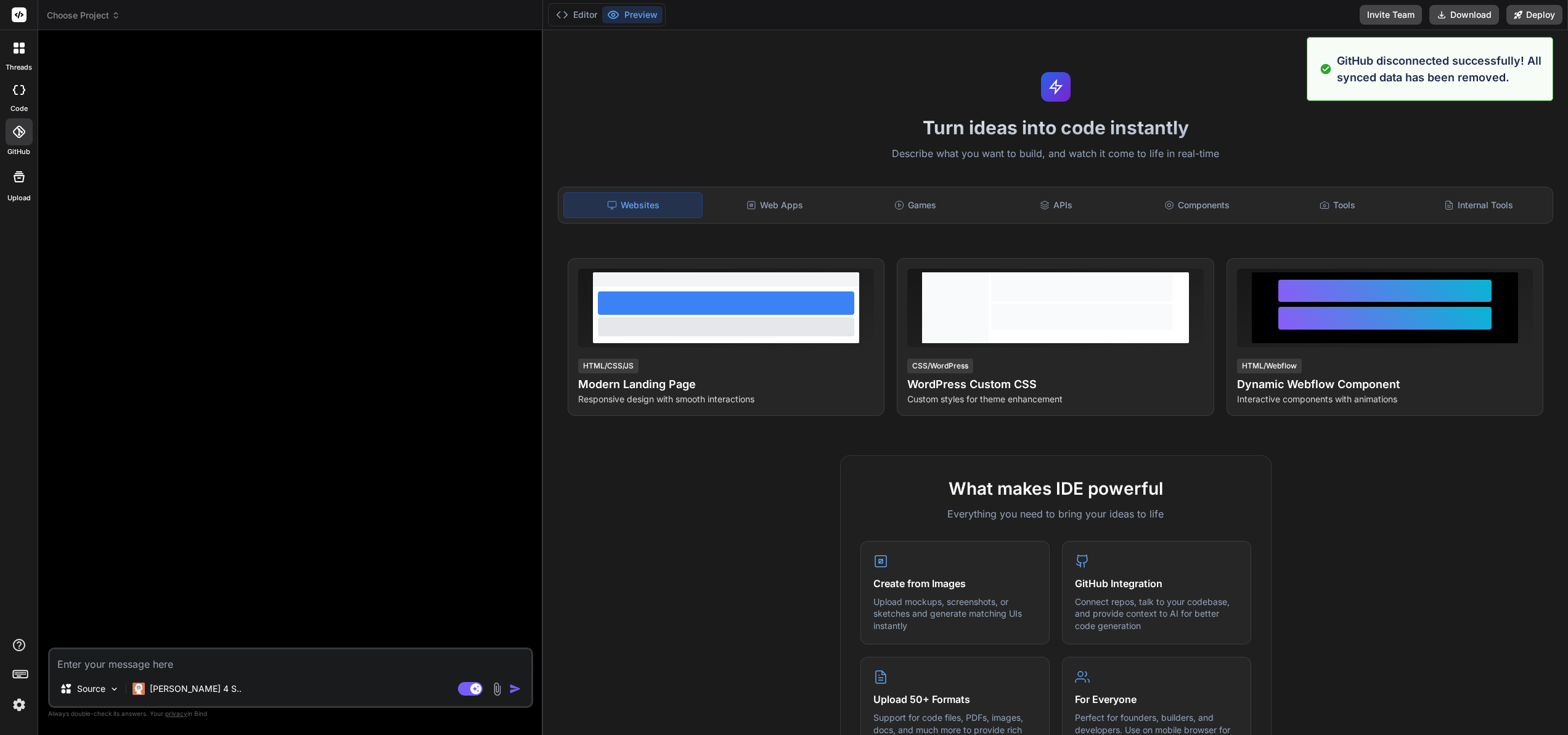
click at [14, 93] on icon at bounding box center [16, 90] width 5 height 10
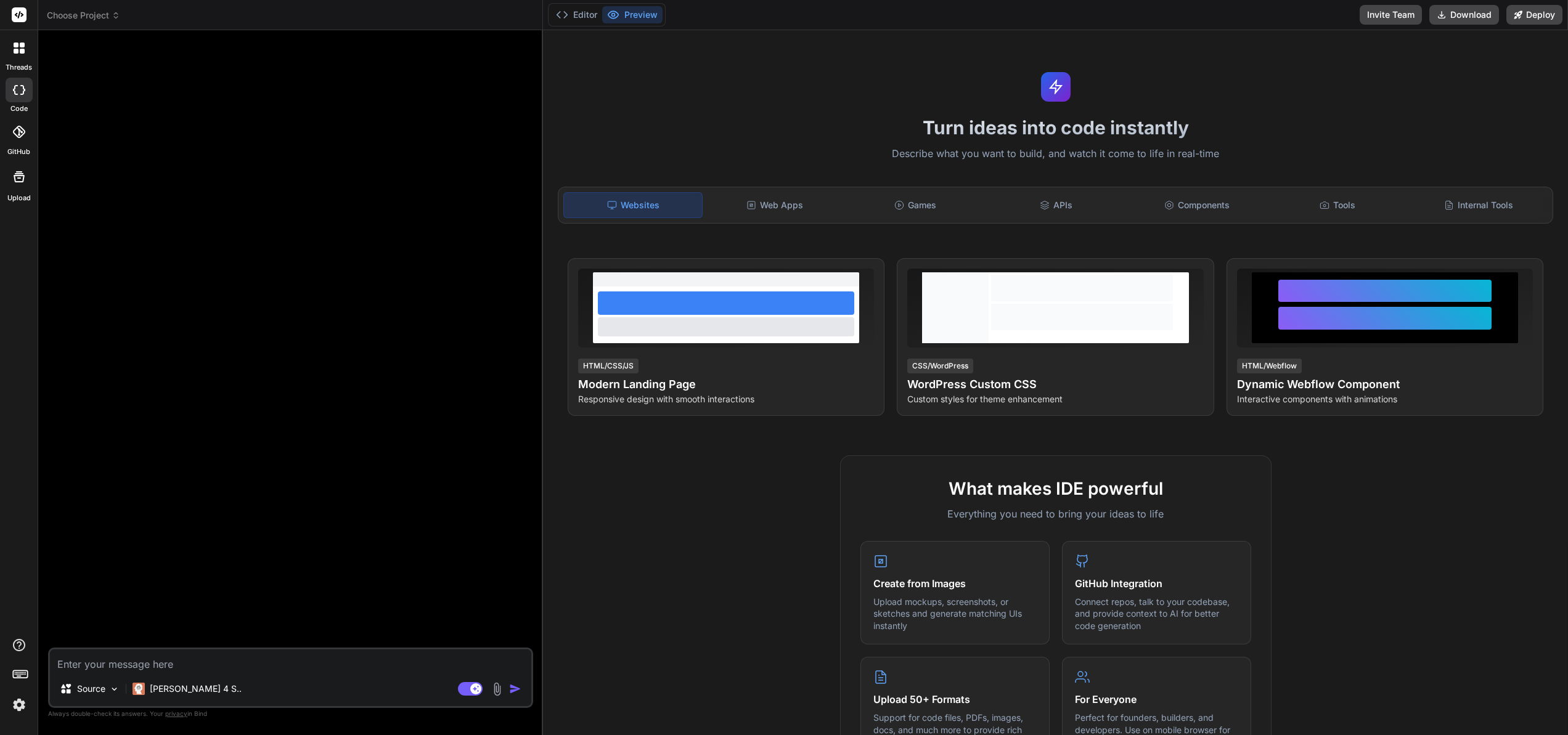
click at [16, 90] on icon at bounding box center [19, 90] width 12 height 10
type textarea "x"
click at [18, 133] on icon at bounding box center [18, 132] width 12 height 12
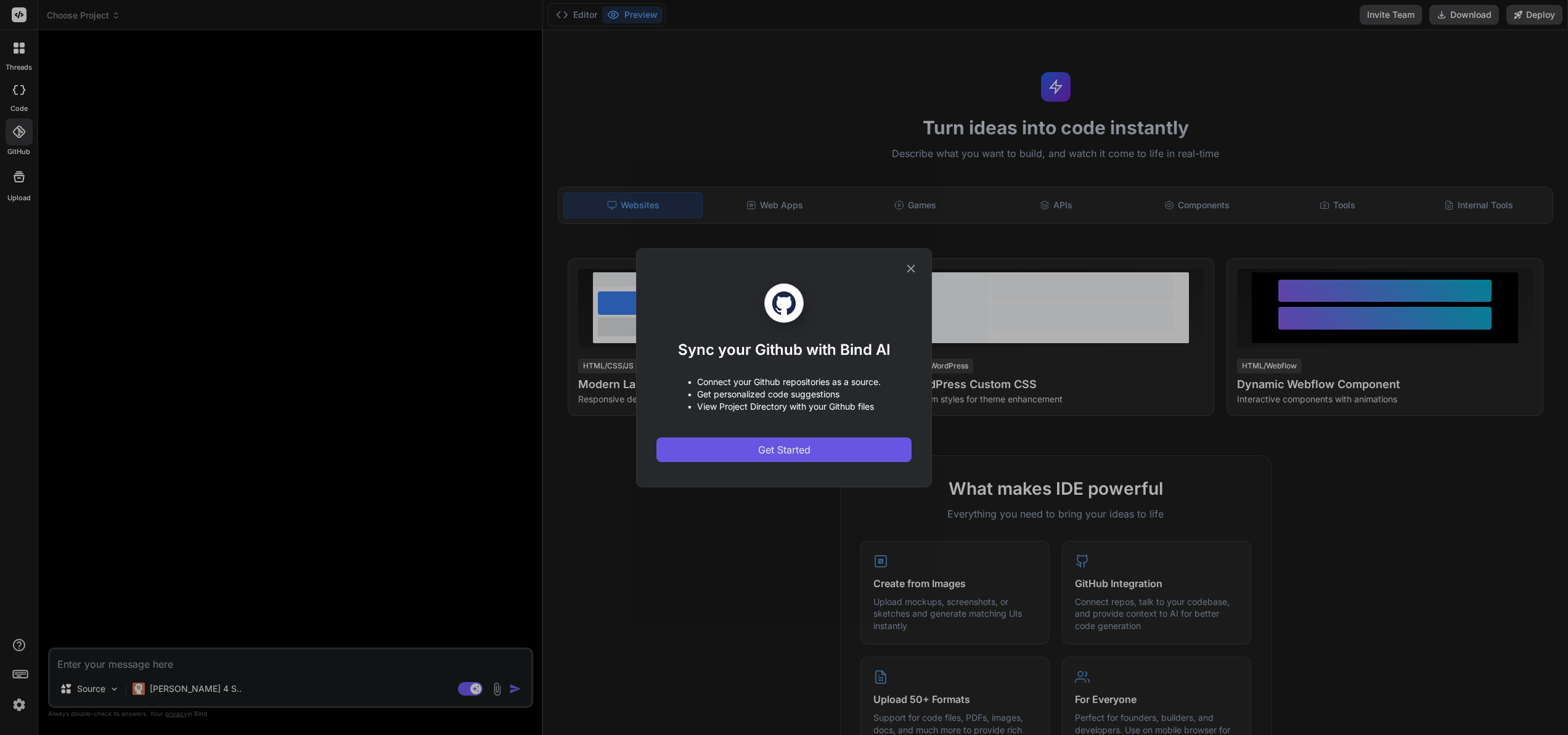
click at [803, 447] on span "Get Started" at bounding box center [784, 450] width 52 height 15
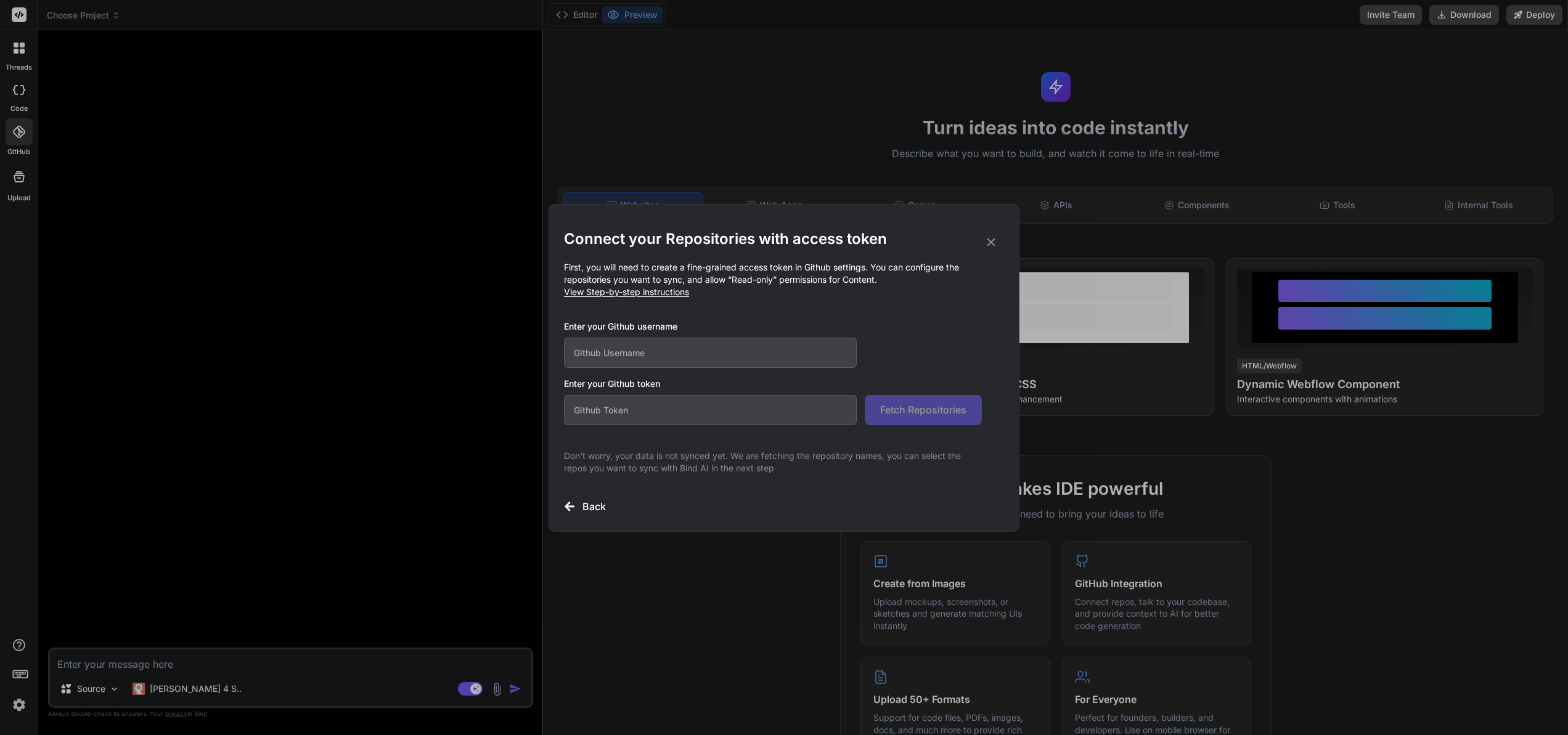
click at [605, 351] on input "text" at bounding box center [710, 352] width 293 height 30
type input "daemonkid168"
click at [585, 402] on input "text" at bounding box center [710, 410] width 293 height 30
paste input "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"
type input "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"
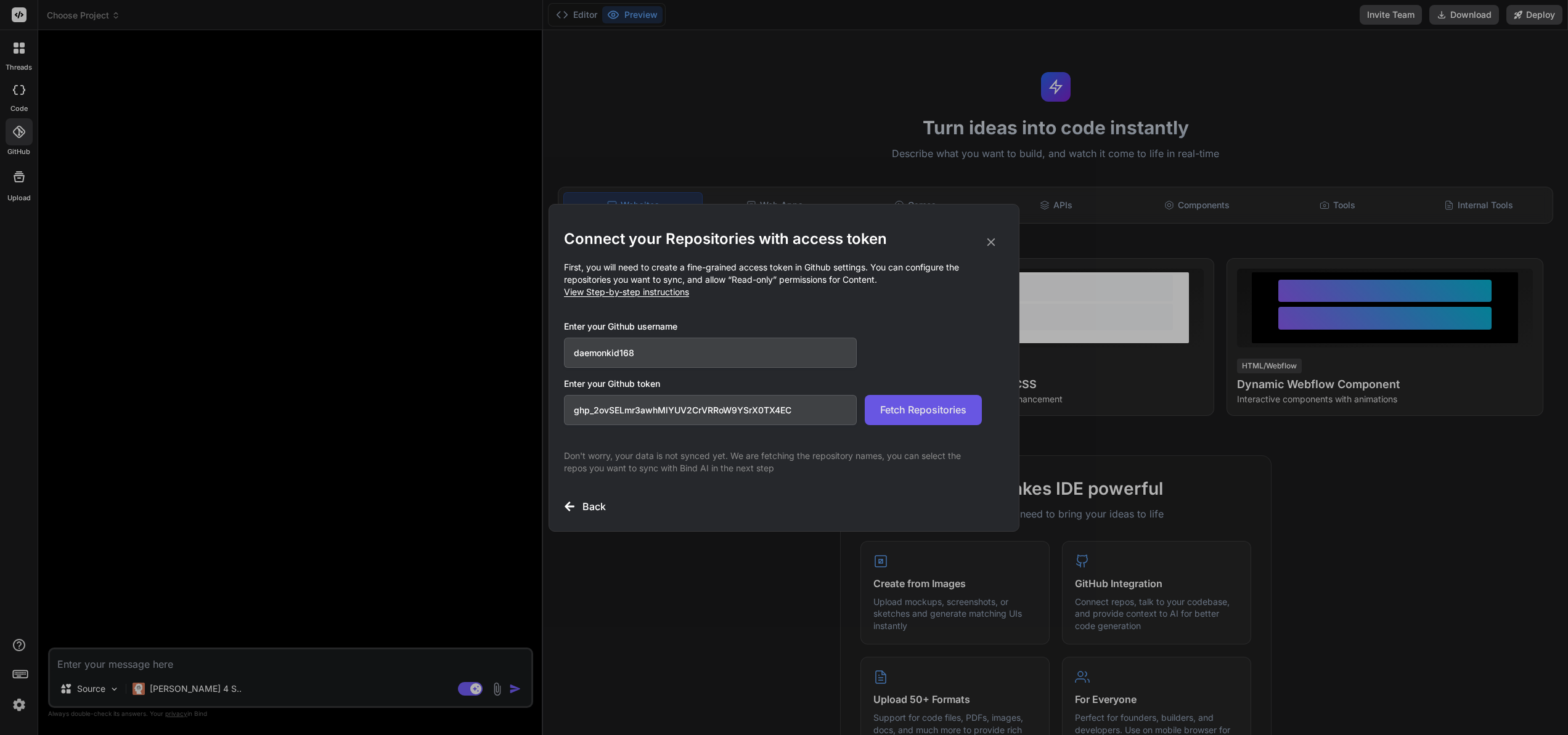
click at [912, 417] on button "Fetch Repositories" at bounding box center [923, 410] width 117 height 30
click at [648, 346] on input "daemonkid168" at bounding box center [710, 352] width 293 height 30
click at [620, 355] on input "daemonkid168" at bounding box center [710, 352] width 293 height 30
type input "daemon168"
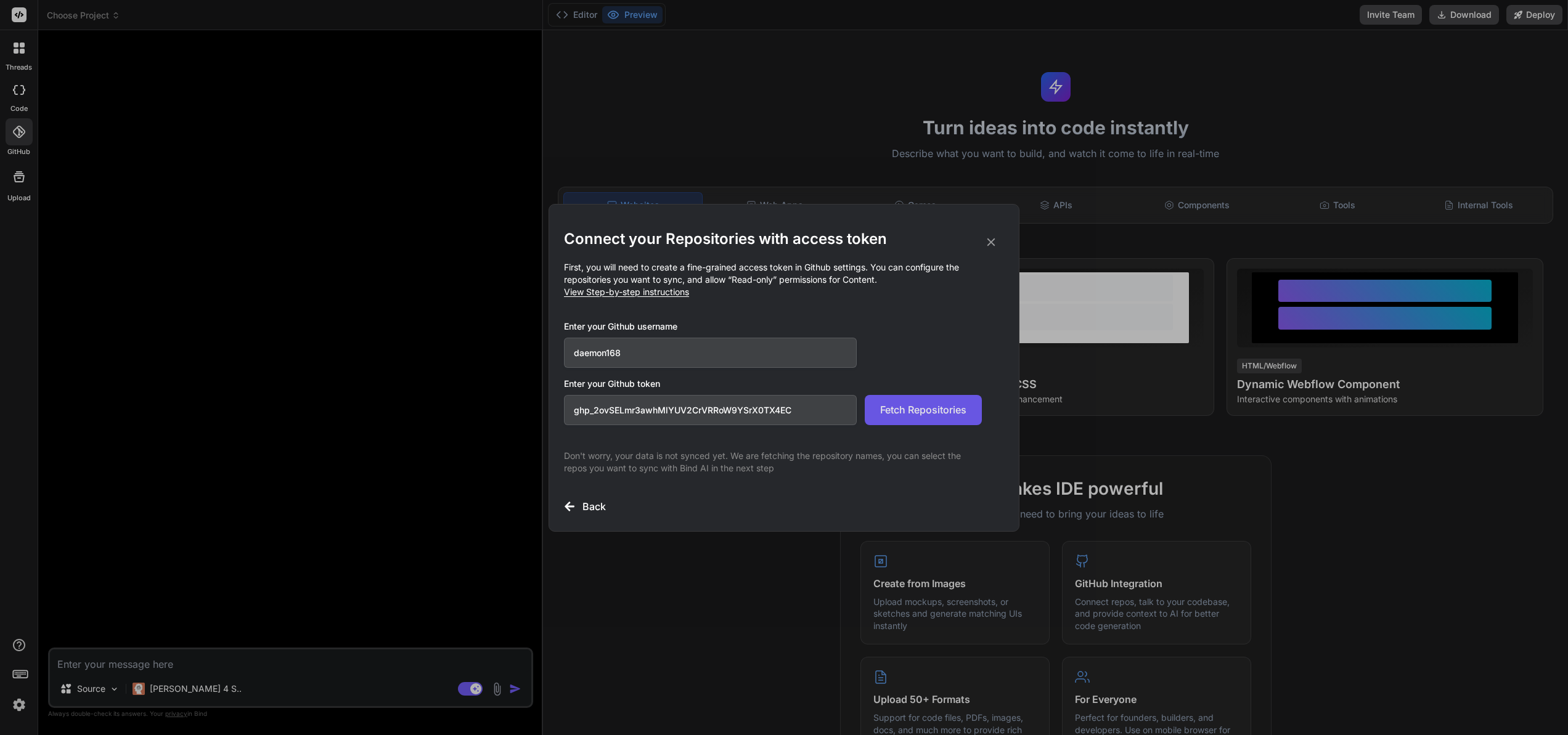
click at [886, 402] on span "Fetch Repositories" at bounding box center [924, 409] width 86 height 15
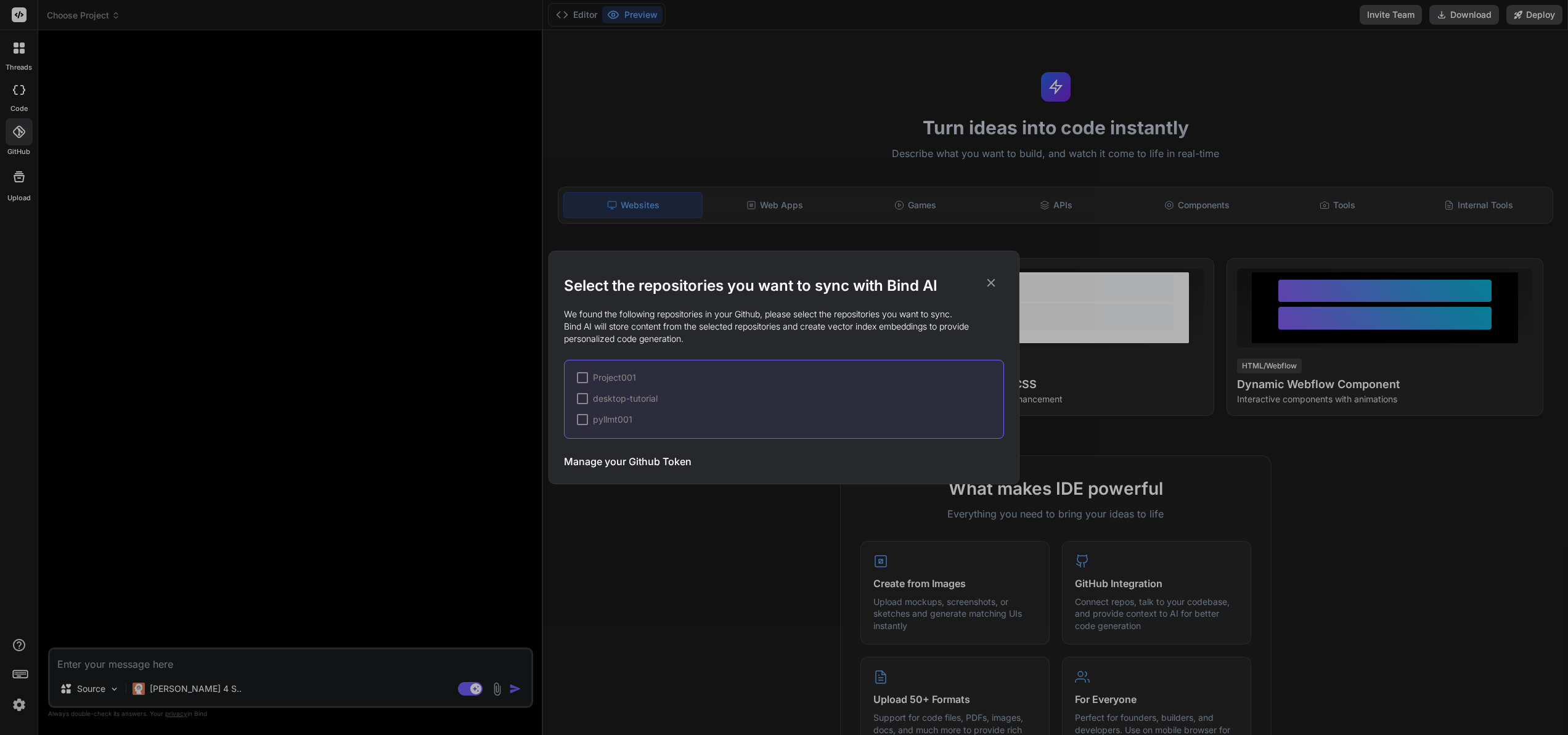
click at [580, 377] on div at bounding box center [582, 377] width 11 height 11
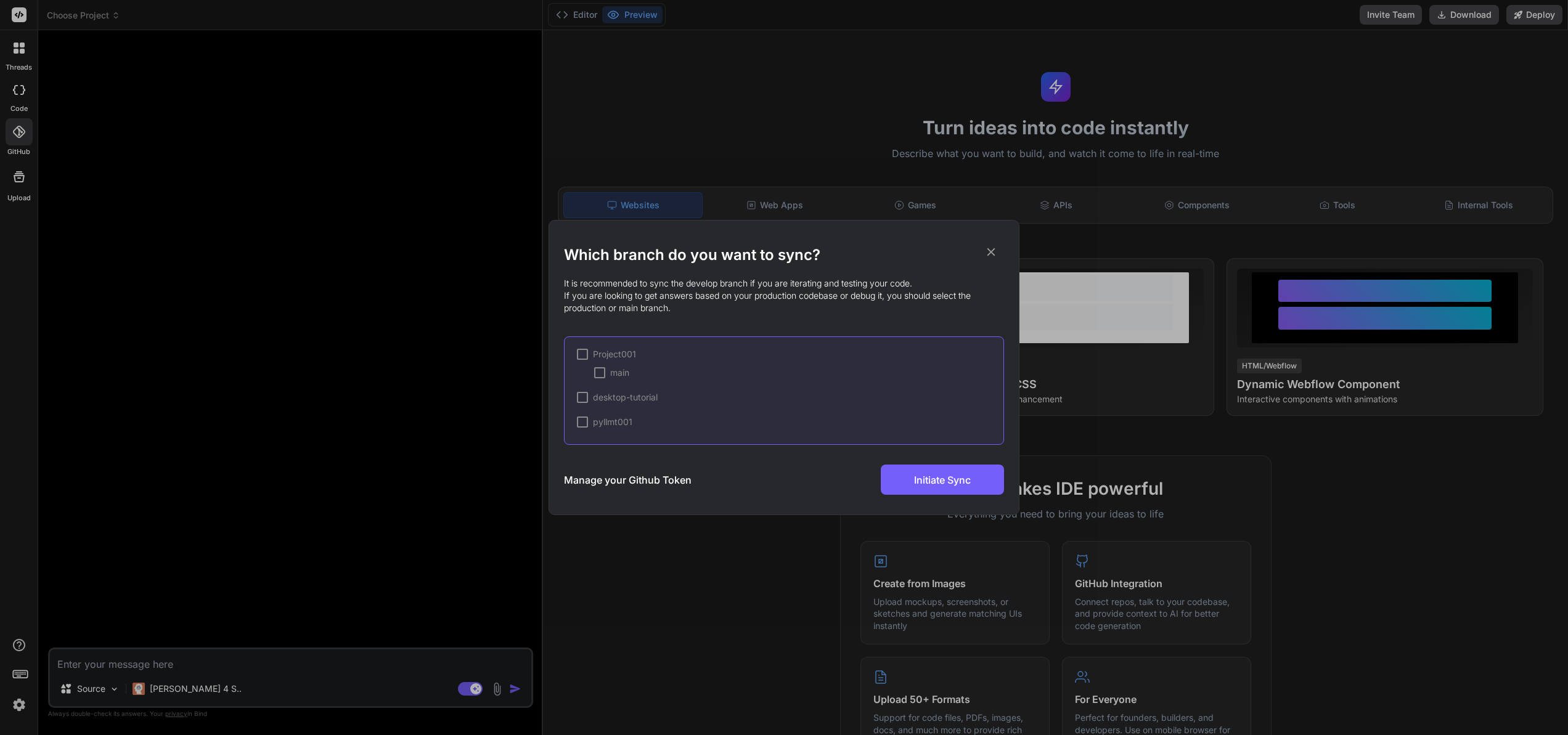
click at [581, 353] on div at bounding box center [582, 354] width 11 height 11
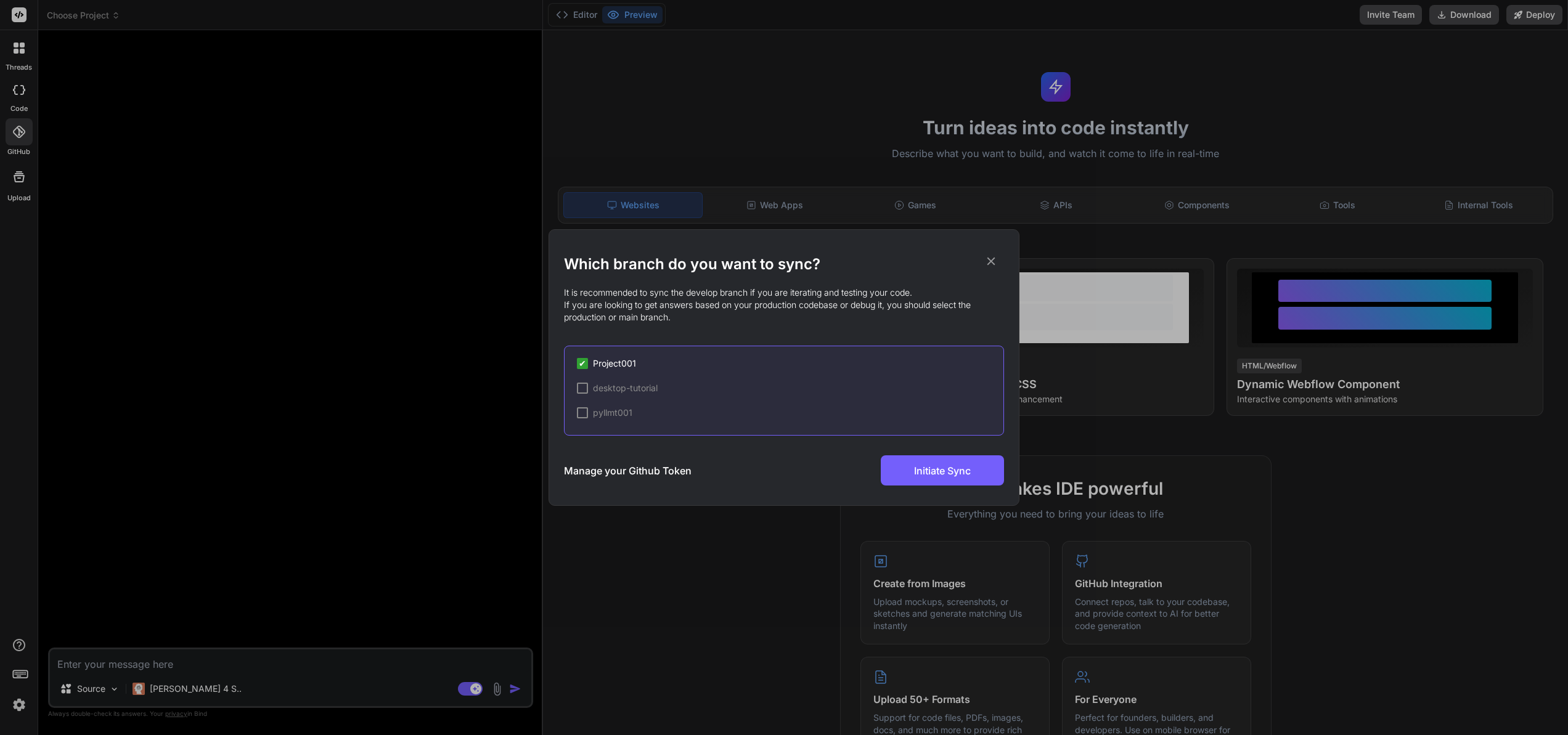
click at [585, 386] on div at bounding box center [582, 388] width 11 height 11
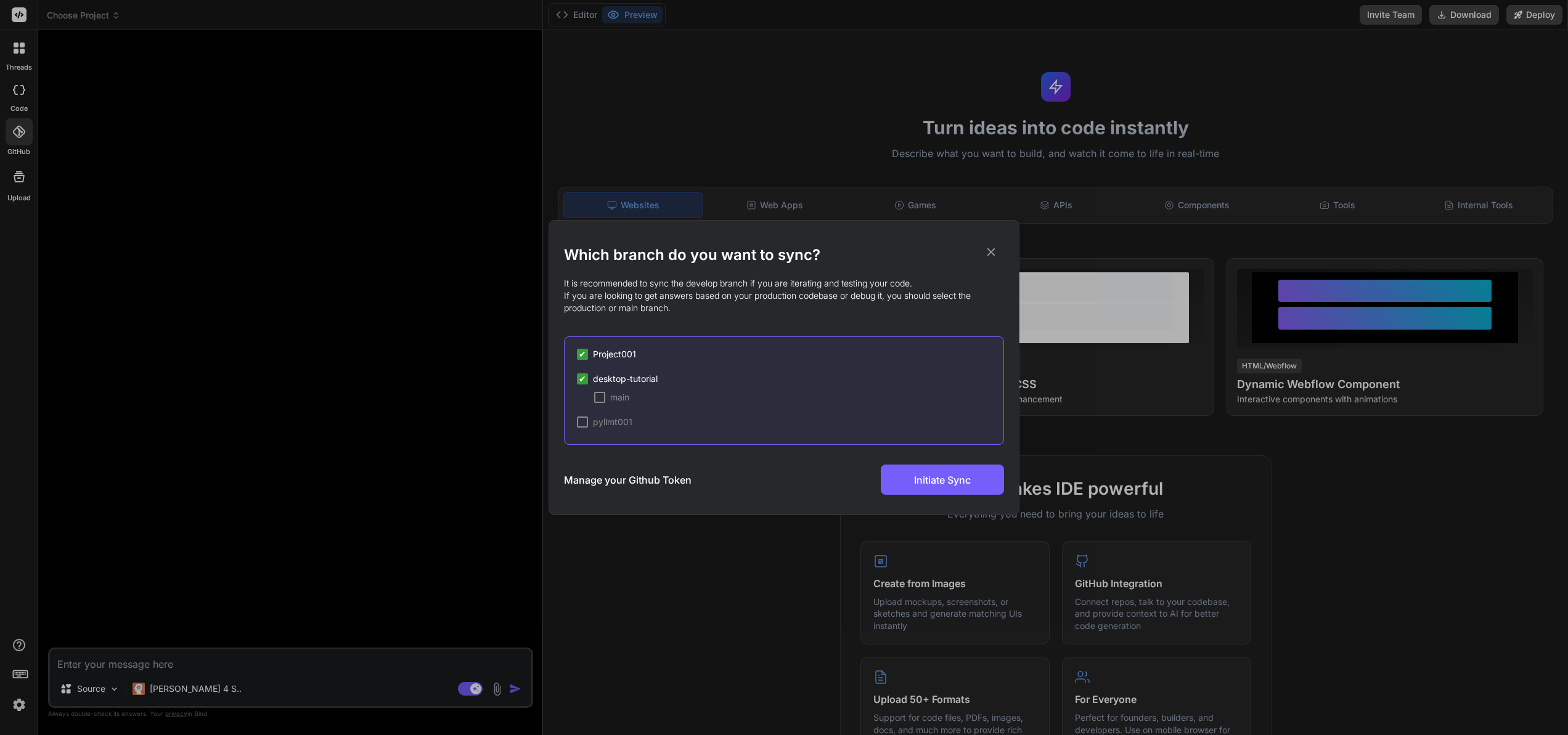
click at [587, 422] on div at bounding box center [582, 422] width 11 height 11
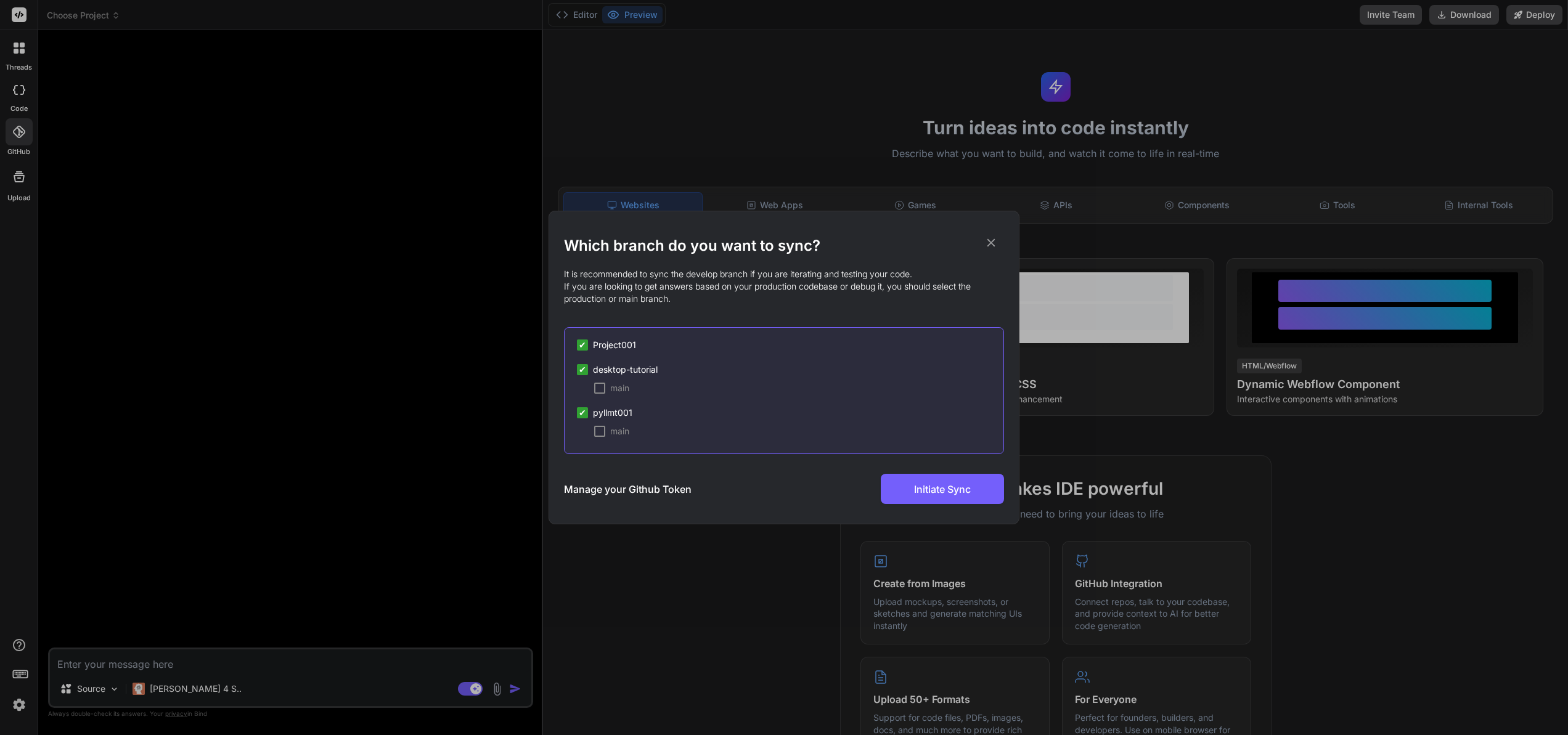
click at [772, 426] on div "main" at bounding box center [799, 431] width 410 height 12
click at [602, 387] on div at bounding box center [600, 388] width 11 height 11
click at [603, 345] on span "Project001" at bounding box center [614, 345] width 43 height 12
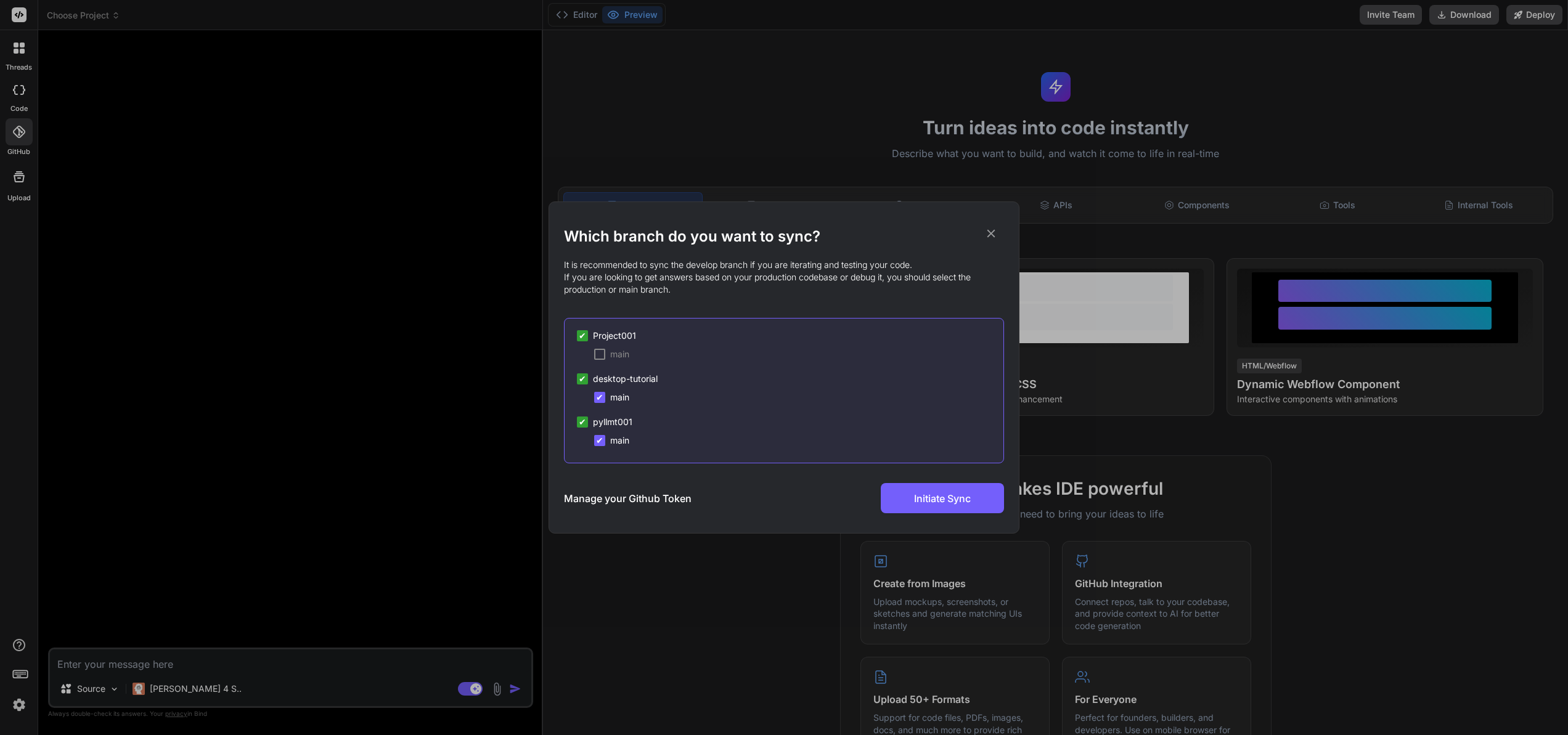
click at [603, 354] on div at bounding box center [600, 354] width 11 height 11
click at [931, 503] on span "Initiate Sync" at bounding box center [942, 499] width 56 height 15
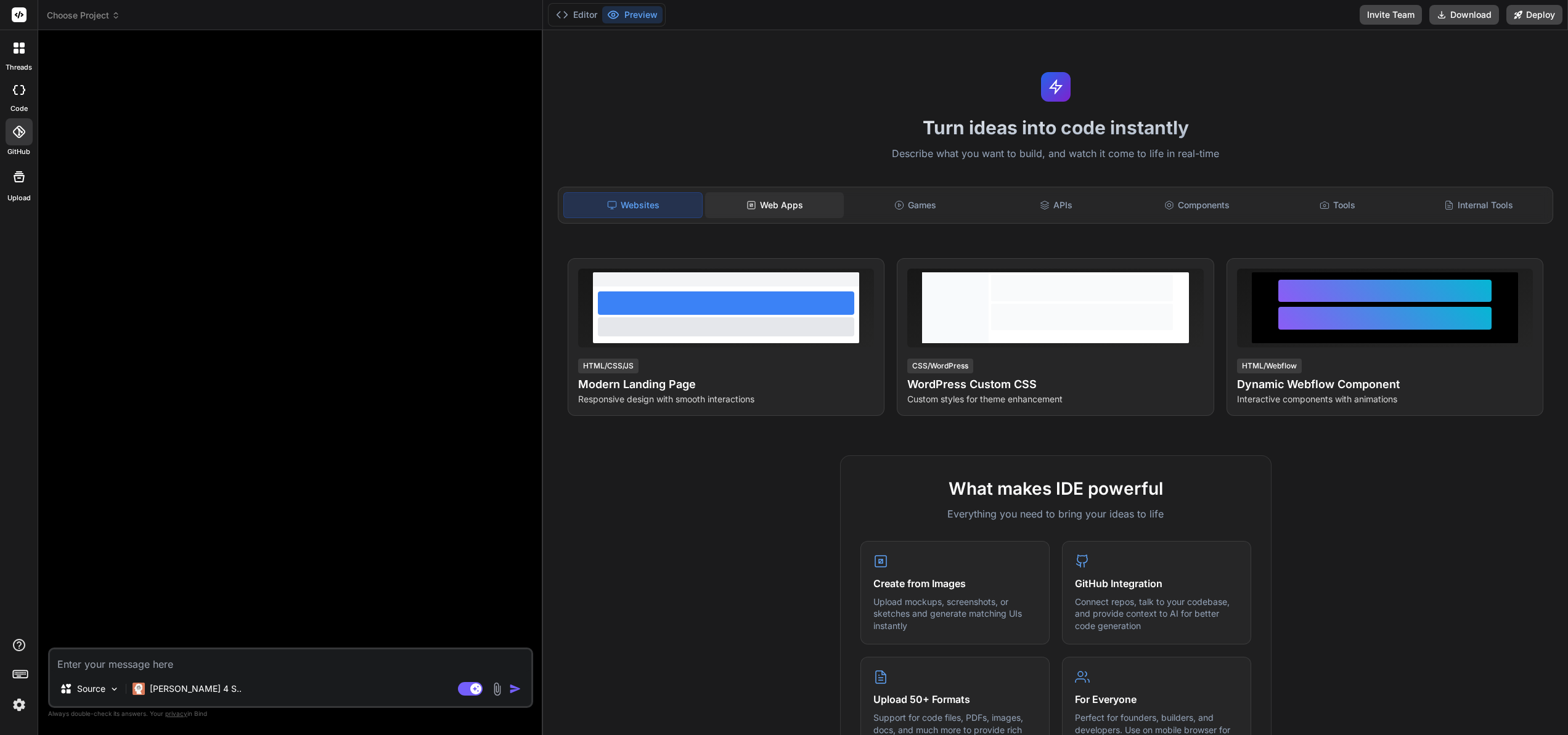
click at [779, 206] on div "Web Apps" at bounding box center [774, 205] width 138 height 26
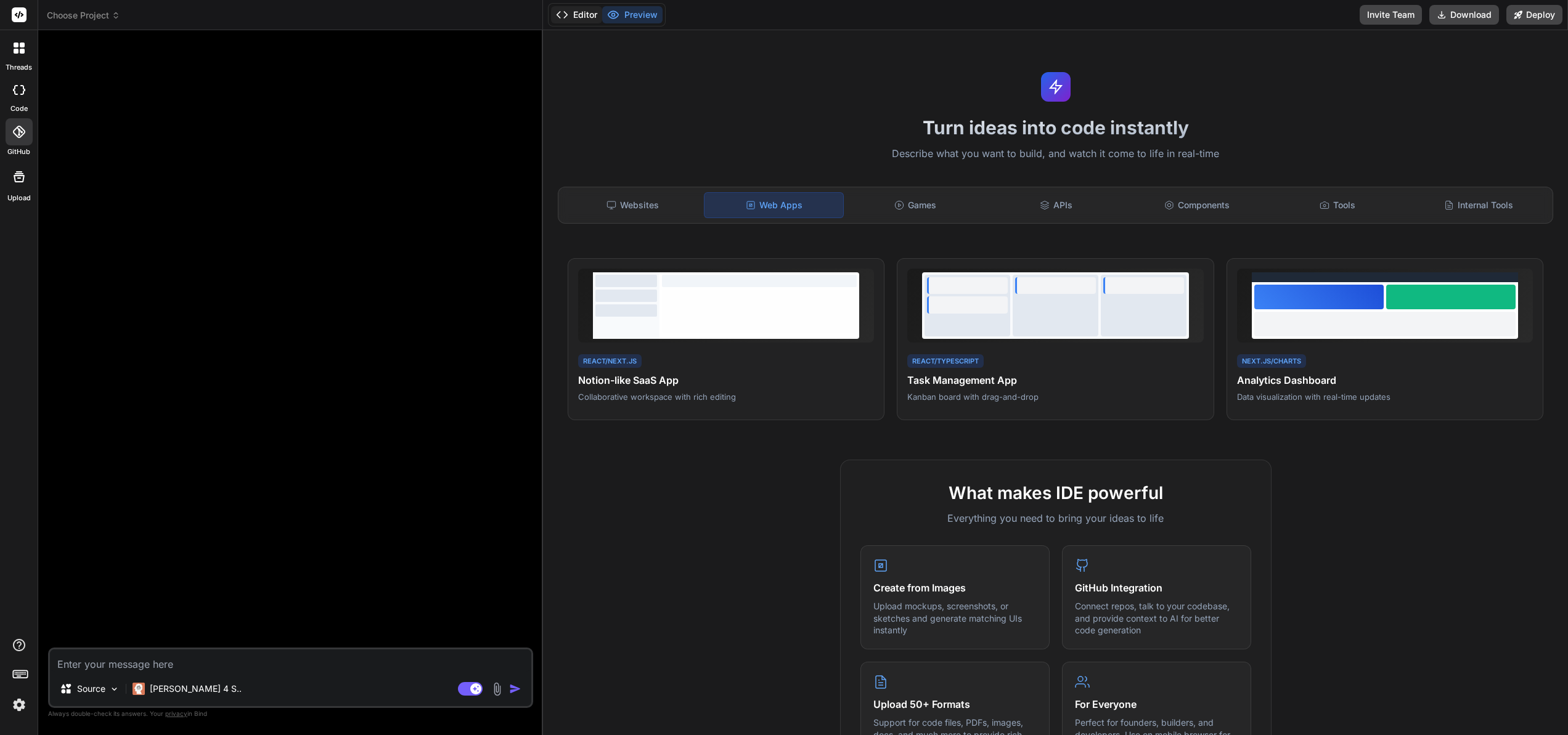
click at [561, 16] on icon at bounding box center [562, 14] width 12 height 12
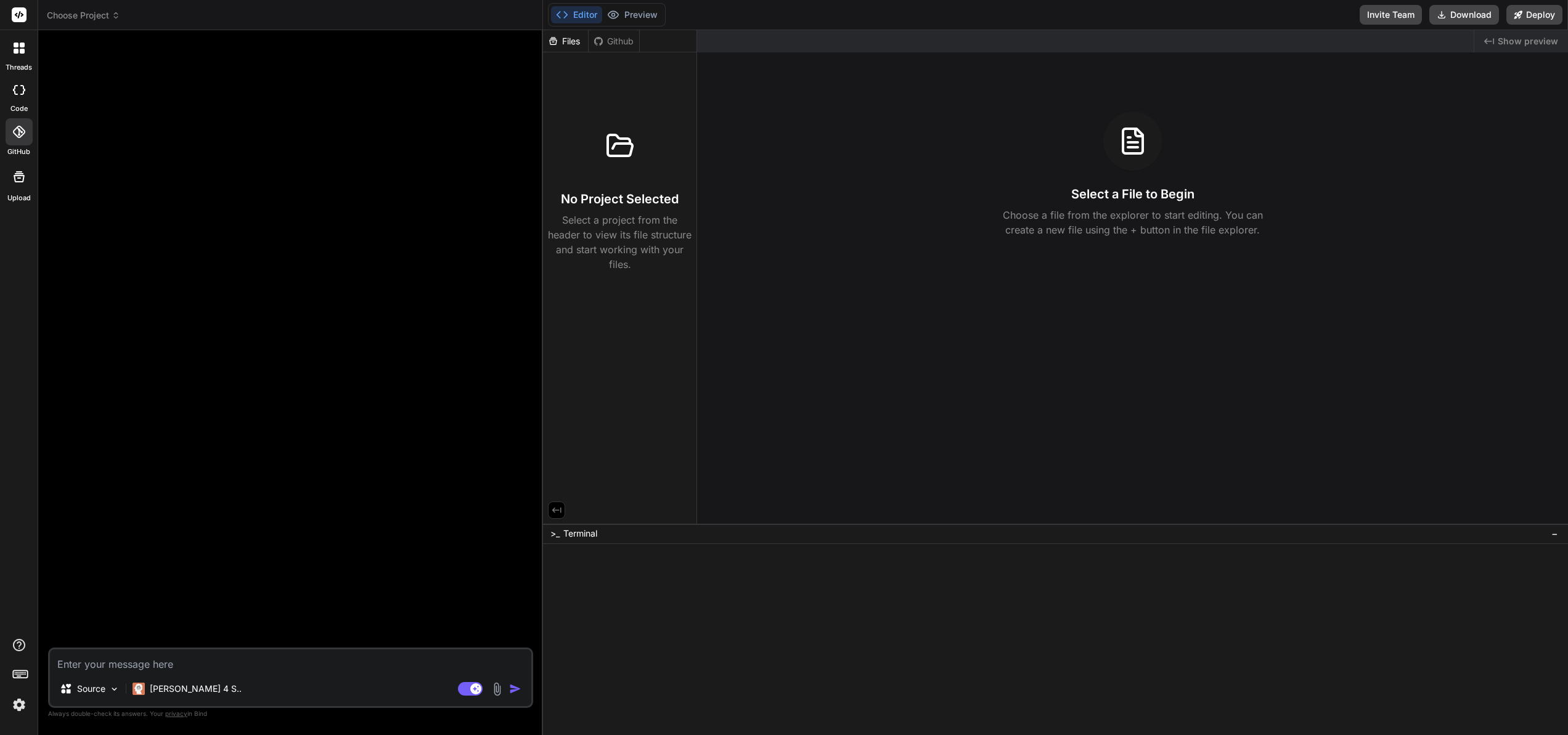
click at [19, 176] on icon at bounding box center [19, 176] width 15 height 15
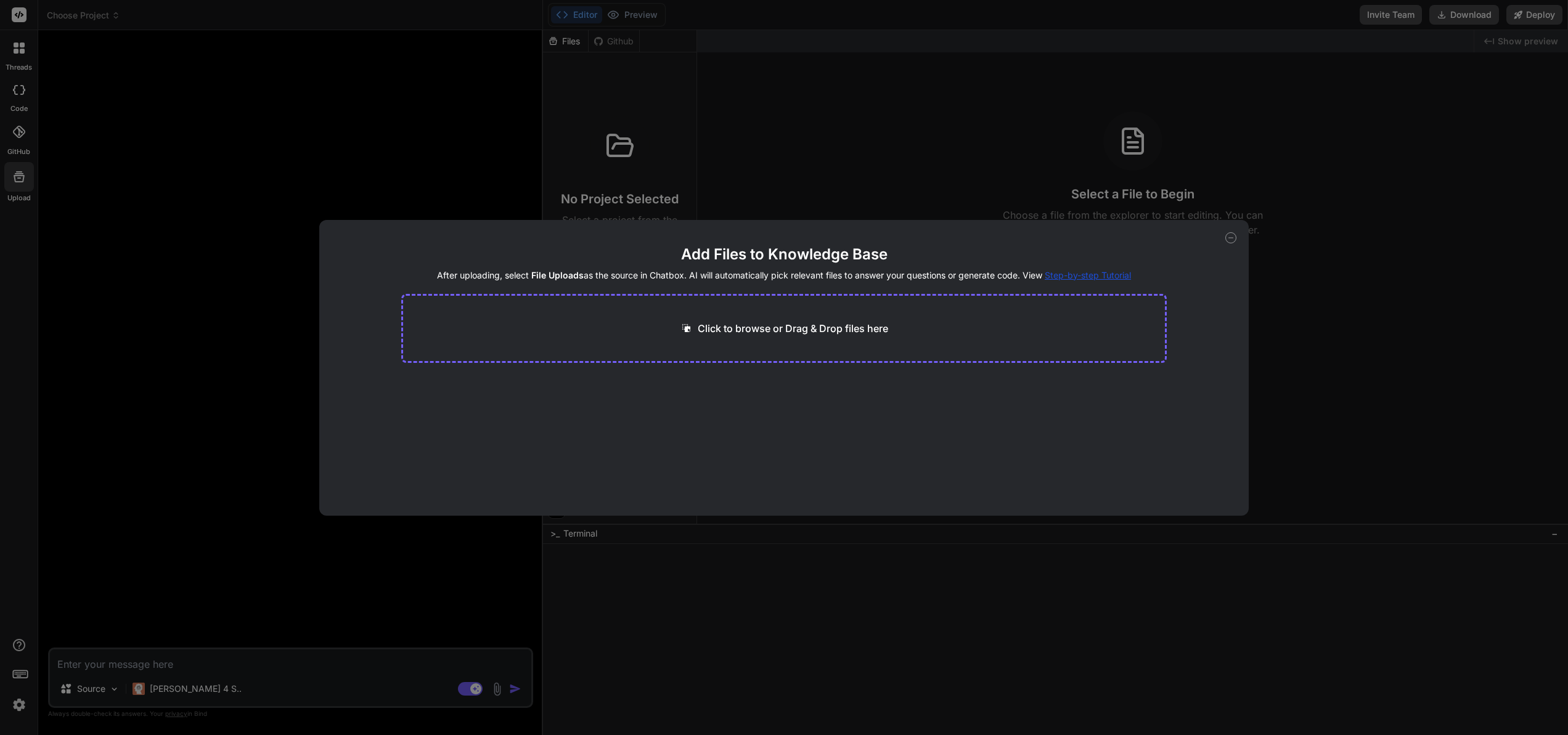
click at [19, 176] on div "Add Files to Knowledge Base After uploading, select File Uploads as the source …" at bounding box center [784, 367] width 1568 height 735
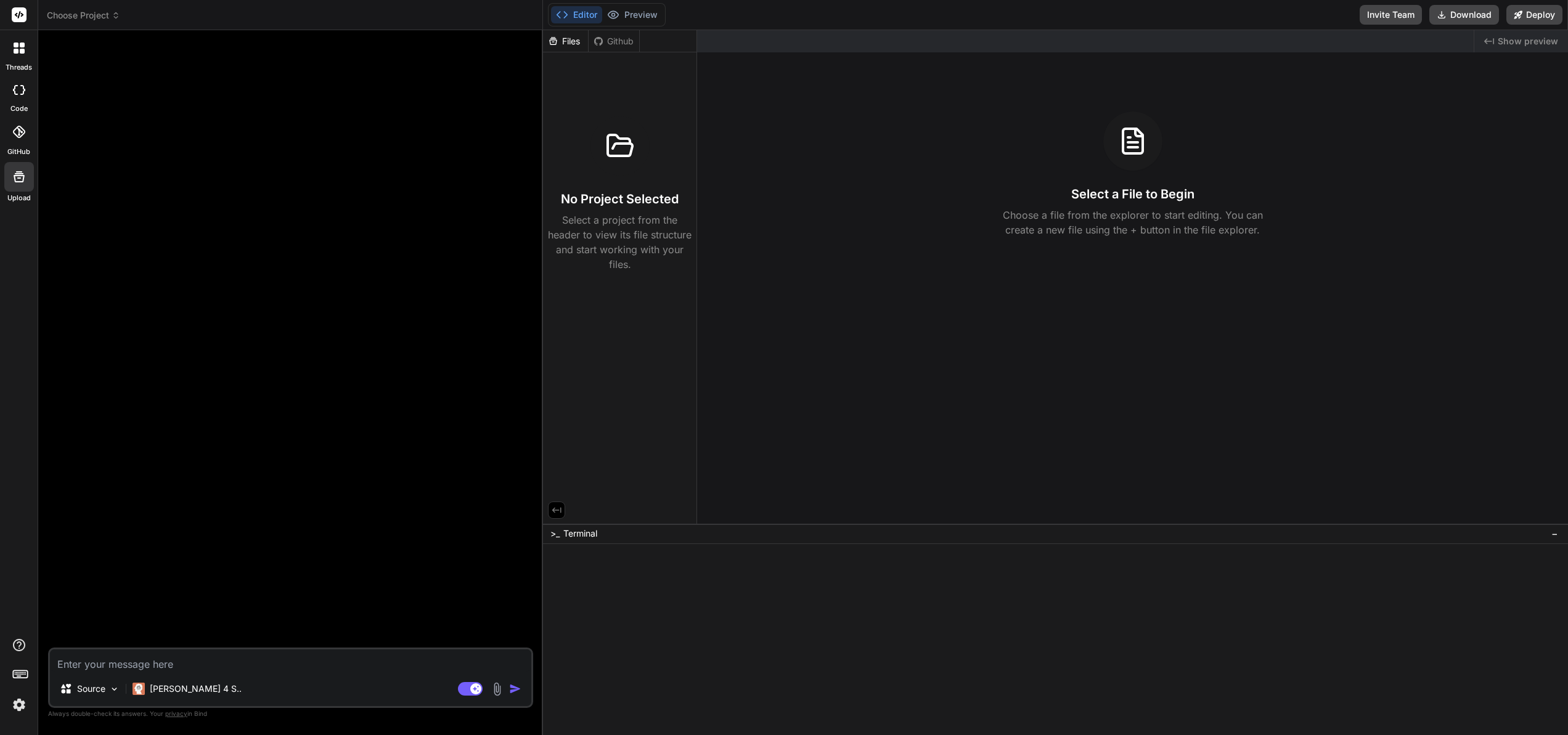
click at [18, 705] on img at bounding box center [18, 704] width 21 height 21
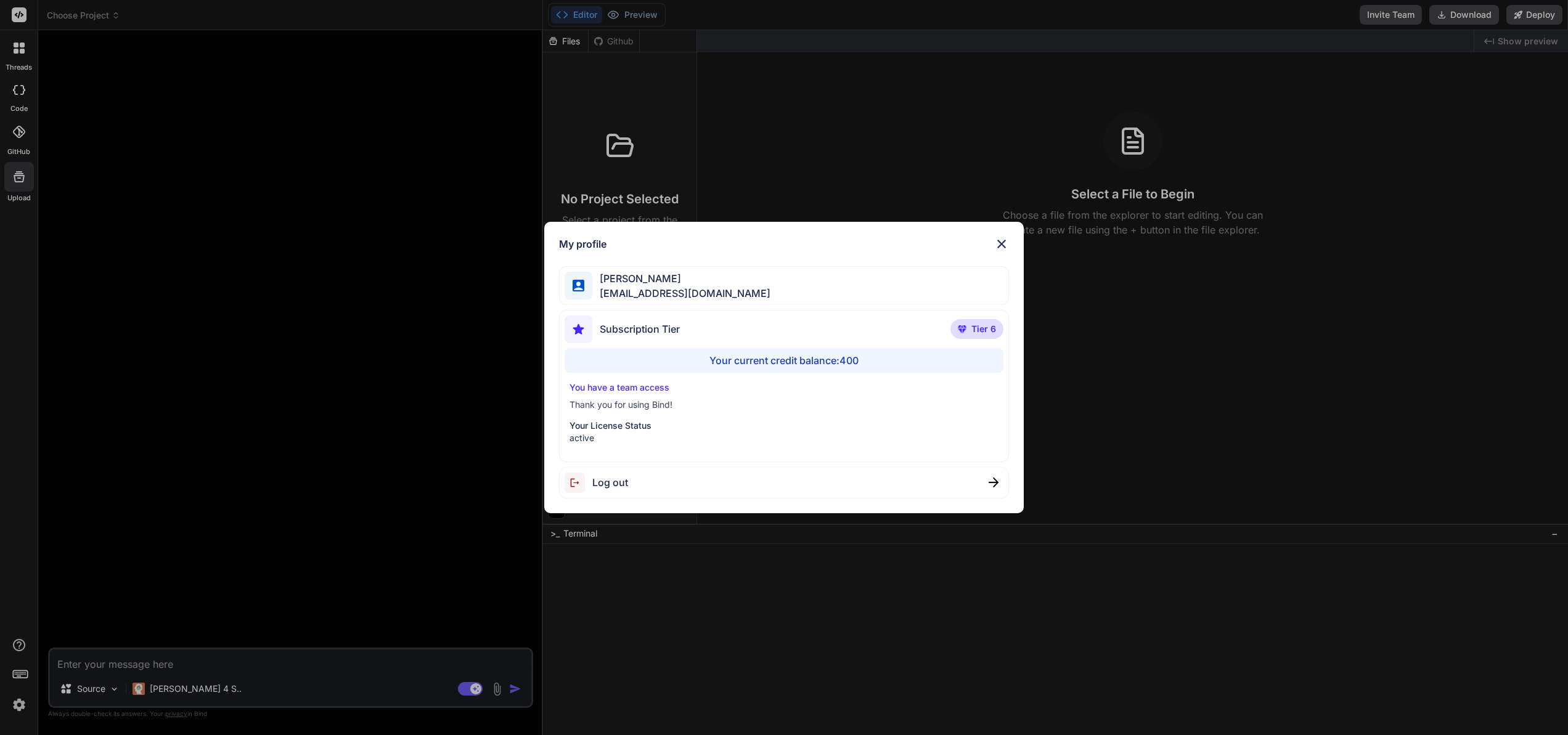
click at [17, 674] on div "My profile [PERSON_NAME] [PERSON_NAME][EMAIL_ADDRESS][DOMAIN_NAME] Subscription…" at bounding box center [784, 367] width 1568 height 735
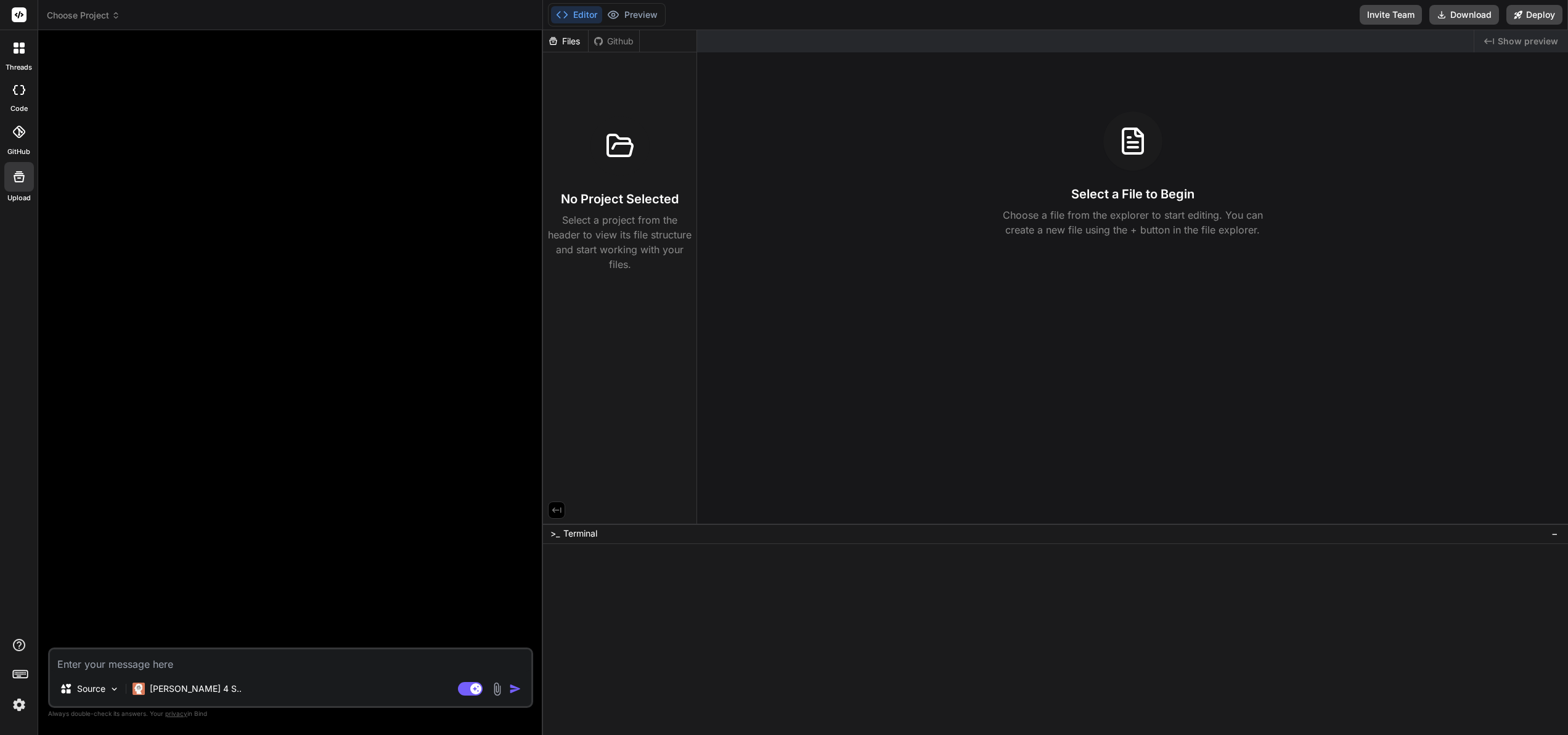
click at [17, 674] on rect at bounding box center [17, 674] width 1 height 1
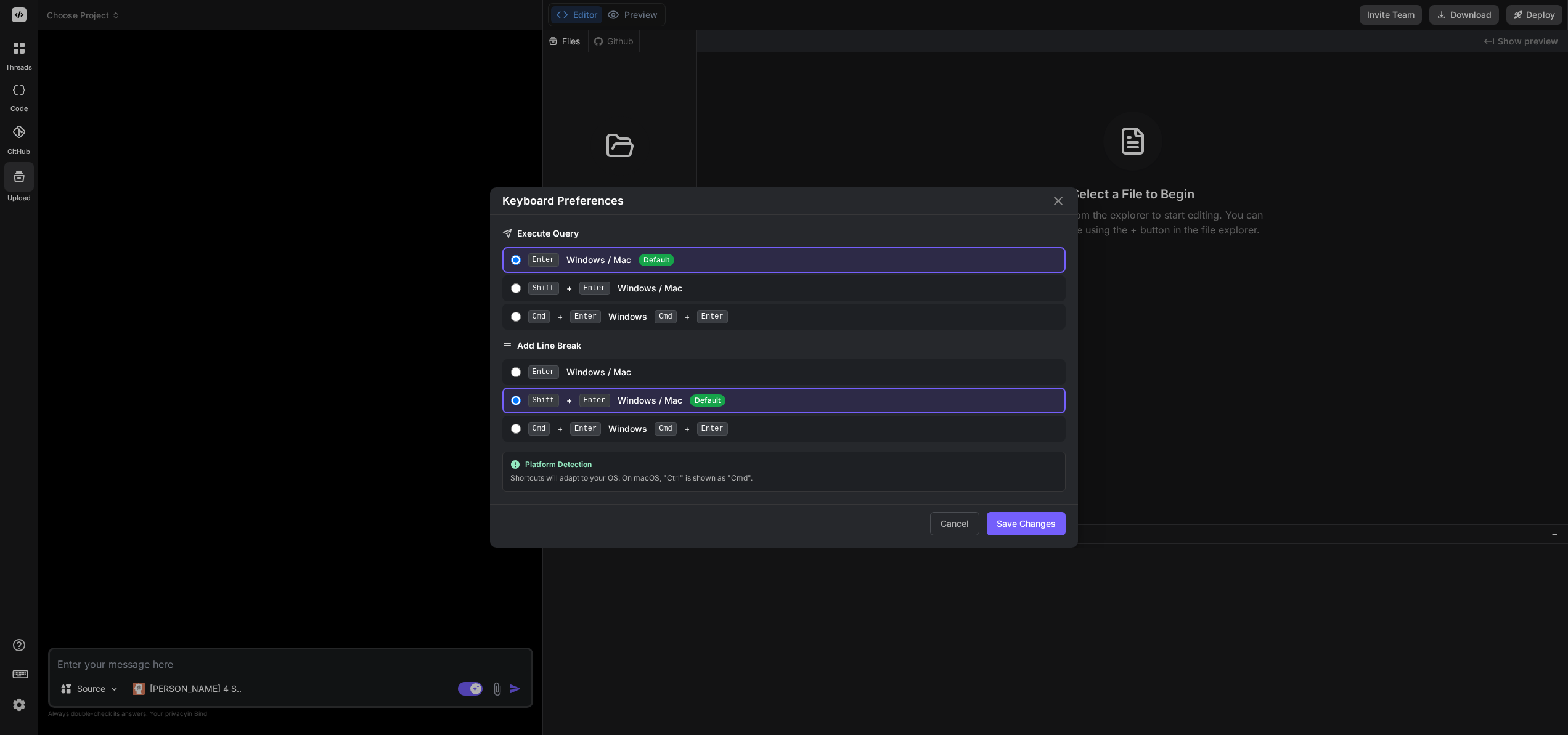
click at [17, 674] on div "Keyboard Preferences Execute Query Enter Windows / Mac Default Shift + Enter Wi…" at bounding box center [784, 367] width 1568 height 735
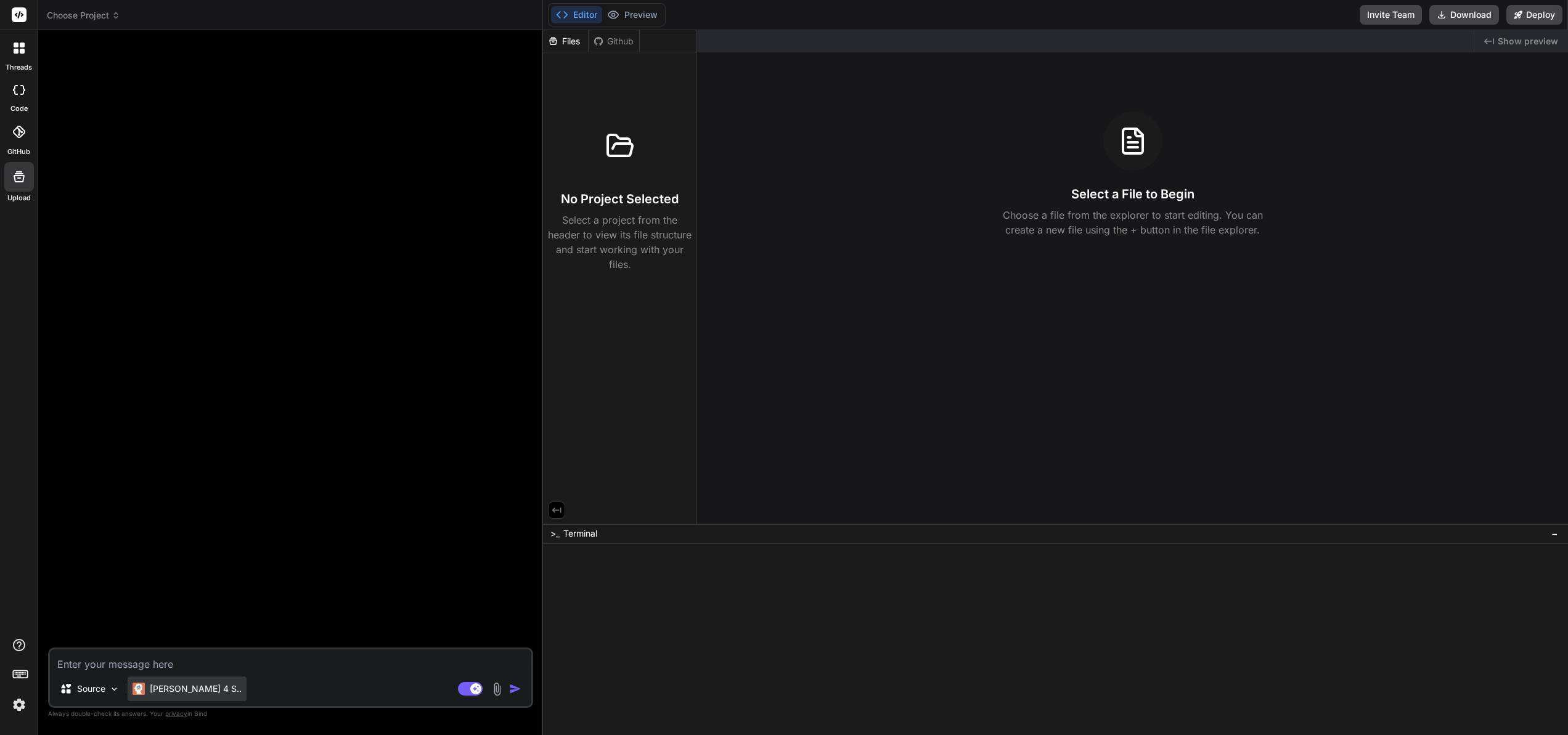
click at [179, 693] on p "[PERSON_NAME] 4 S.." at bounding box center [196, 689] width 92 height 12
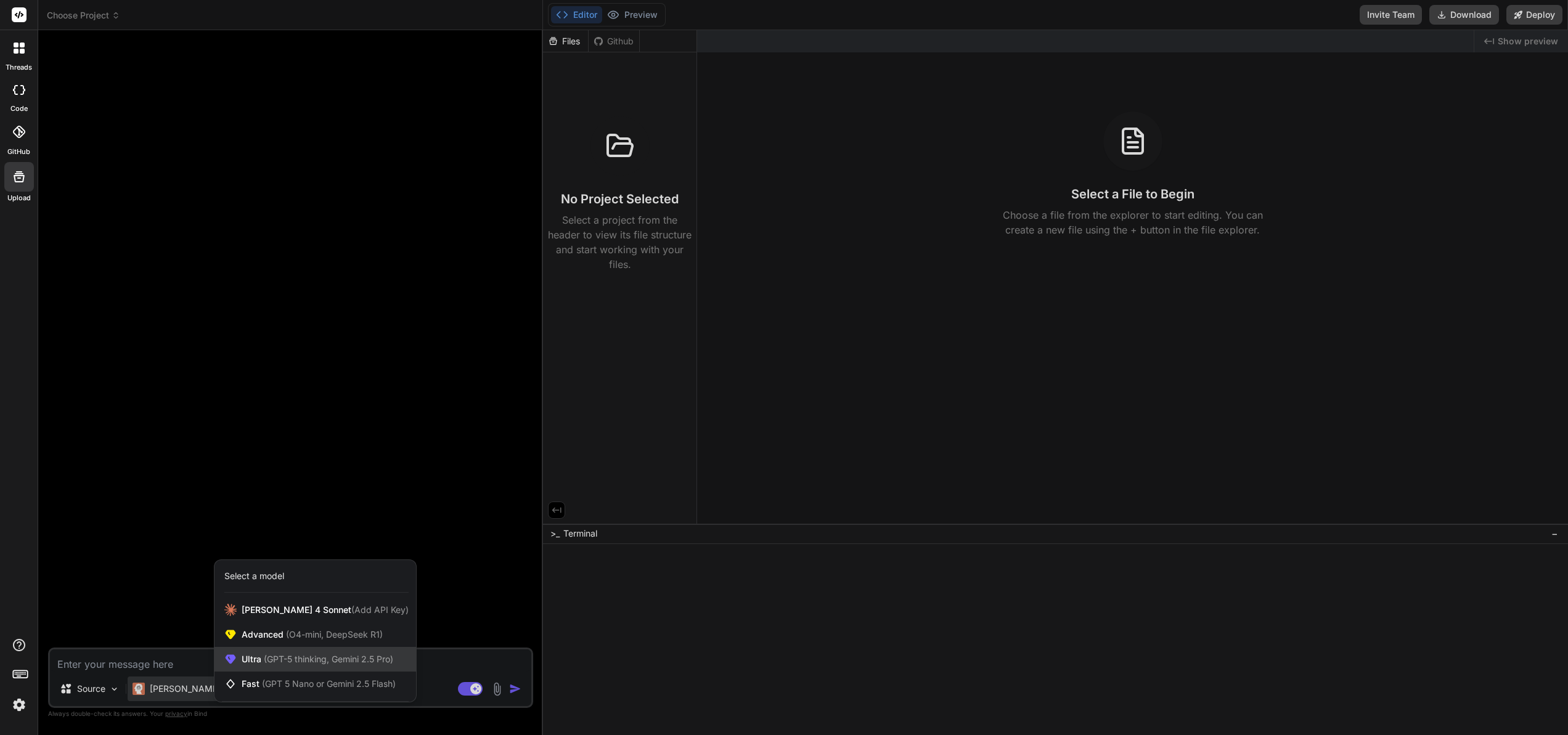
click at [302, 654] on span "(GPT-5 thinking, Gemini 2.5 Pro)" at bounding box center [327, 659] width 132 height 11
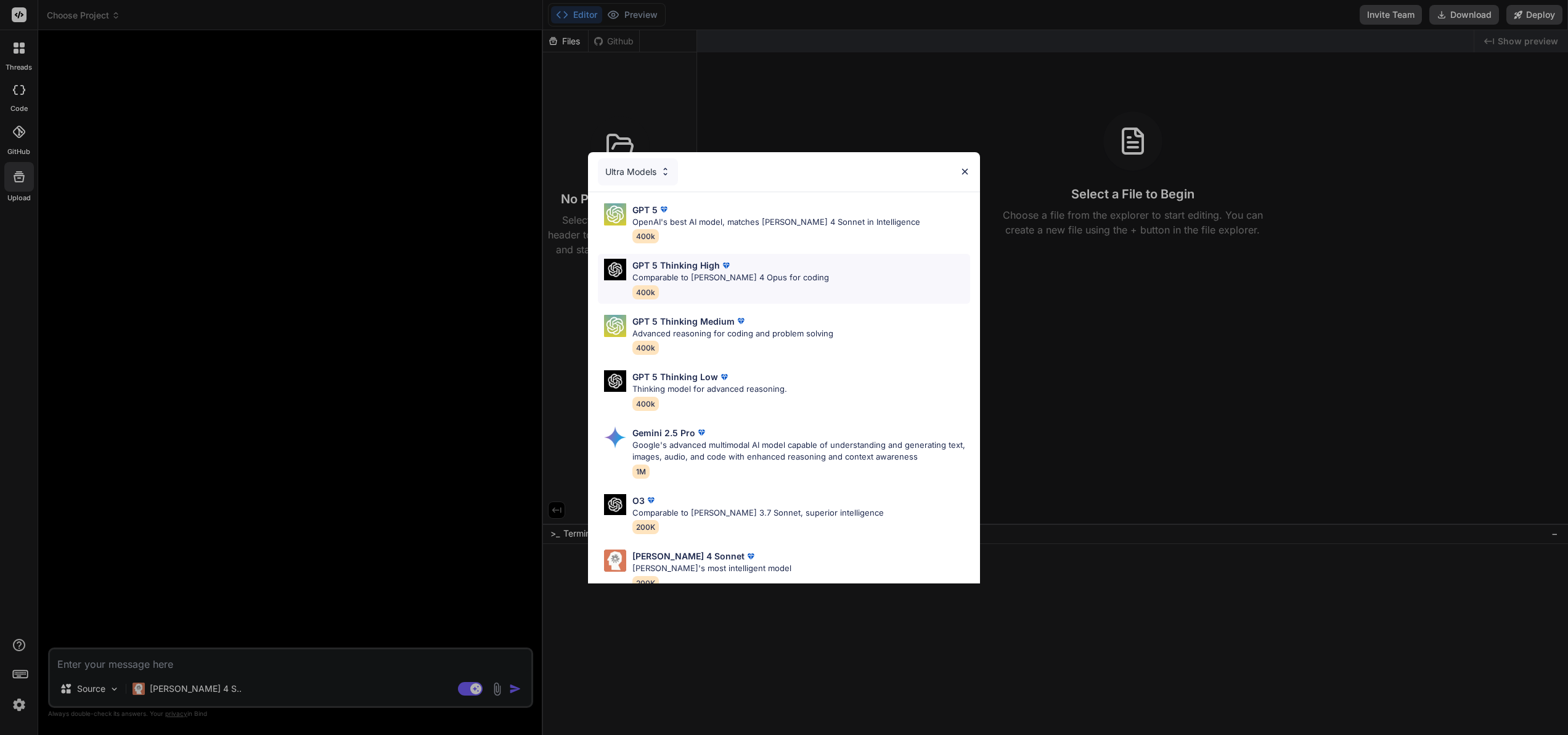
click at [739, 269] on div "GPT 5 Thinking High" at bounding box center [731, 265] width 197 height 13
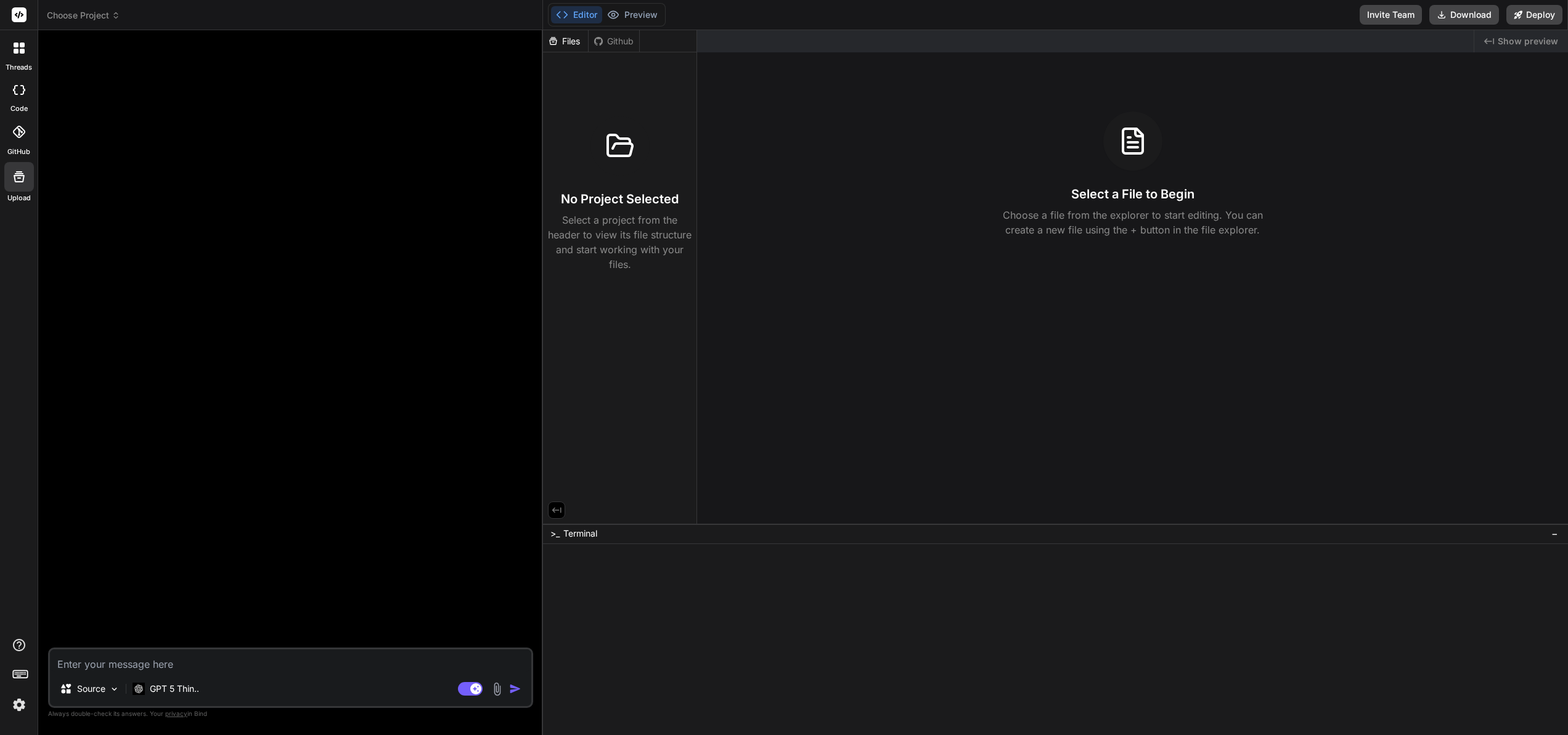
click at [22, 133] on icon at bounding box center [18, 132] width 12 height 12
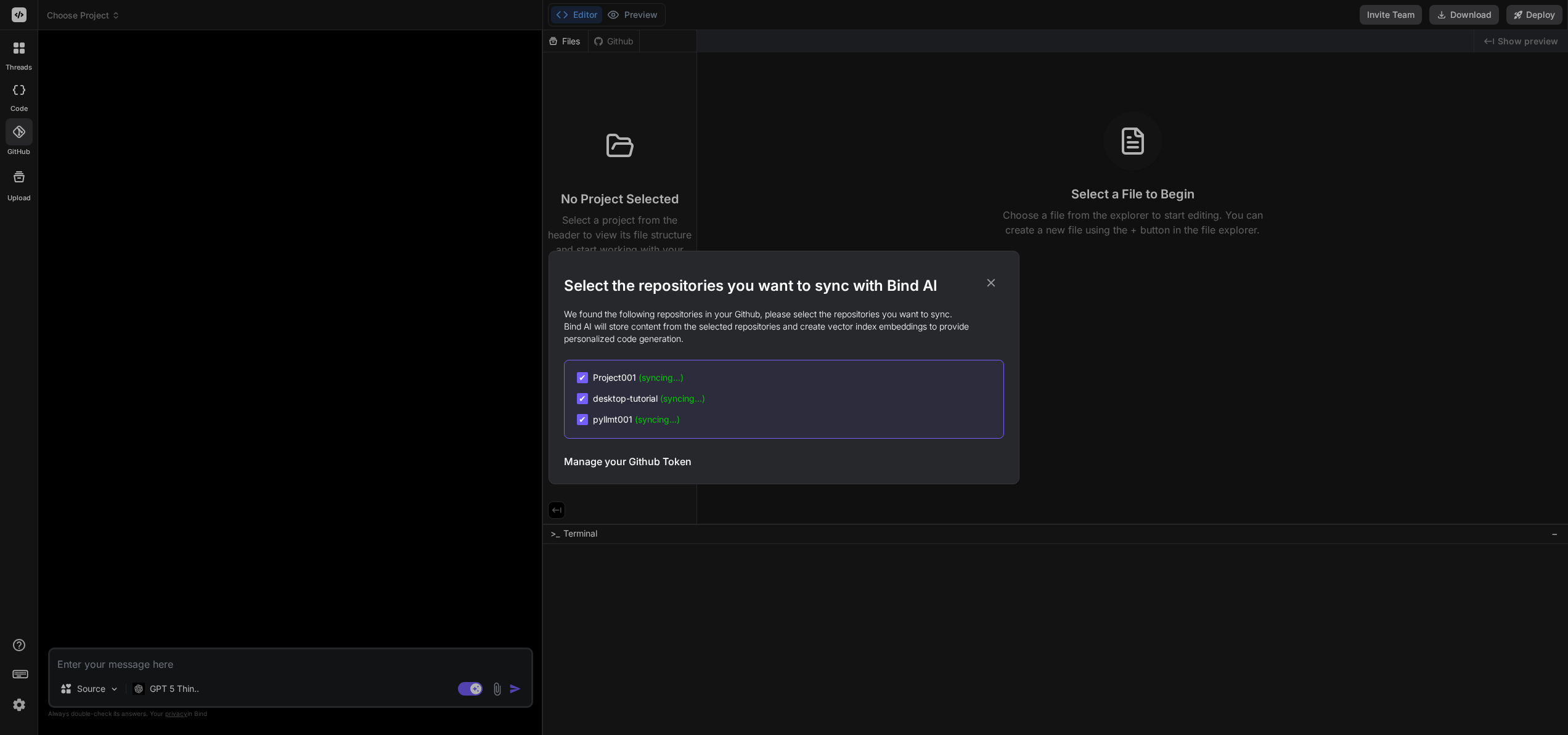
click at [18, 84] on div "Select the repositories you want to sync with Bind AI We found the following re…" at bounding box center [784, 367] width 1568 height 735
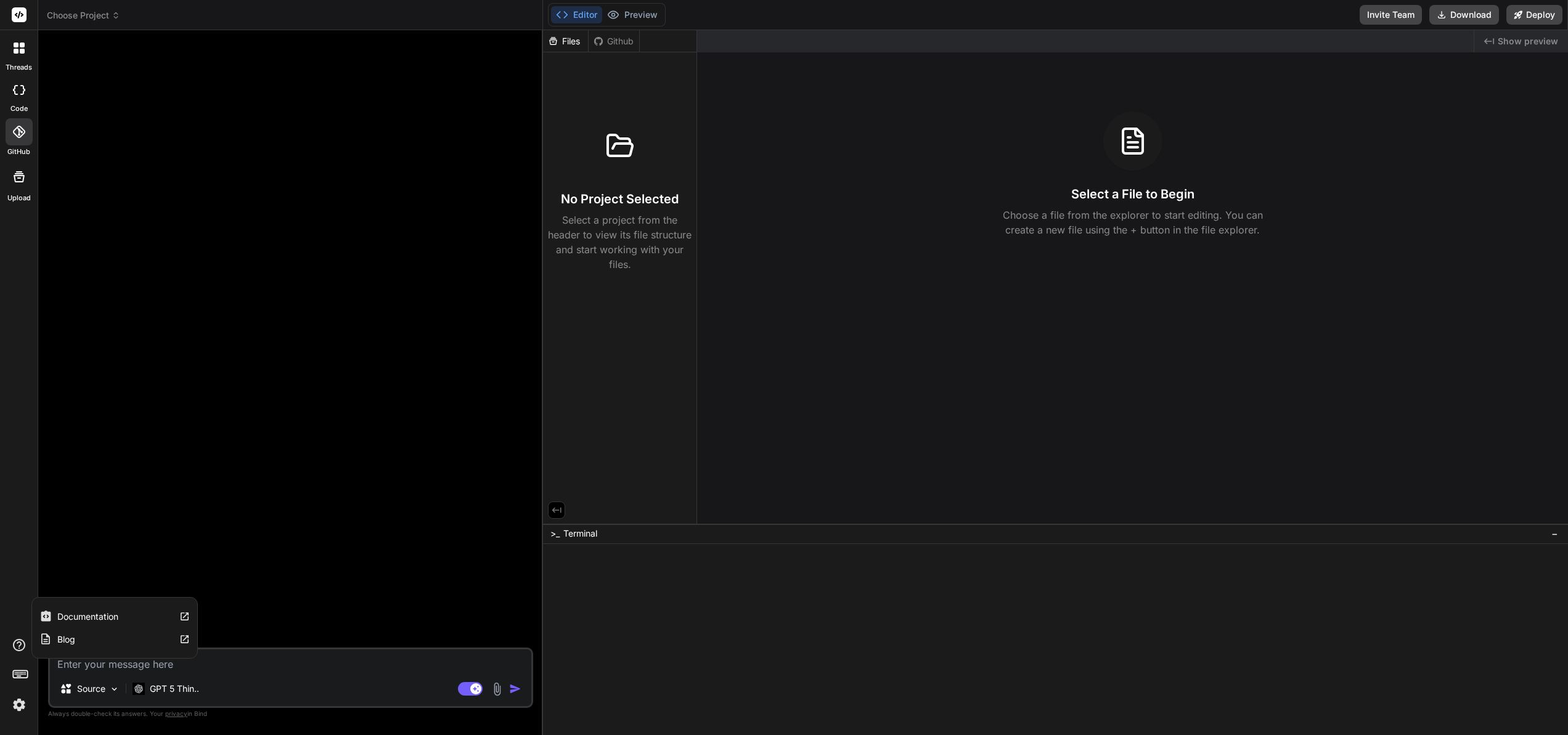
click at [20, 645] on icon at bounding box center [19, 645] width 12 height 12
click at [74, 613] on label "Documentation" at bounding box center [88, 617] width 61 height 12
click at [18, 90] on icon at bounding box center [19, 90] width 12 height 10
click at [25, 93] on div at bounding box center [19, 90] width 27 height 25
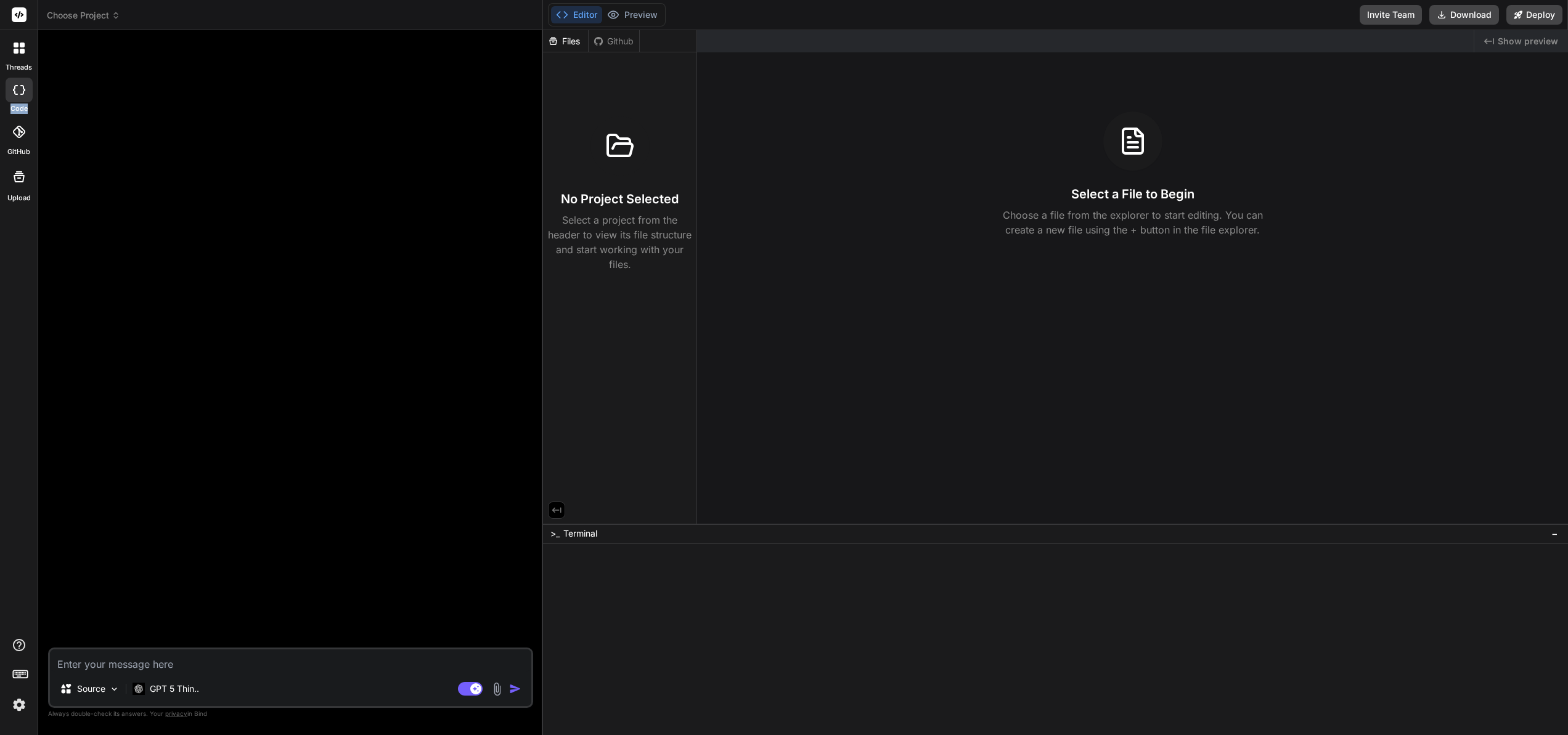
type textarea "x"
click at [13, 42] on icon at bounding box center [16, 45] width 5 height 5
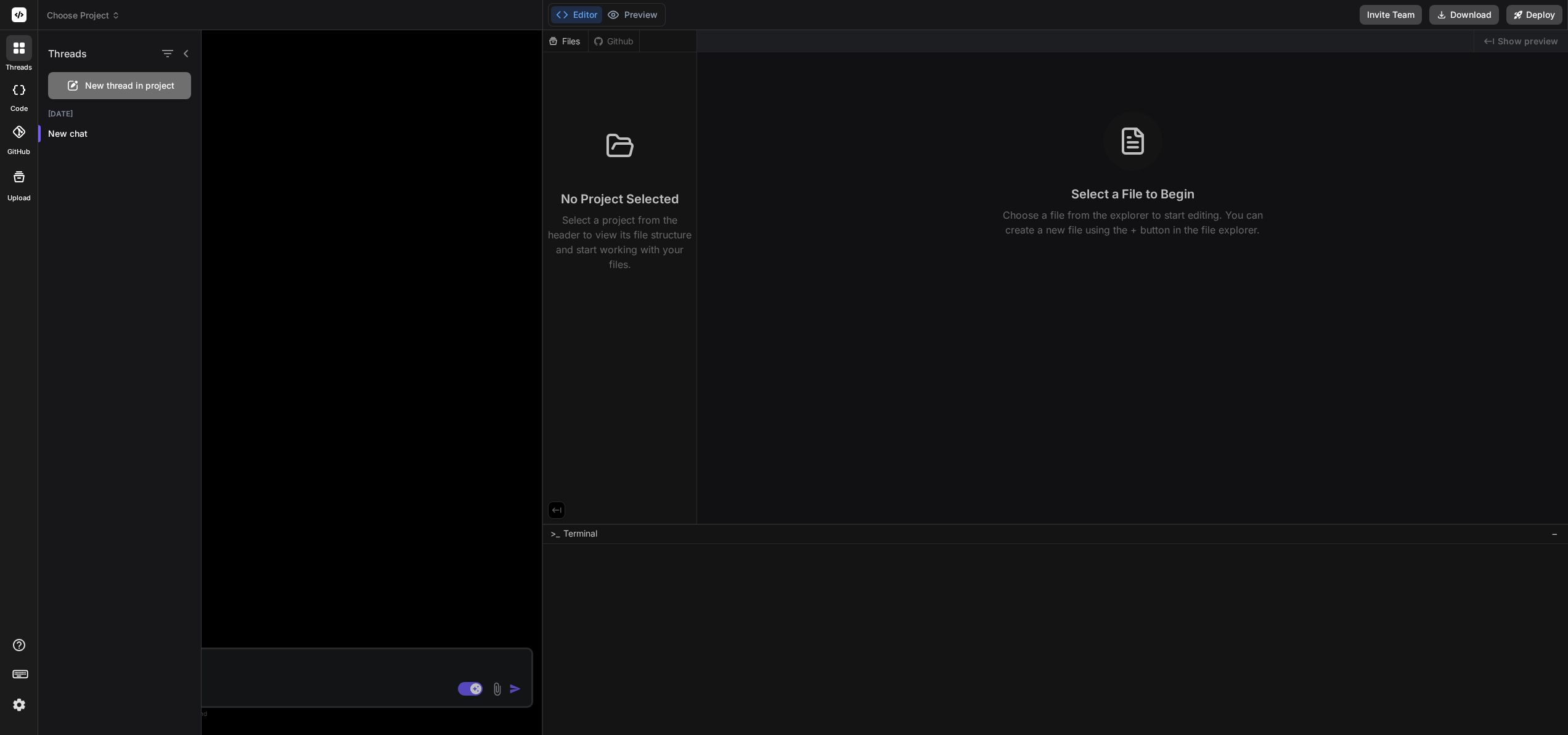
click at [17, 45] on icon at bounding box center [16, 45] width 5 height 5
click at [25, 21] on rect at bounding box center [19, 15] width 15 height 15
click at [24, 13] on rect at bounding box center [19, 15] width 15 height 15
click at [20, 17] on rect at bounding box center [19, 15] width 15 height 15
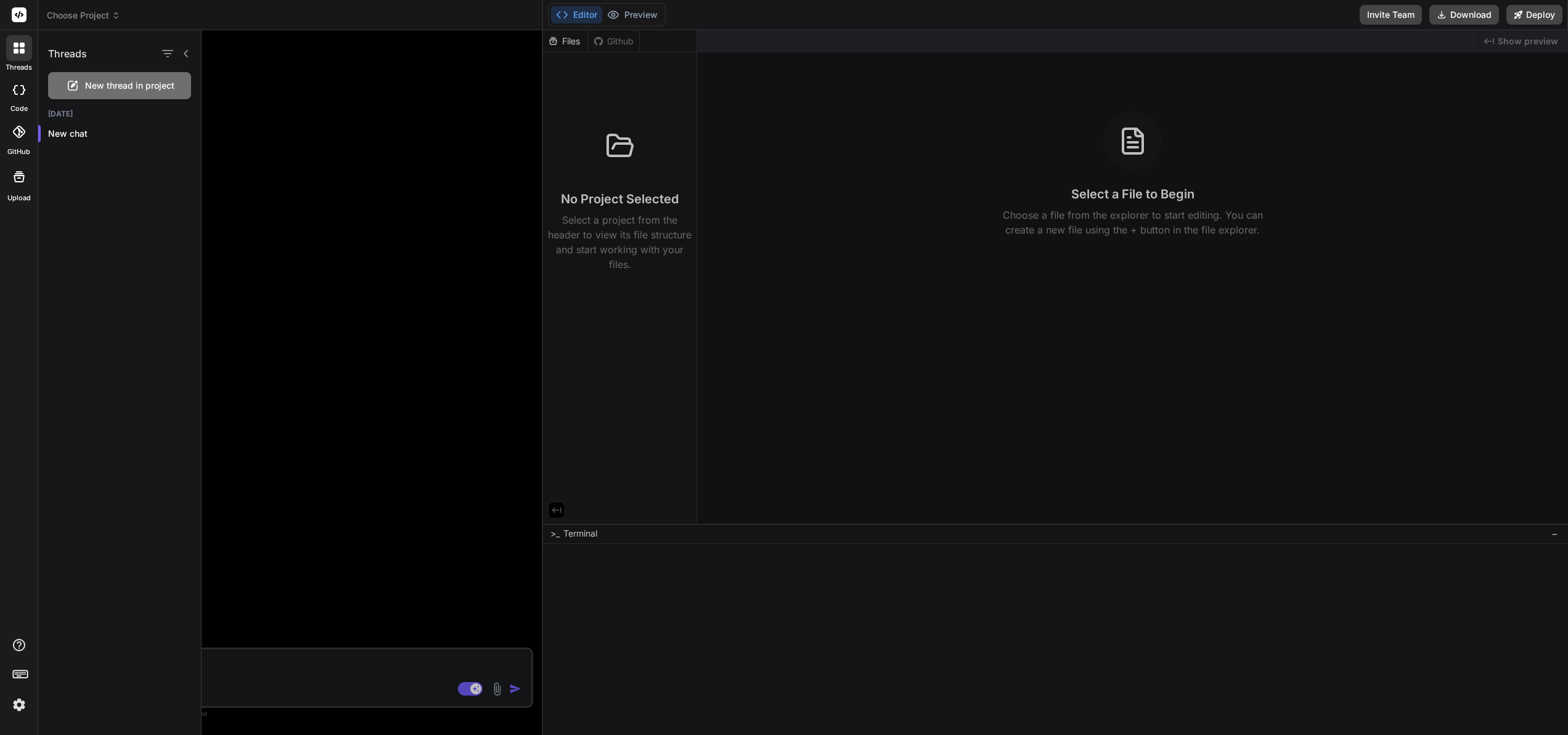
click at [109, 13] on span "Choose Project" at bounding box center [84, 15] width 73 height 12
click at [102, 17] on div at bounding box center [784, 367] width 1568 height 735
click at [102, 17] on span "Choose Project" at bounding box center [84, 15] width 73 height 12
click at [189, 54] on icon at bounding box center [187, 54] width 10 height 10
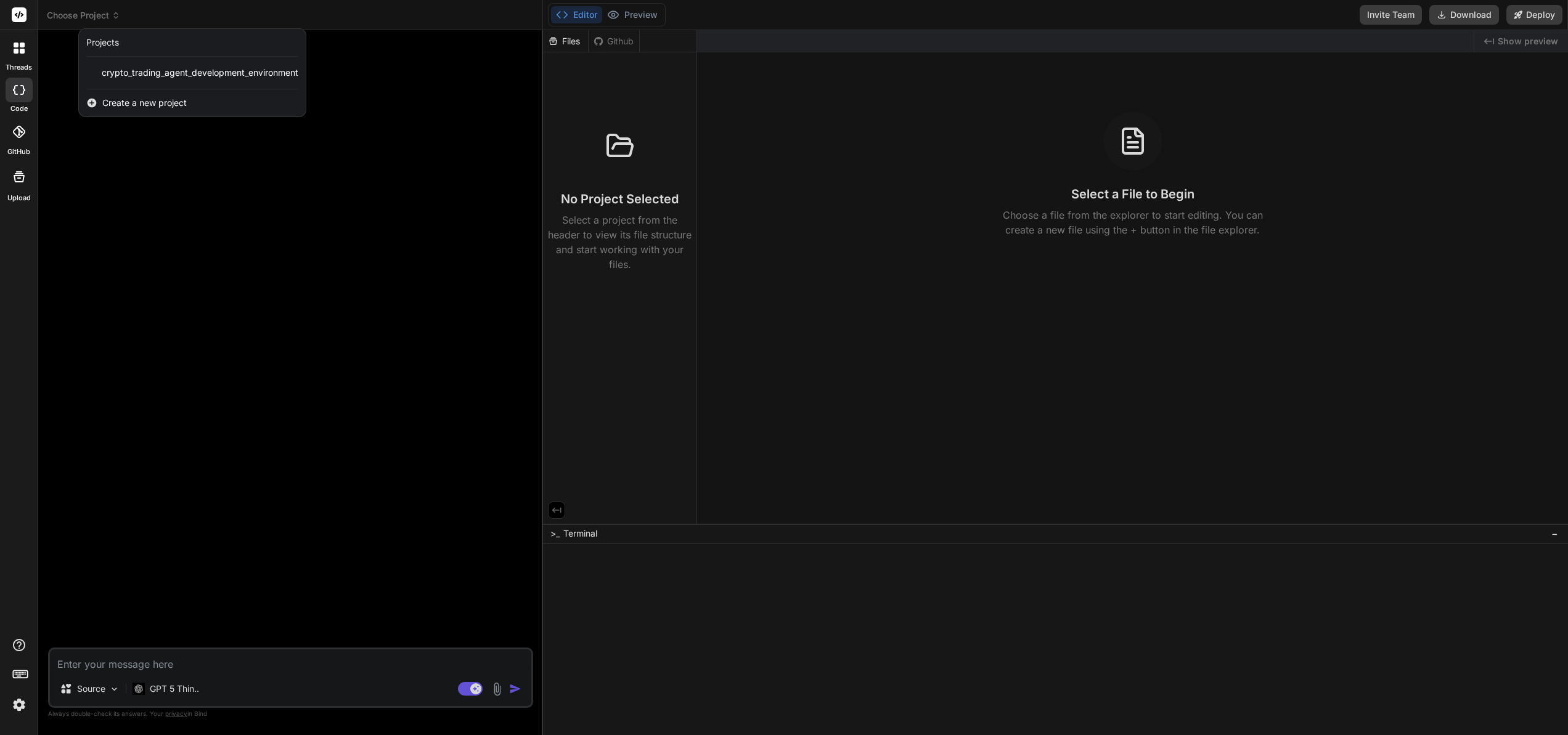
click at [138, 103] on span "Create a new project" at bounding box center [144, 103] width 85 height 12
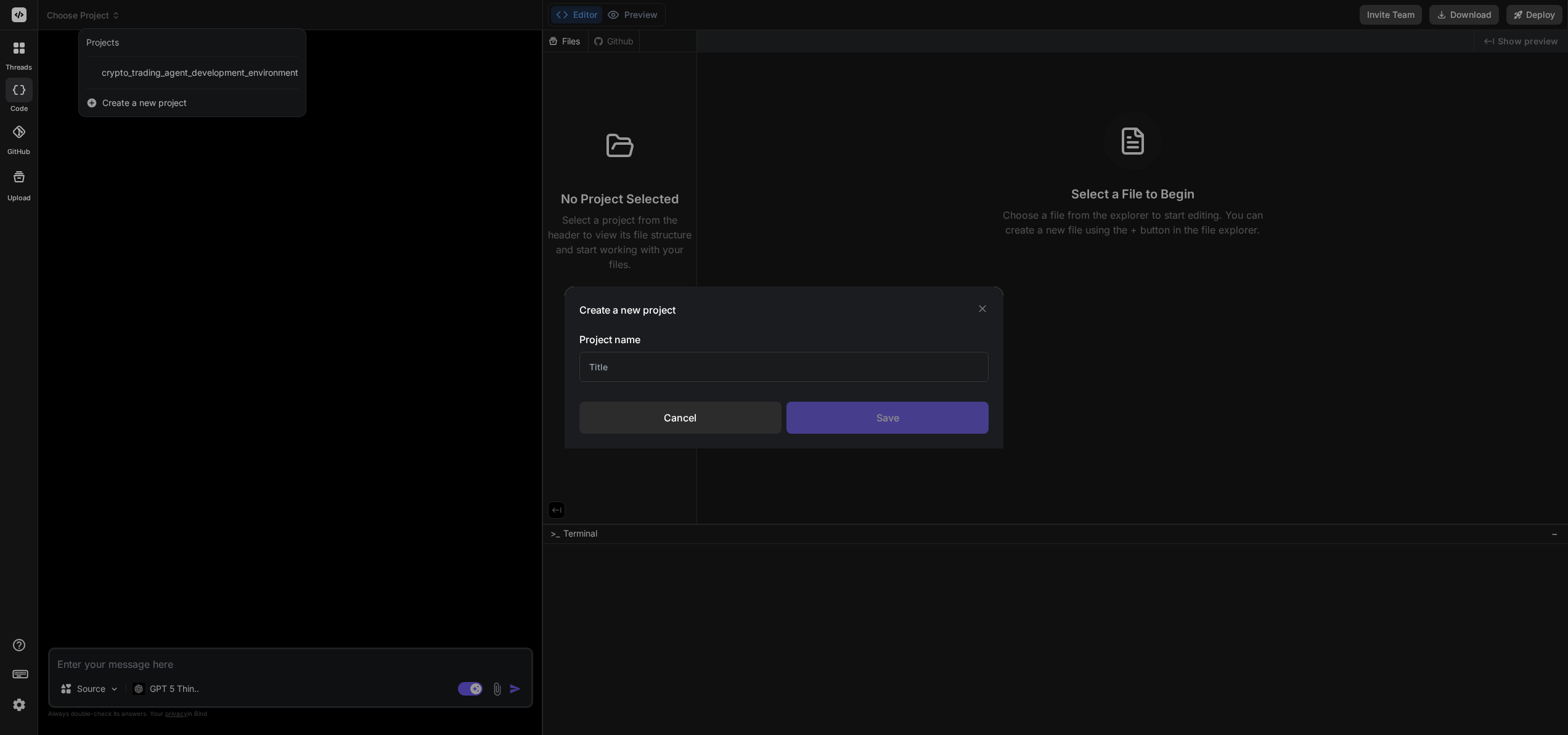
click at [634, 369] on input "text" at bounding box center [784, 366] width 410 height 30
type input "G"
type input "M"
type input "FXDirectly"
click at [910, 423] on div "Save" at bounding box center [888, 418] width 202 height 32
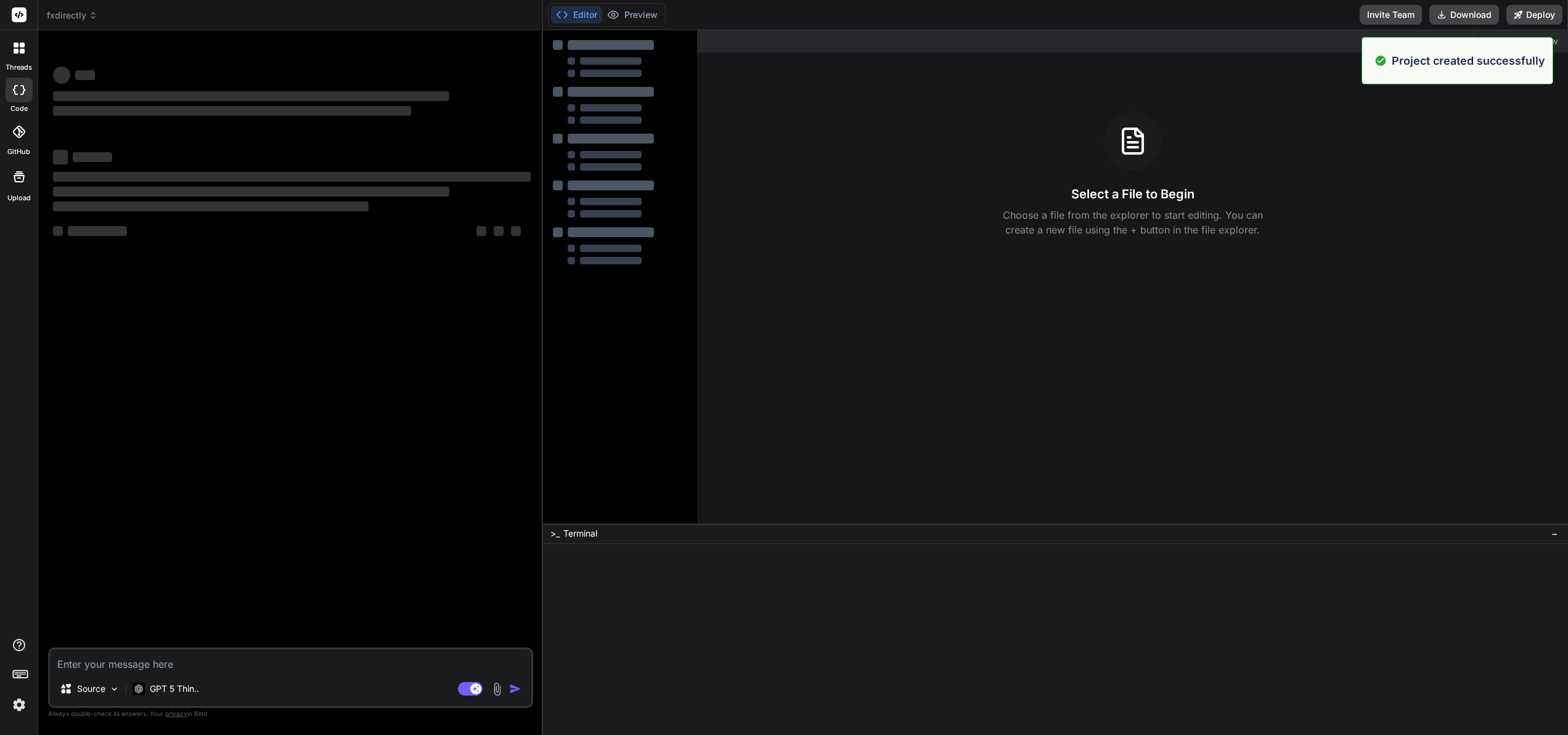
type textarea "x"
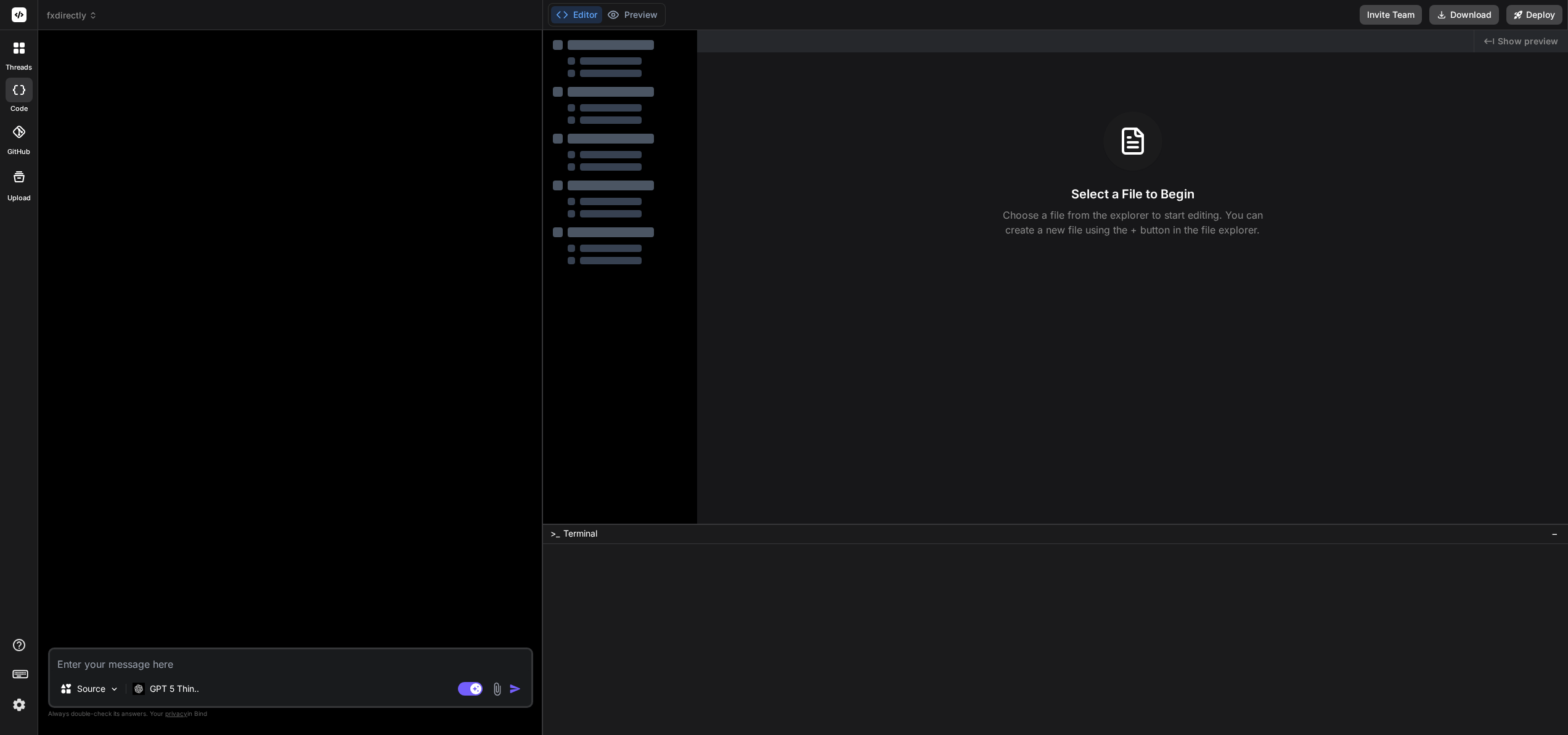
click at [632, 128] on div at bounding box center [620, 152] width 141 height 235
click at [624, 144] on div at bounding box center [620, 152] width 141 height 39
click at [624, 143] on div at bounding box center [620, 152] width 140 height 38
click at [626, 283] on div at bounding box center [620, 355] width 154 height 652
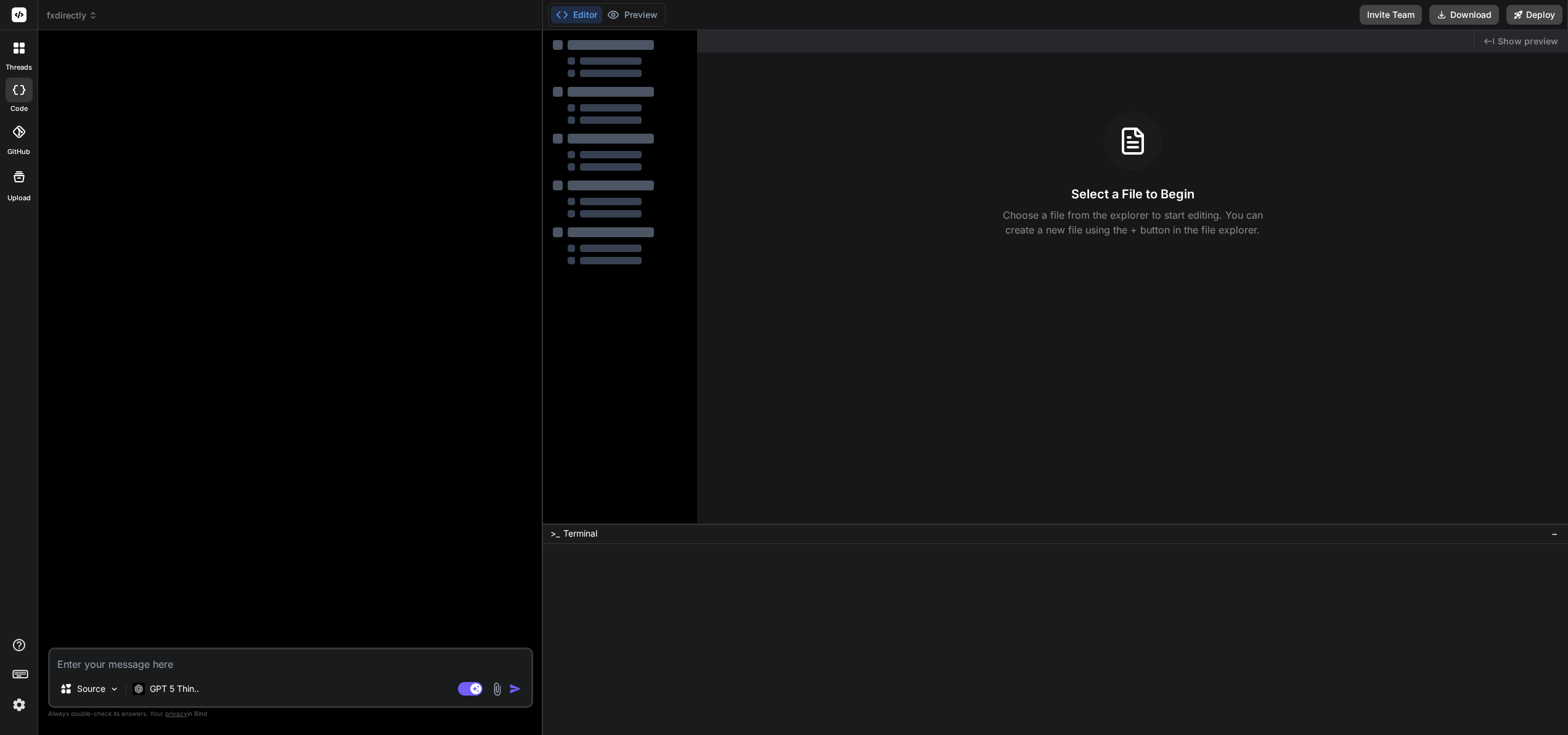
click at [626, 283] on div at bounding box center [620, 355] width 154 height 652
click at [604, 43] on div at bounding box center [611, 44] width 88 height 10
click at [604, 43] on div at bounding box center [611, 45] width 86 height 10
click at [604, 43] on div at bounding box center [610, 41] width 90 height 11
click at [1498, 38] on div "Created with Pixso. Show preview" at bounding box center [1521, 41] width 94 height 22
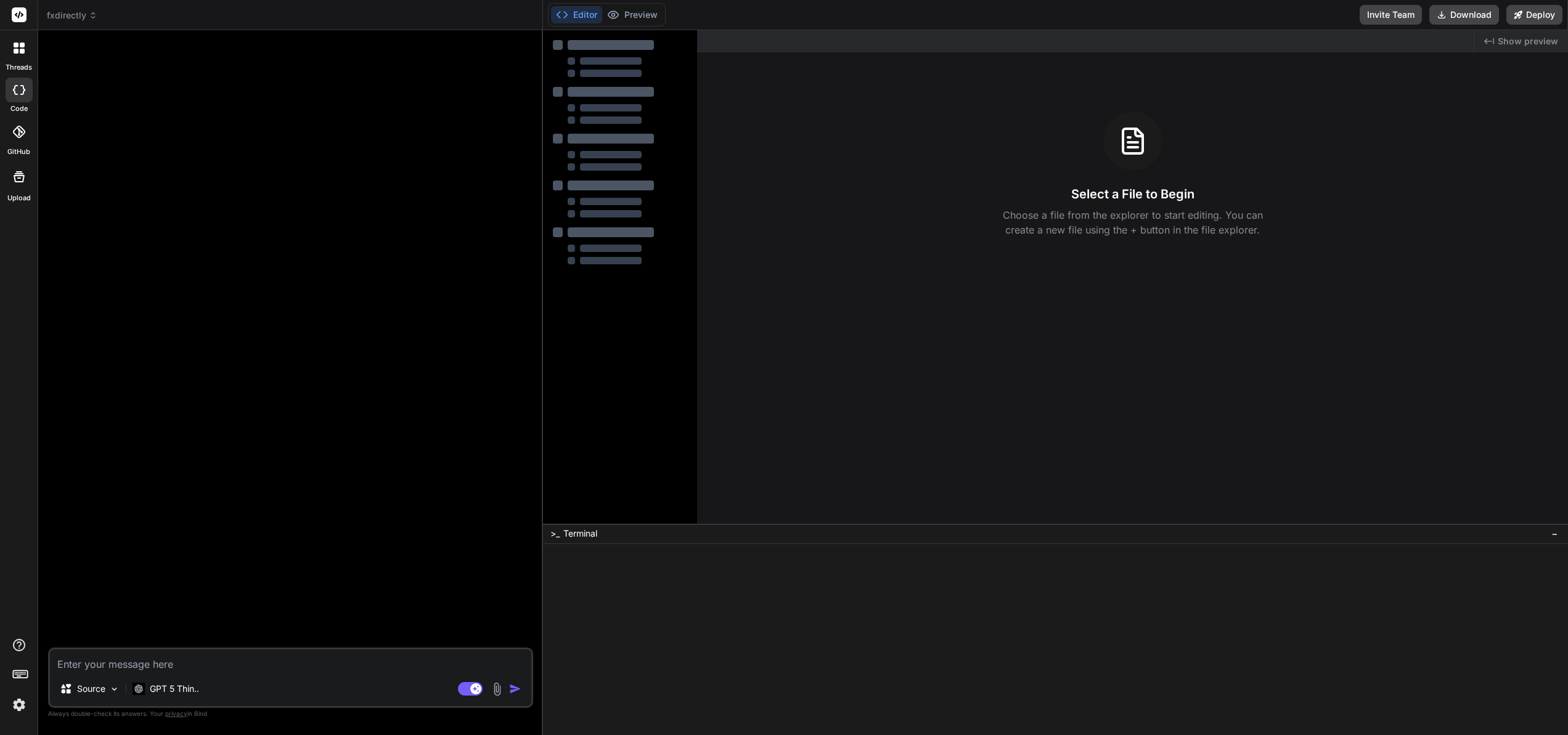
click at [1500, 40] on span "Show preview" at bounding box center [1528, 41] width 61 height 12
click at [1501, 41] on span "Show preview" at bounding box center [1528, 41] width 61 height 12
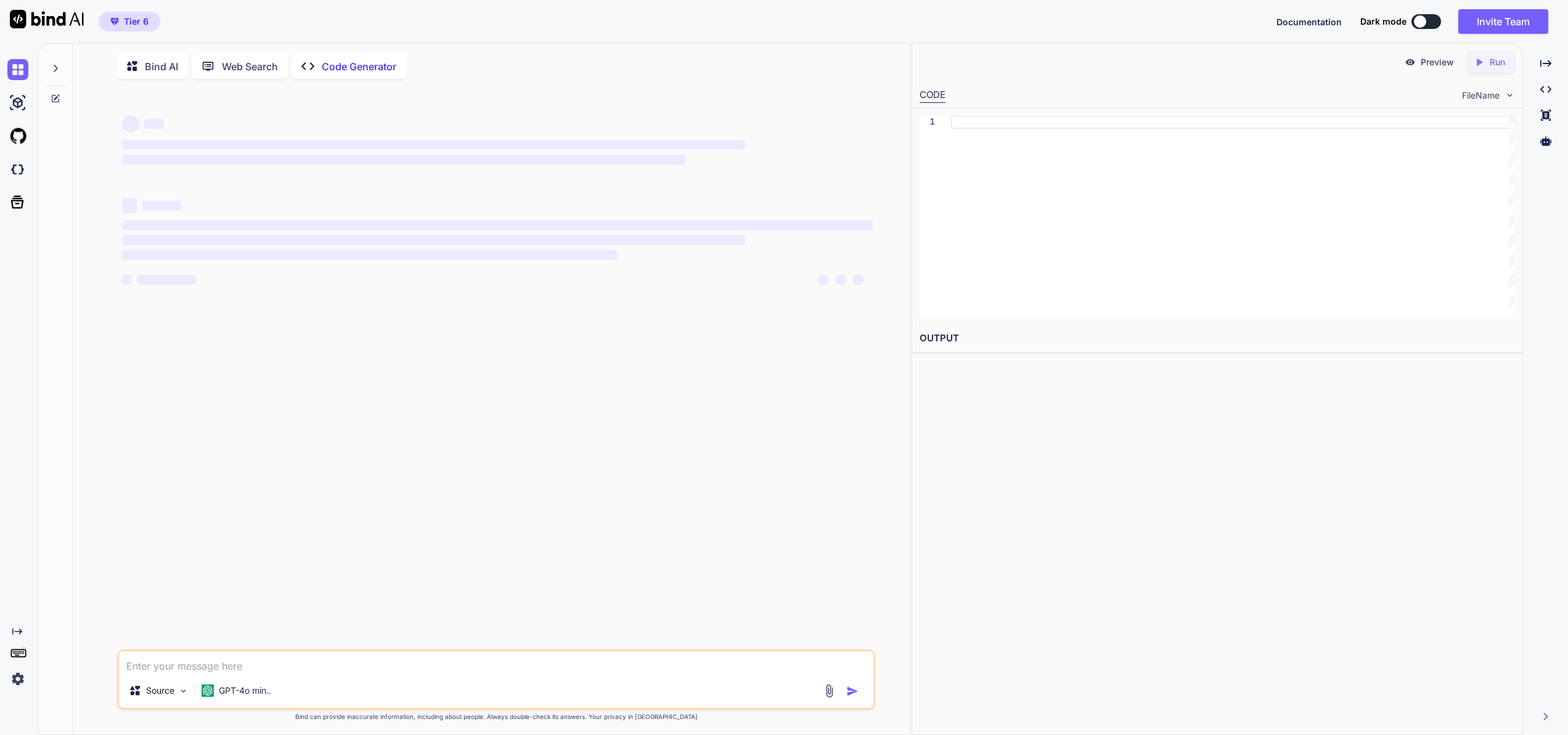
type textarea "x"
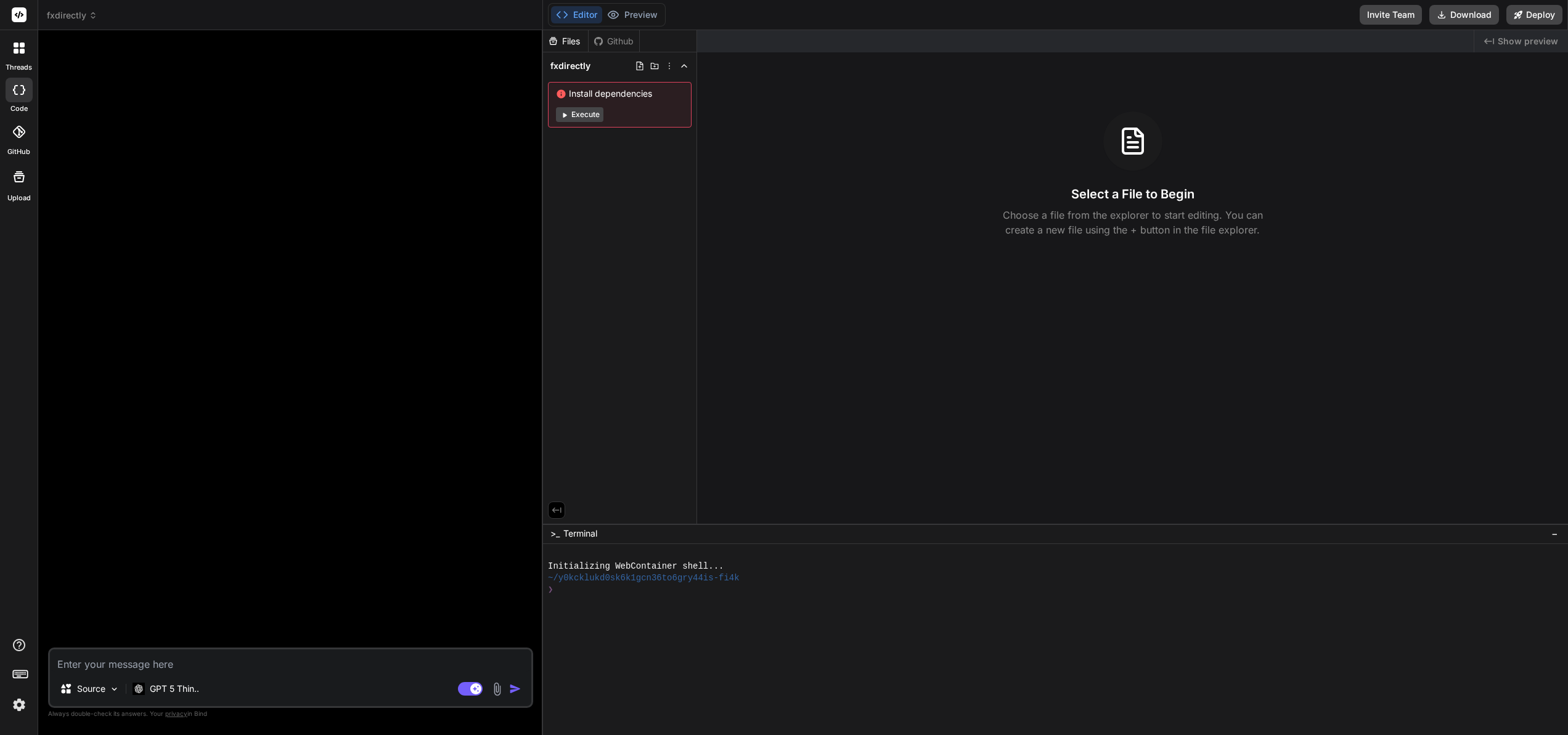
click at [570, 44] on div "Files" at bounding box center [566, 41] width 45 height 12
click at [619, 41] on div "Github" at bounding box center [614, 41] width 51 height 12
click at [735, 116] on div "Select a File to Begin Choose a file from the explorer to start editing. You ca…" at bounding box center [1133, 175] width 871 height 126
click at [578, 14] on button "Editor" at bounding box center [577, 14] width 51 height 17
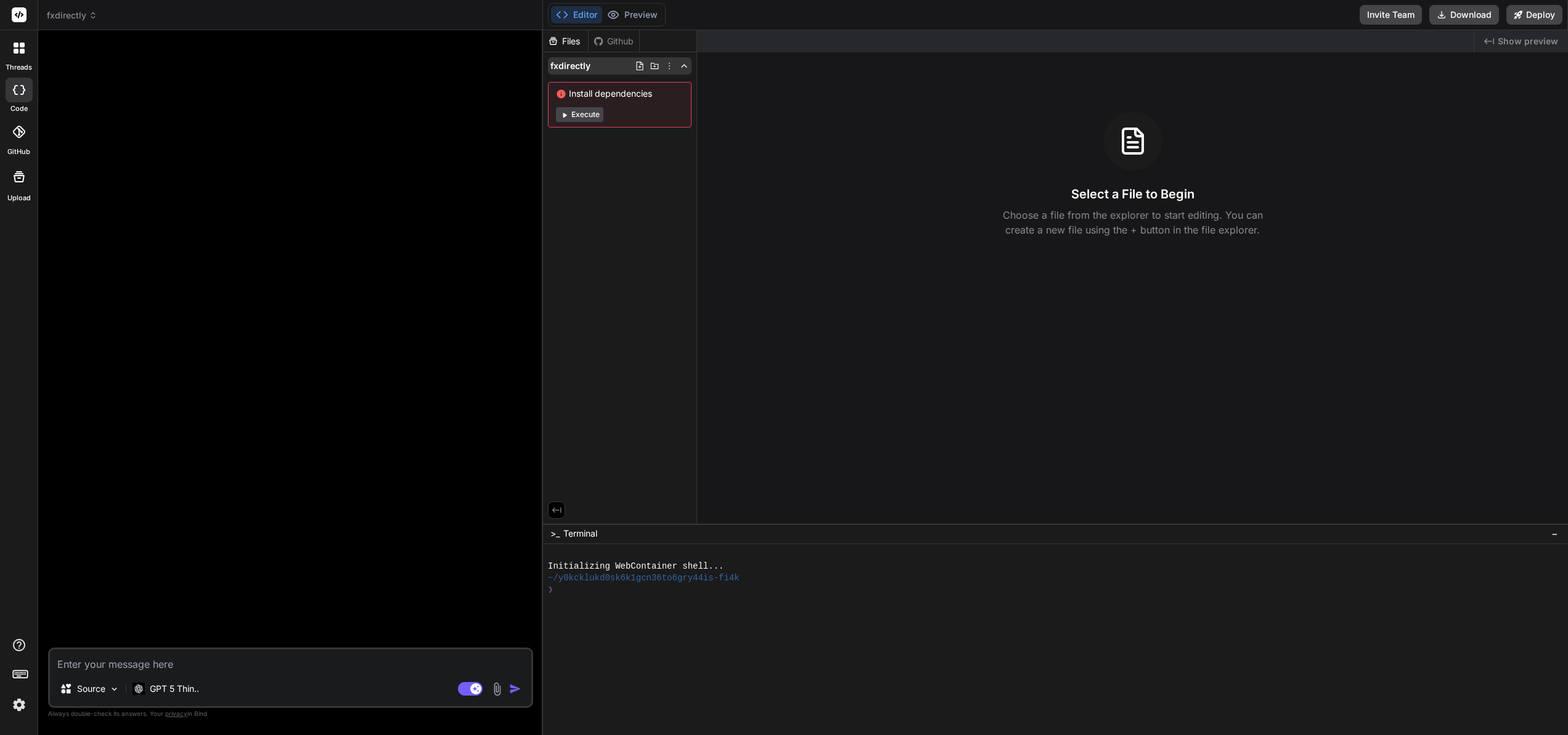
click at [580, 66] on span "fxdirectly" at bounding box center [570, 65] width 40 height 12
click at [575, 42] on div "Files" at bounding box center [566, 41] width 45 height 12
click at [580, 64] on span "fxdirectly" at bounding box center [570, 65] width 40 height 12
click at [576, 67] on span "fxdirectly" at bounding box center [570, 65] width 40 height 12
click at [639, 64] on icon at bounding box center [640, 66] width 10 height 10
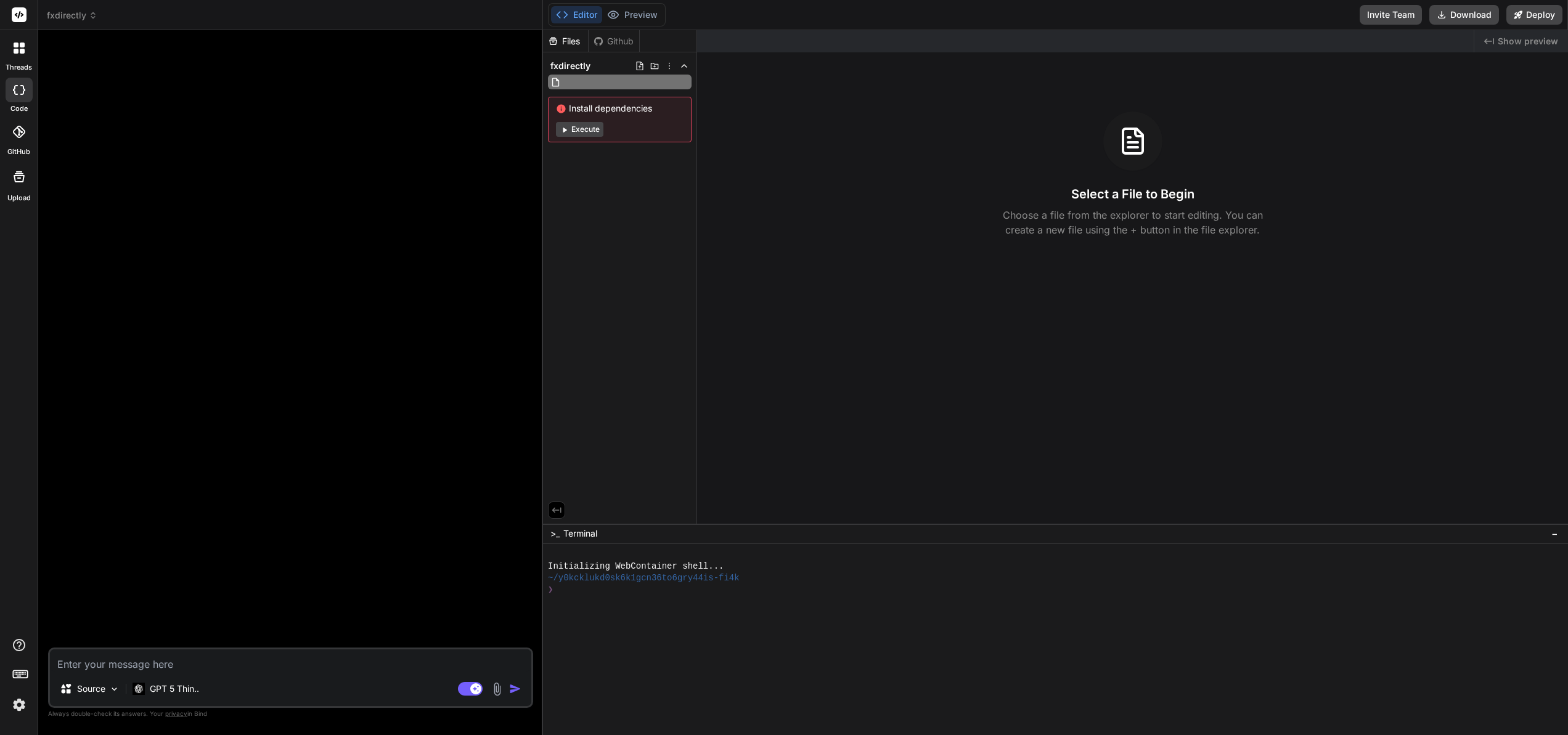
click at [639, 64] on icon at bounding box center [640, 66] width 10 height 10
click at [571, 66] on span "fxdirectly" at bounding box center [570, 65] width 40 height 12
click at [27, 85] on div at bounding box center [19, 90] width 27 height 25
type textarea "x"
